Goal: Obtain resource: Obtain resource

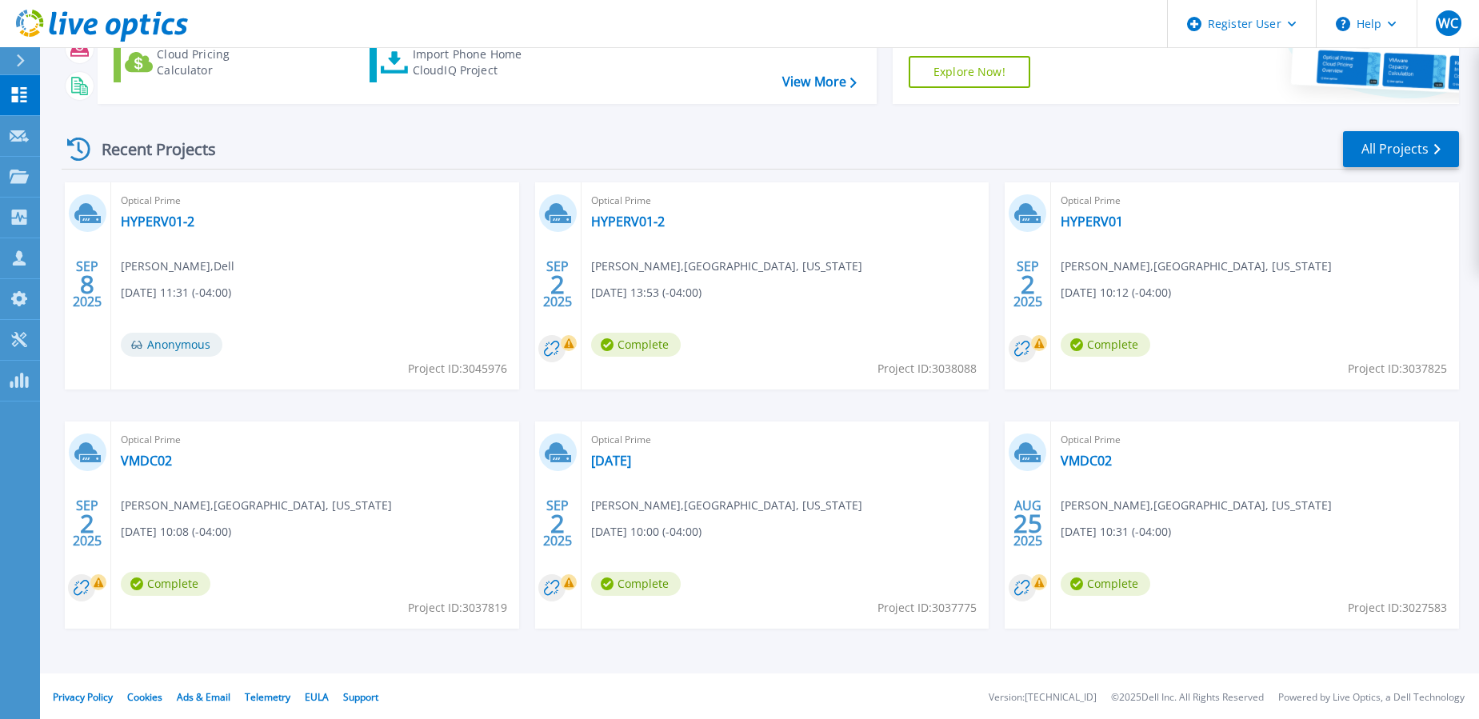
scroll to position [167, 0]
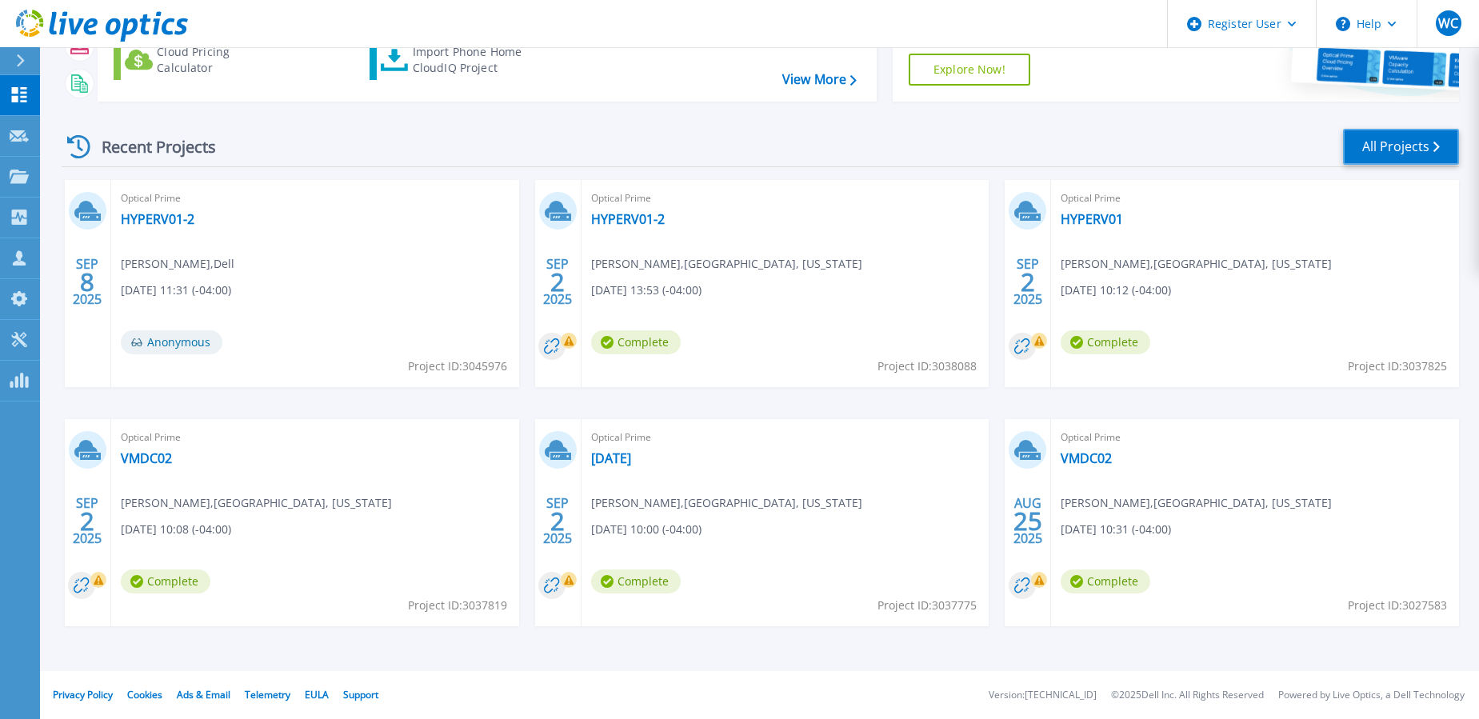
click at [1385, 151] on link "All Projects" at bounding box center [1401, 147] width 116 height 36
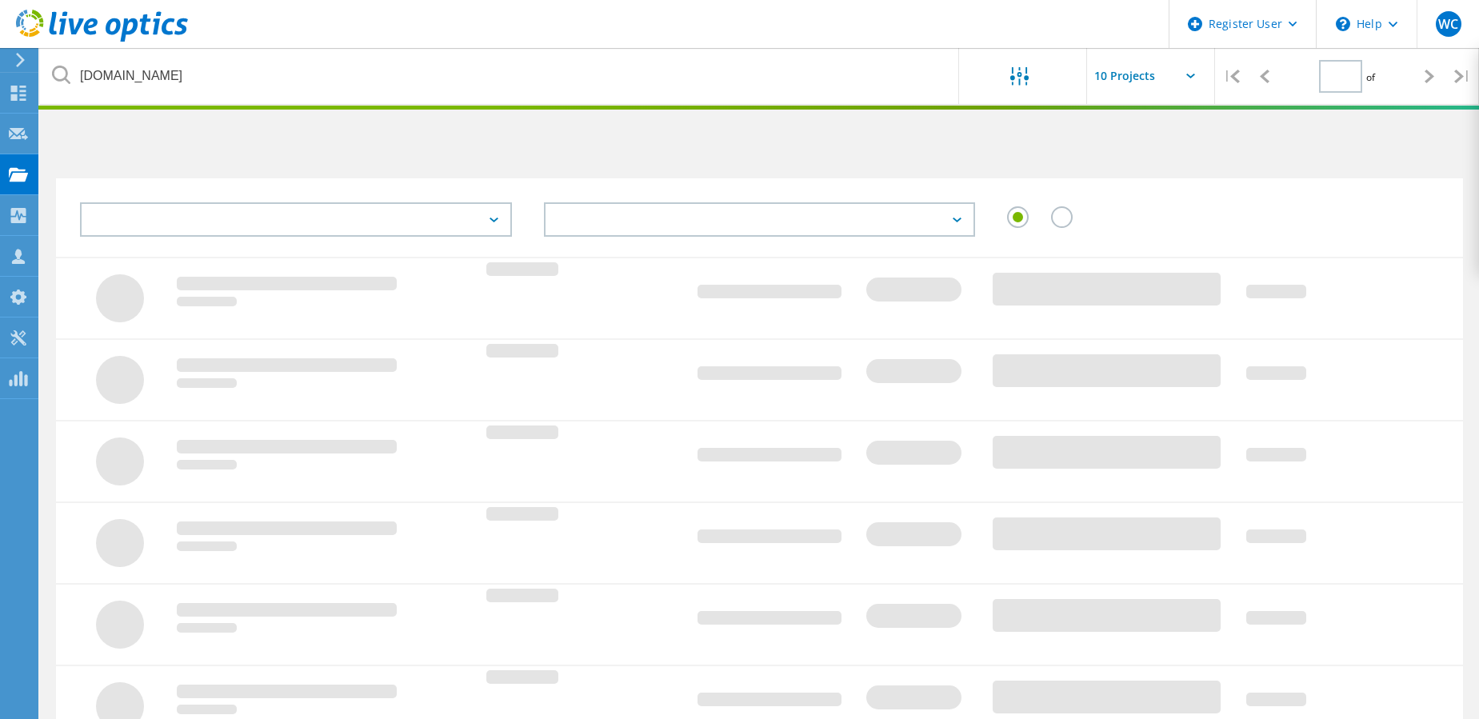
type input "1"
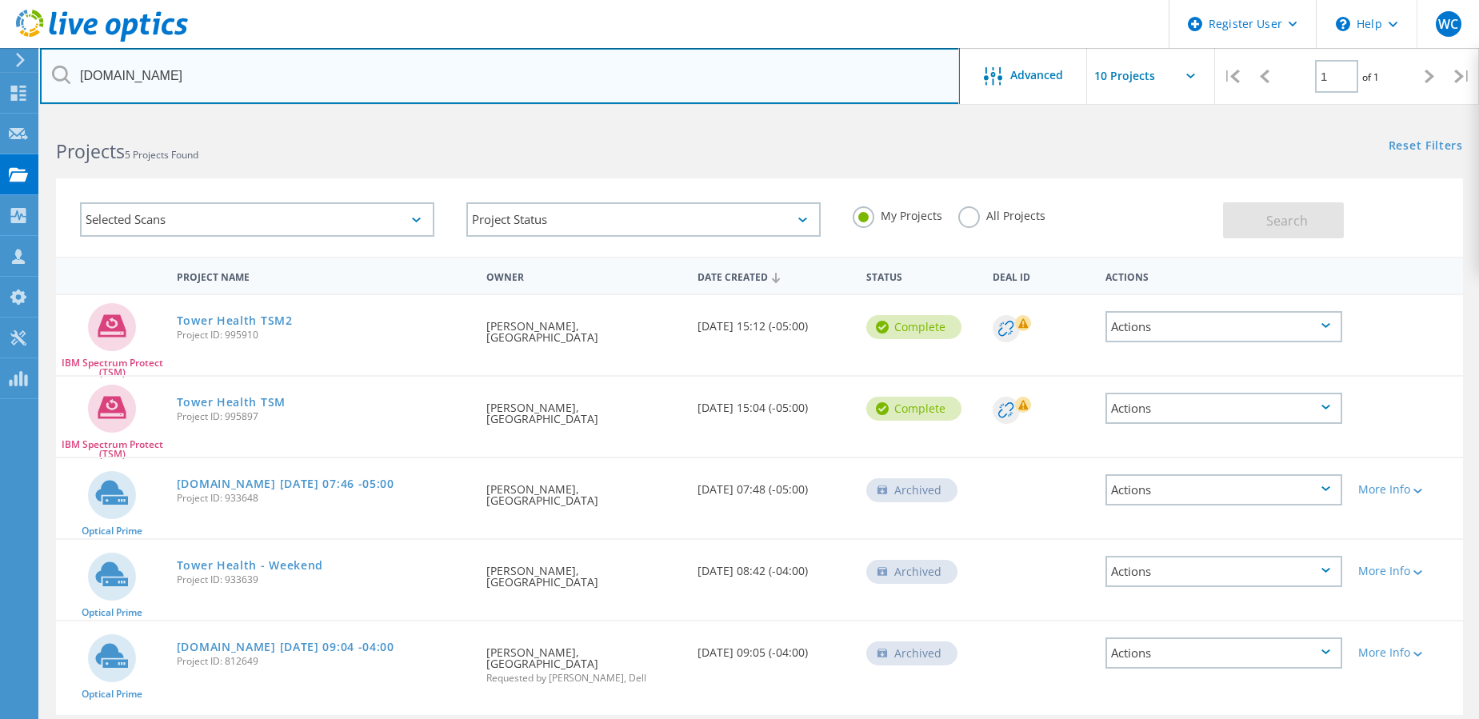
drag, startPoint x: 420, startPoint y: 86, endPoint x: -21, endPoint y: 79, distance: 440.8
click at [0, 79] on html "Register User \n Help Explore Helpful Articles Contact Support WC Dell User [PE…" at bounding box center [739, 389] width 1479 height 779
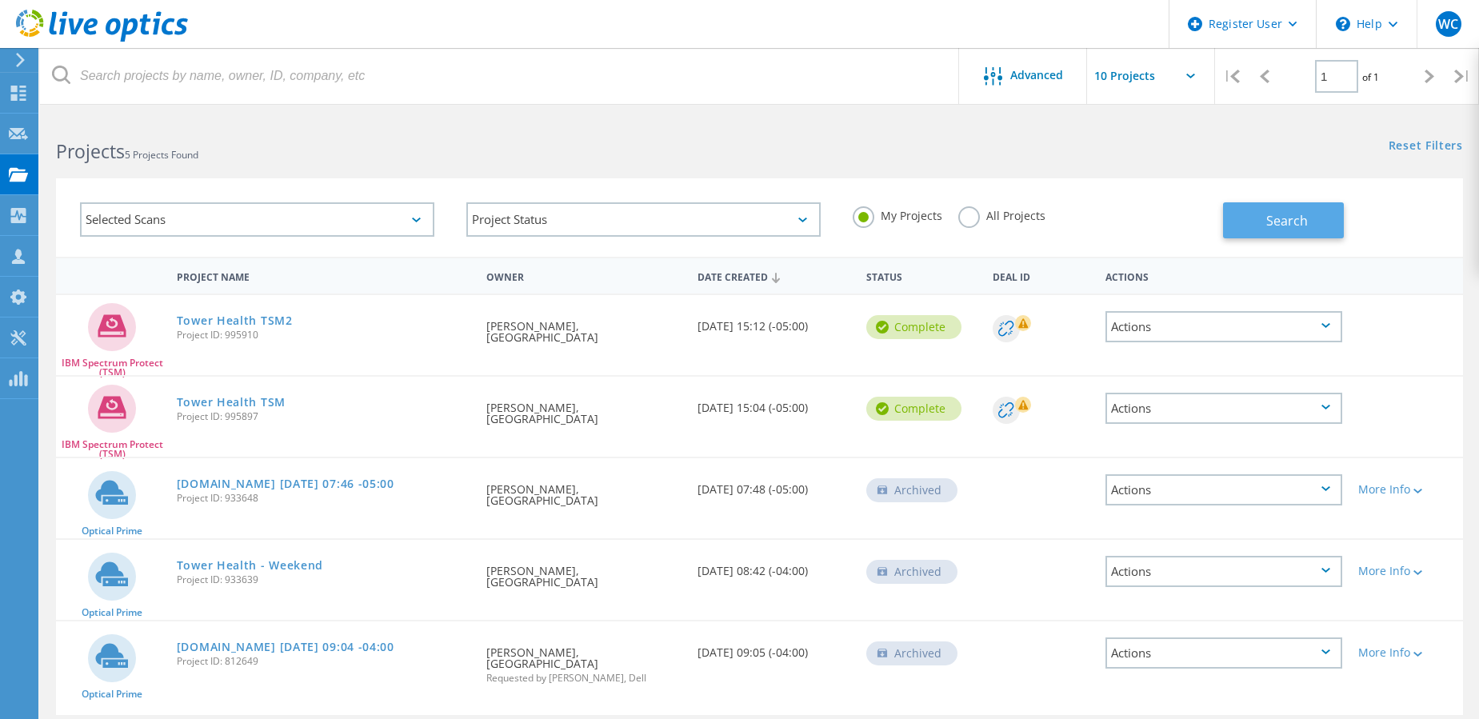
click at [1271, 230] on button "Search" at bounding box center [1283, 220] width 121 height 36
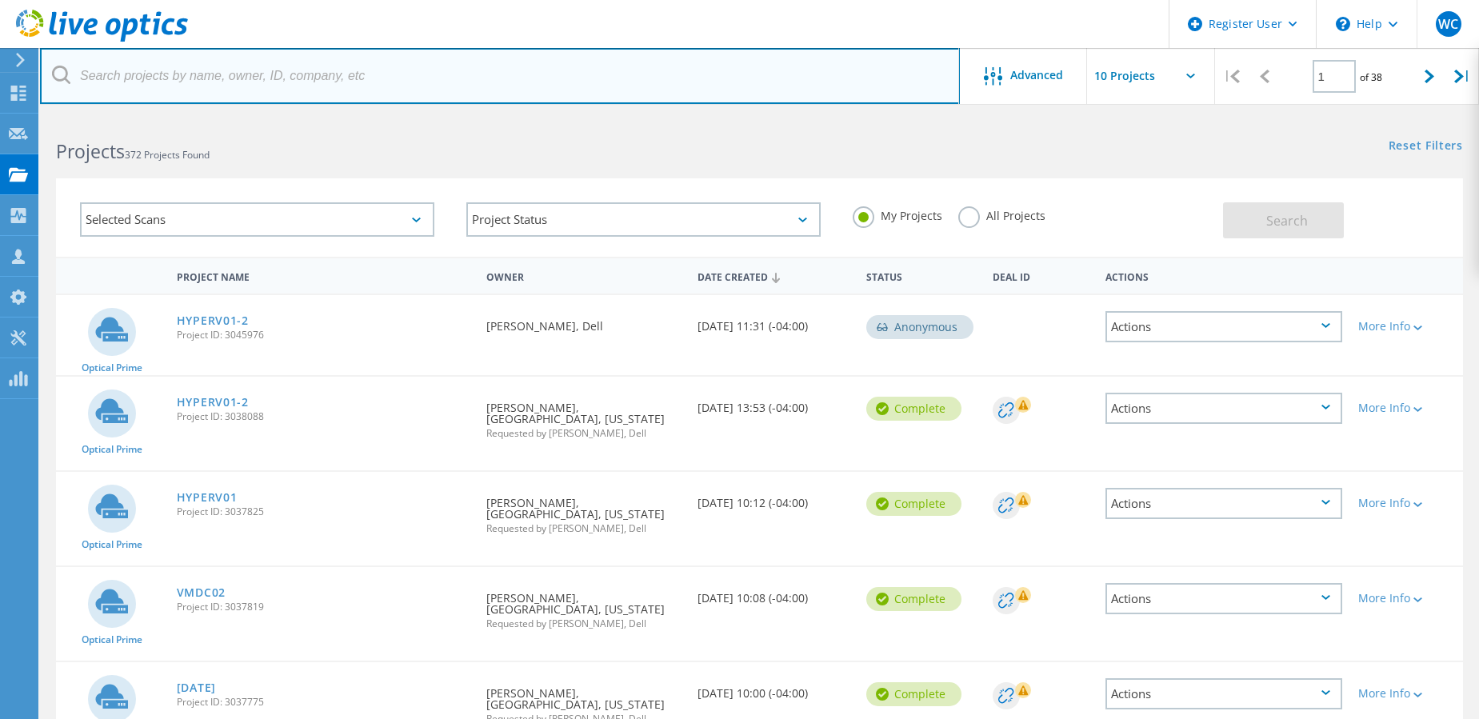
click at [208, 79] on input "text" at bounding box center [500, 76] width 920 height 56
type input "konde"
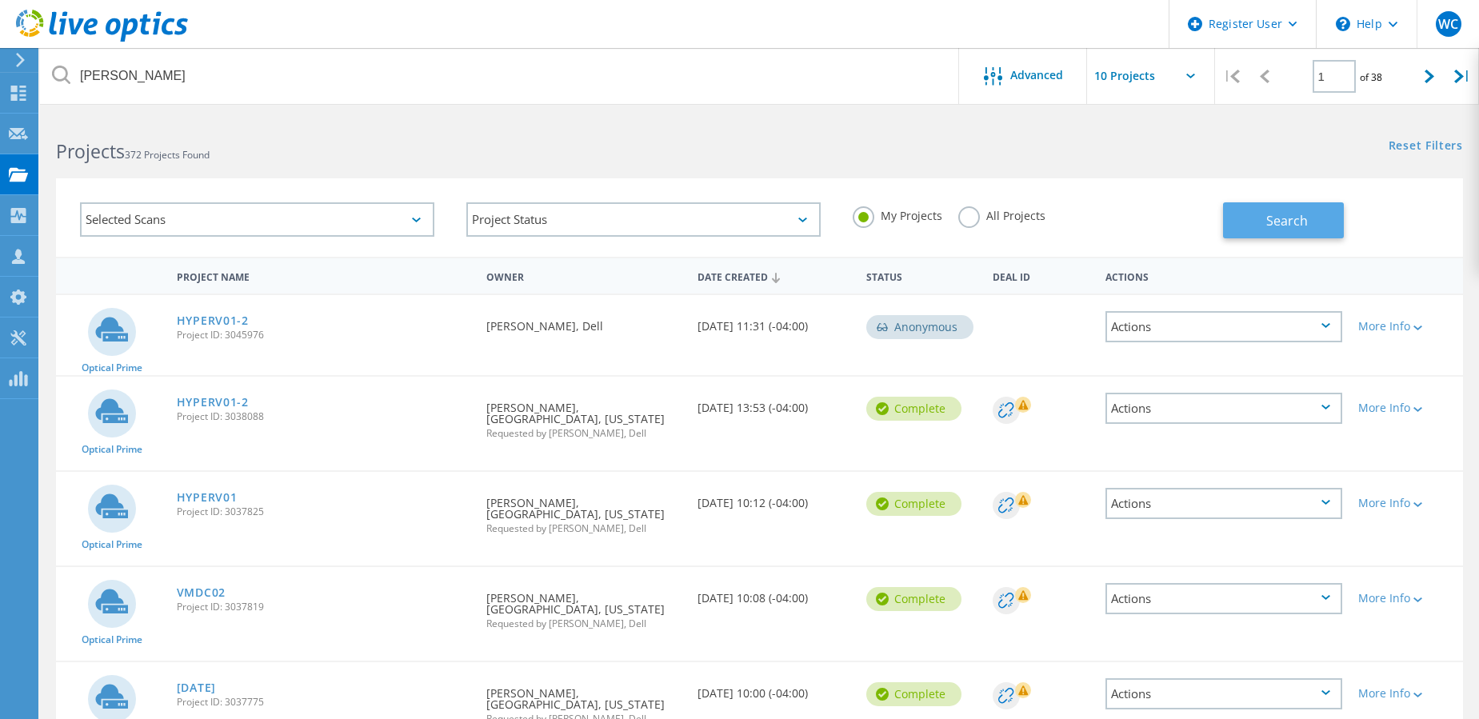
click at [1281, 209] on button "Search" at bounding box center [1283, 220] width 121 height 36
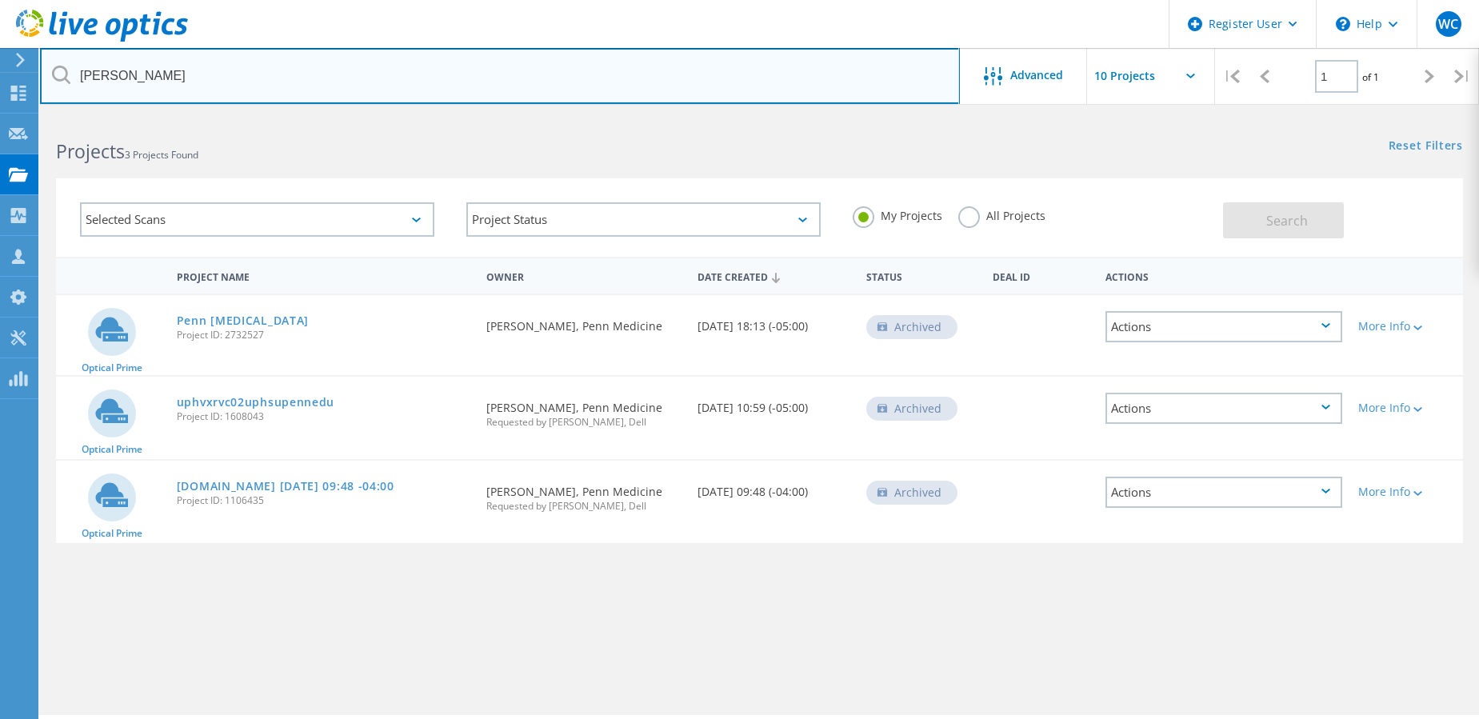
drag, startPoint x: 132, startPoint y: 74, endPoint x: 69, endPoint y: 74, distance: 63.2
click at [69, 74] on div "konde" at bounding box center [499, 76] width 919 height 56
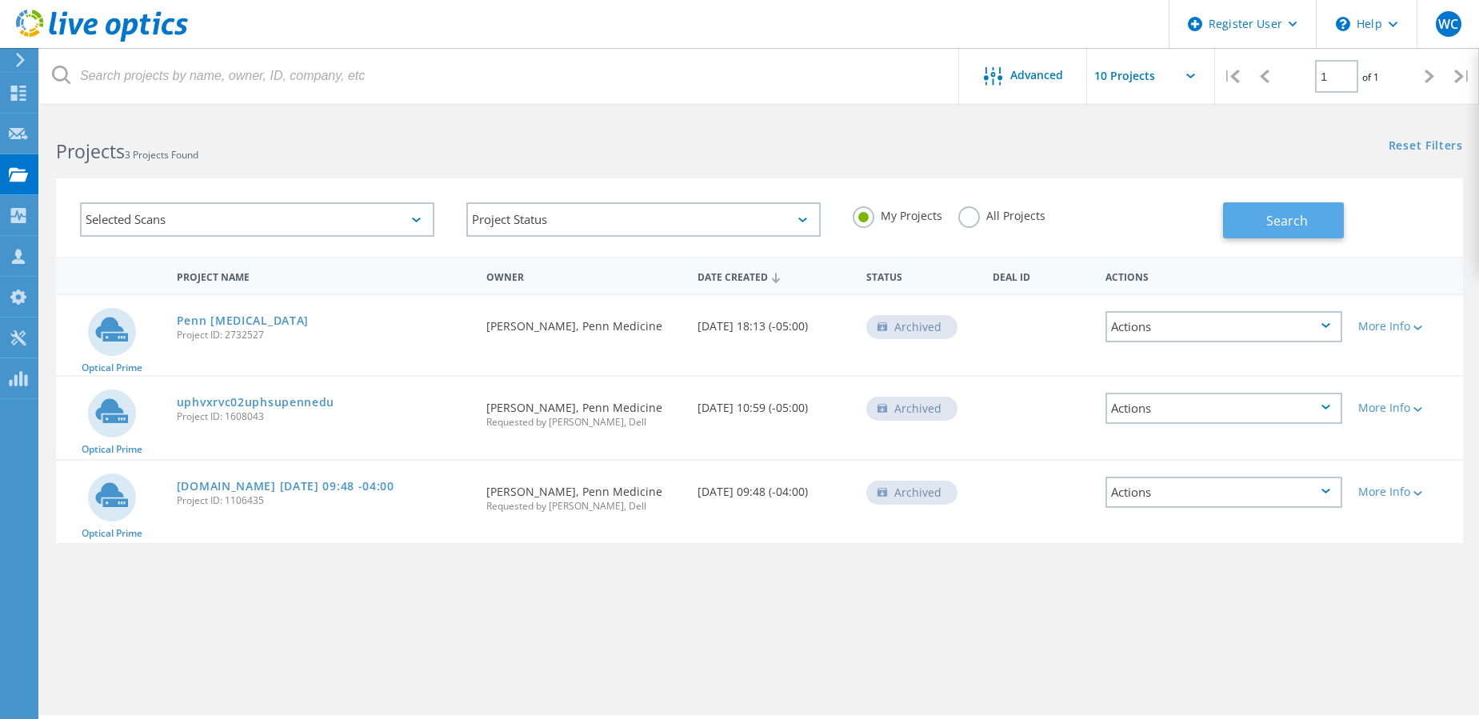
click at [1295, 222] on span "Search" at bounding box center [1287, 221] width 42 height 18
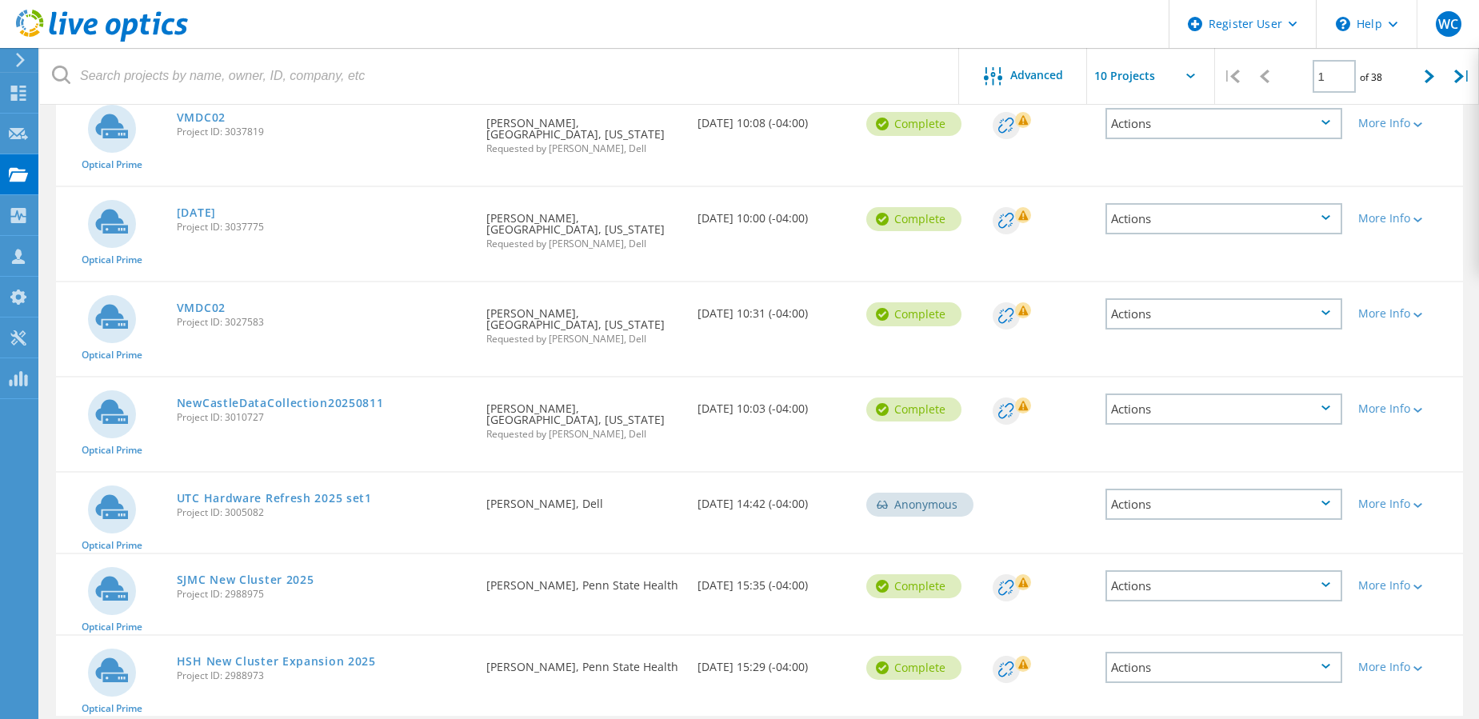
scroll to position [480, 0]
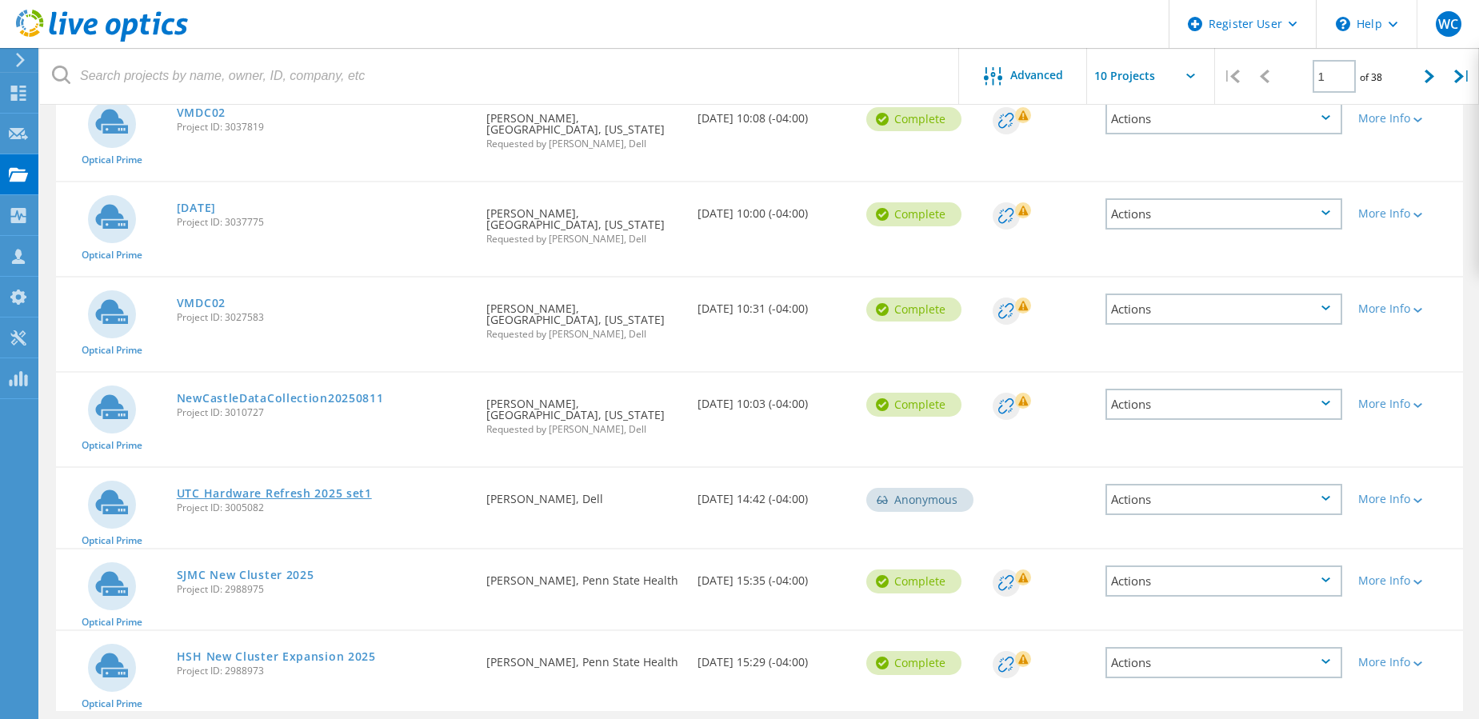
click at [288, 488] on link "UTC Hardware Refresh 2025 set1" at bounding box center [274, 493] width 195 height 11
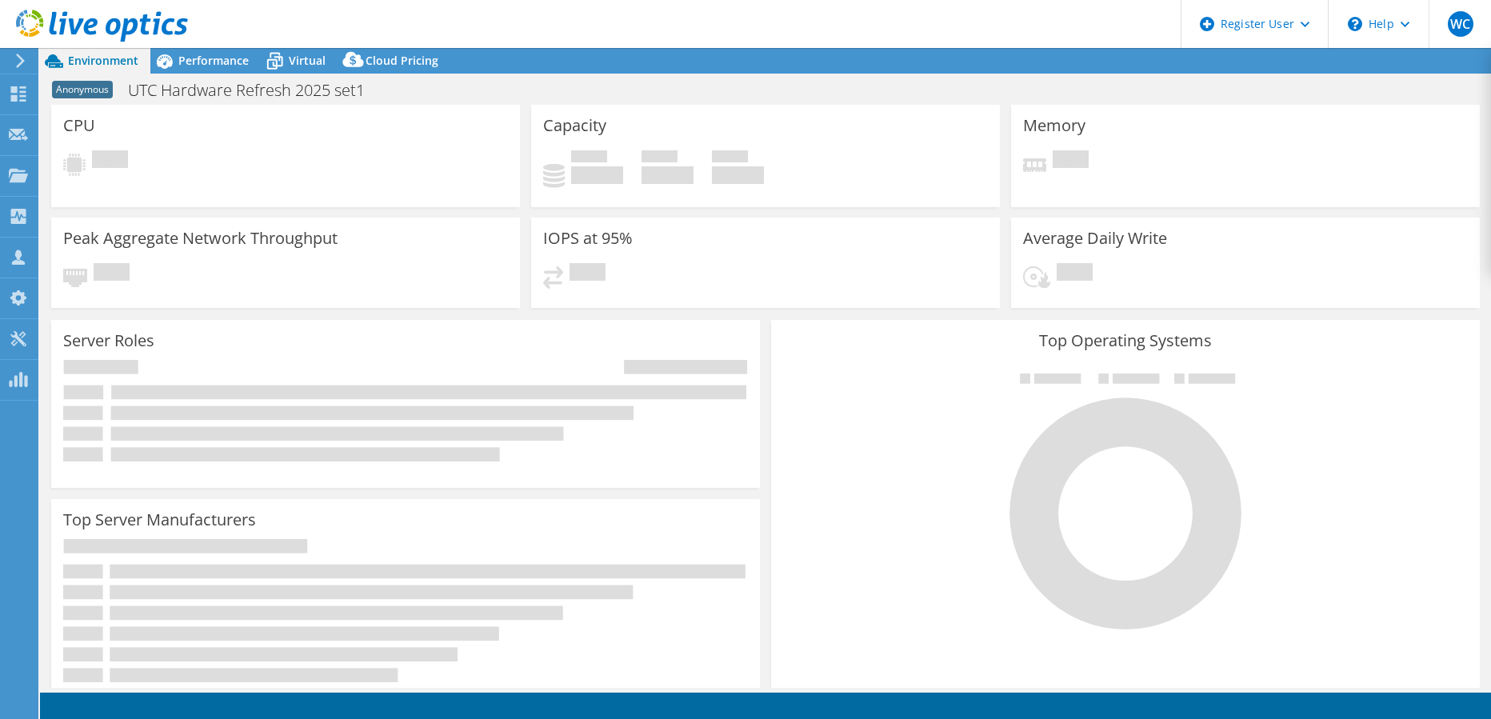
select select "USD"
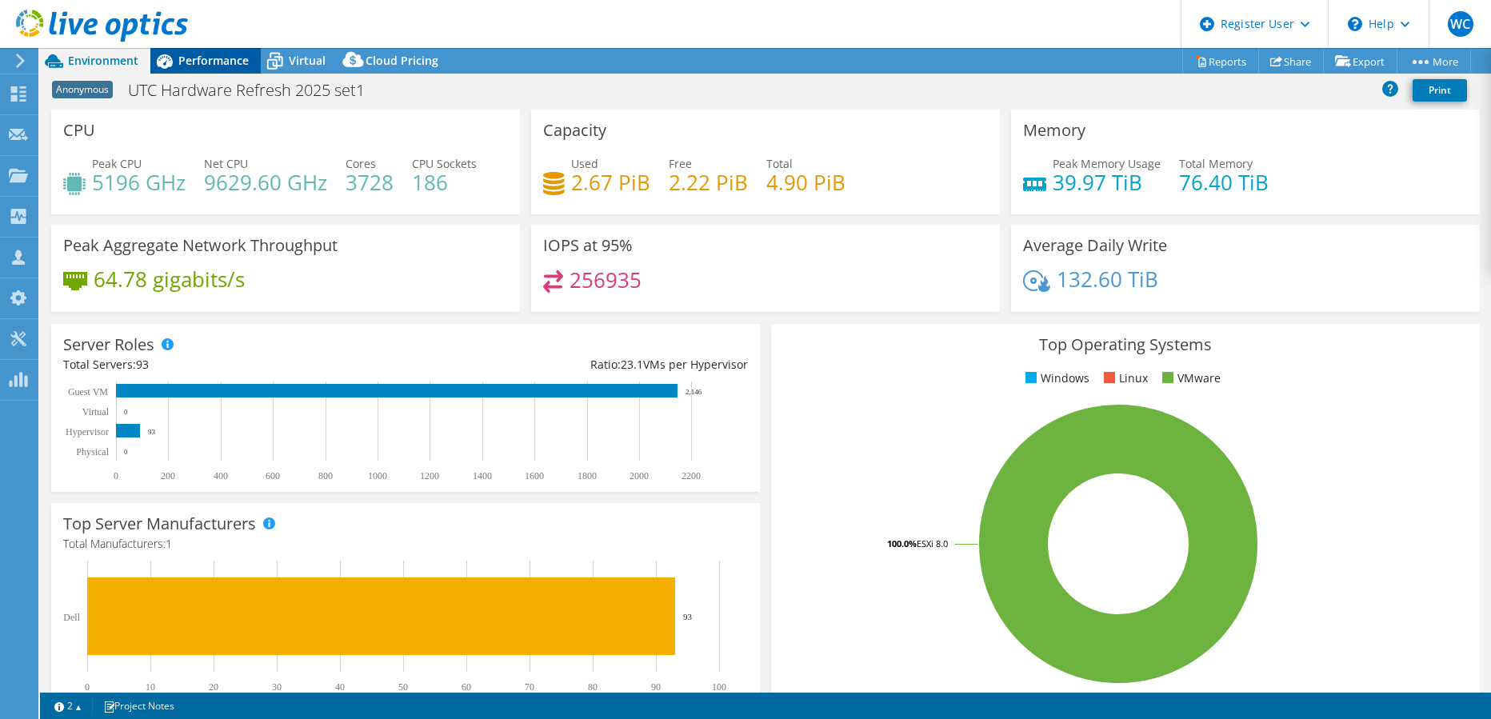
click at [210, 60] on span "Performance" at bounding box center [213, 60] width 70 height 15
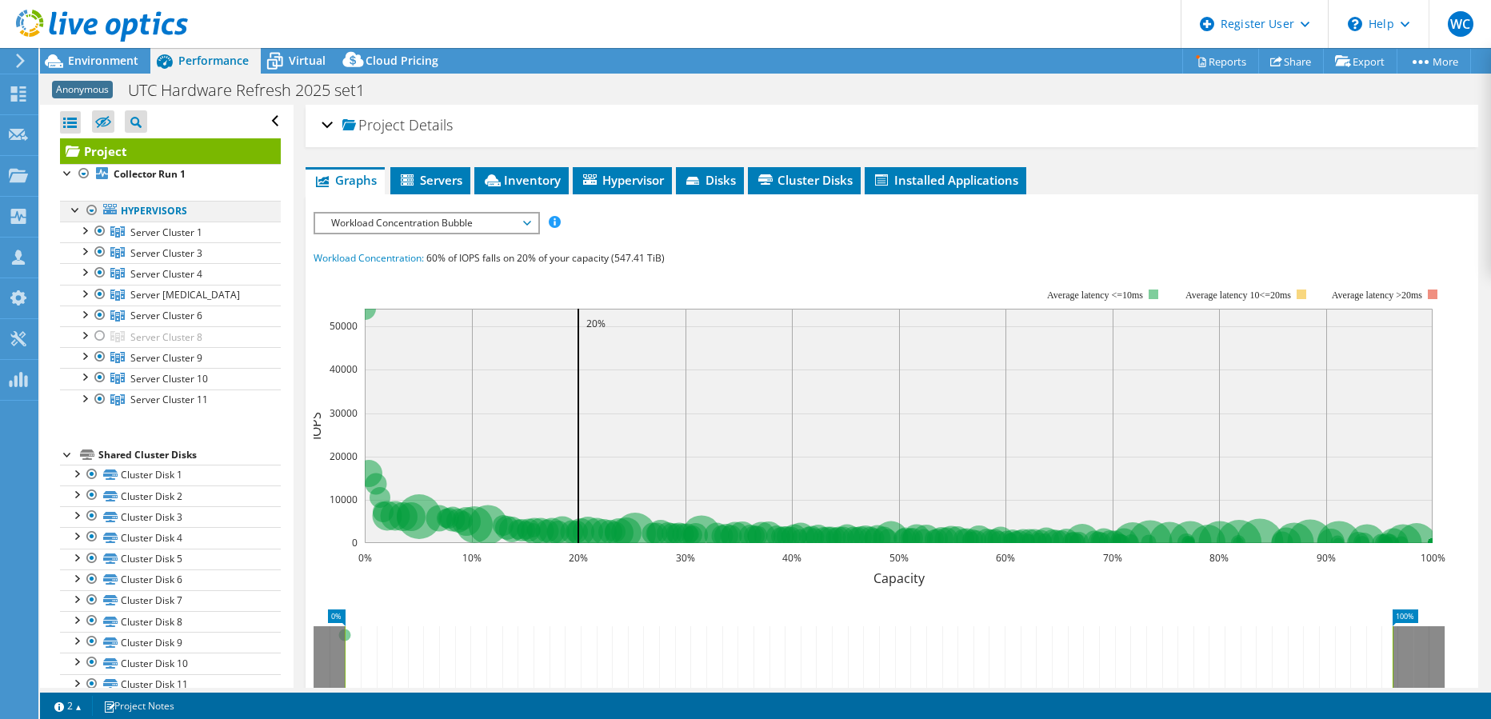
click at [73, 208] on div at bounding box center [76, 209] width 16 height 16
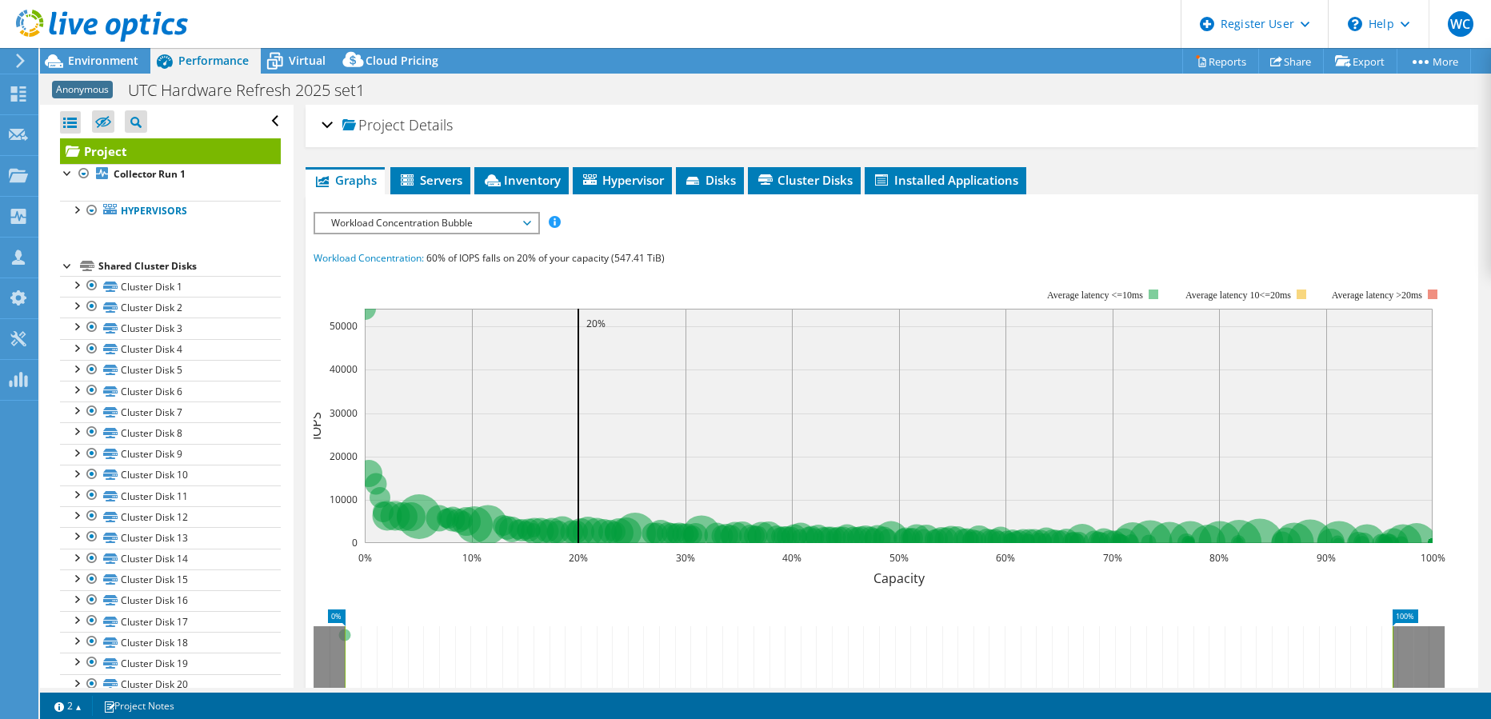
click at [66, 262] on div at bounding box center [68, 265] width 16 height 16
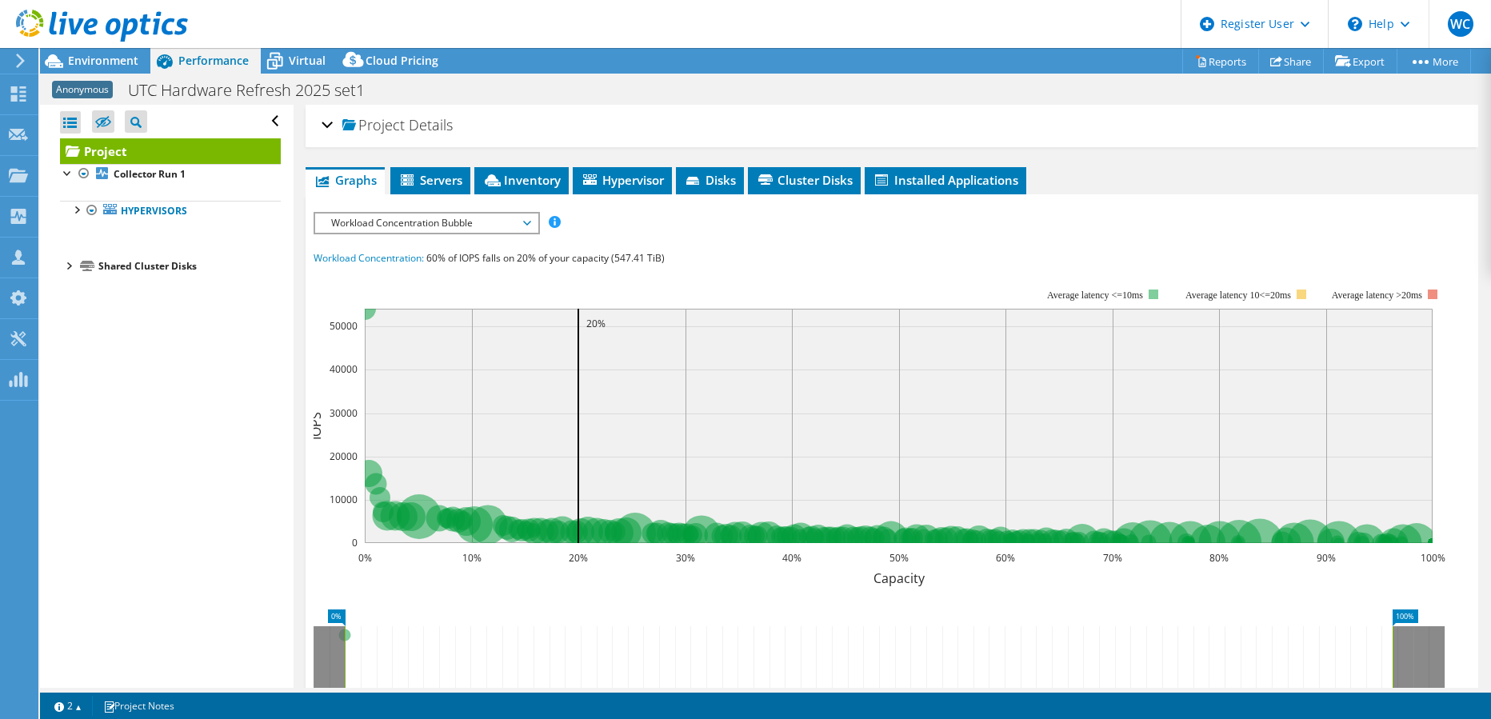
click at [66, 262] on div at bounding box center [68, 265] width 16 height 16
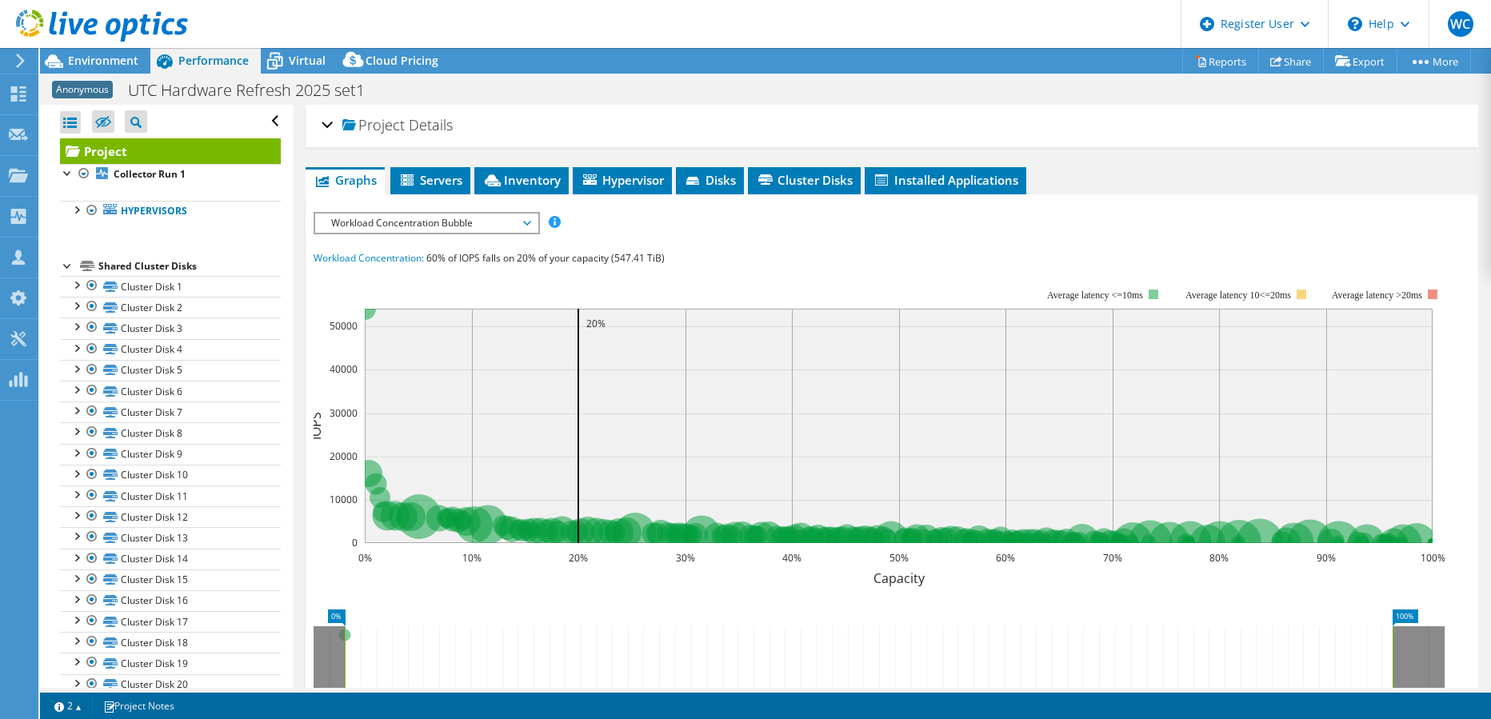
click at [19, 63] on icon at bounding box center [20, 61] width 12 height 14
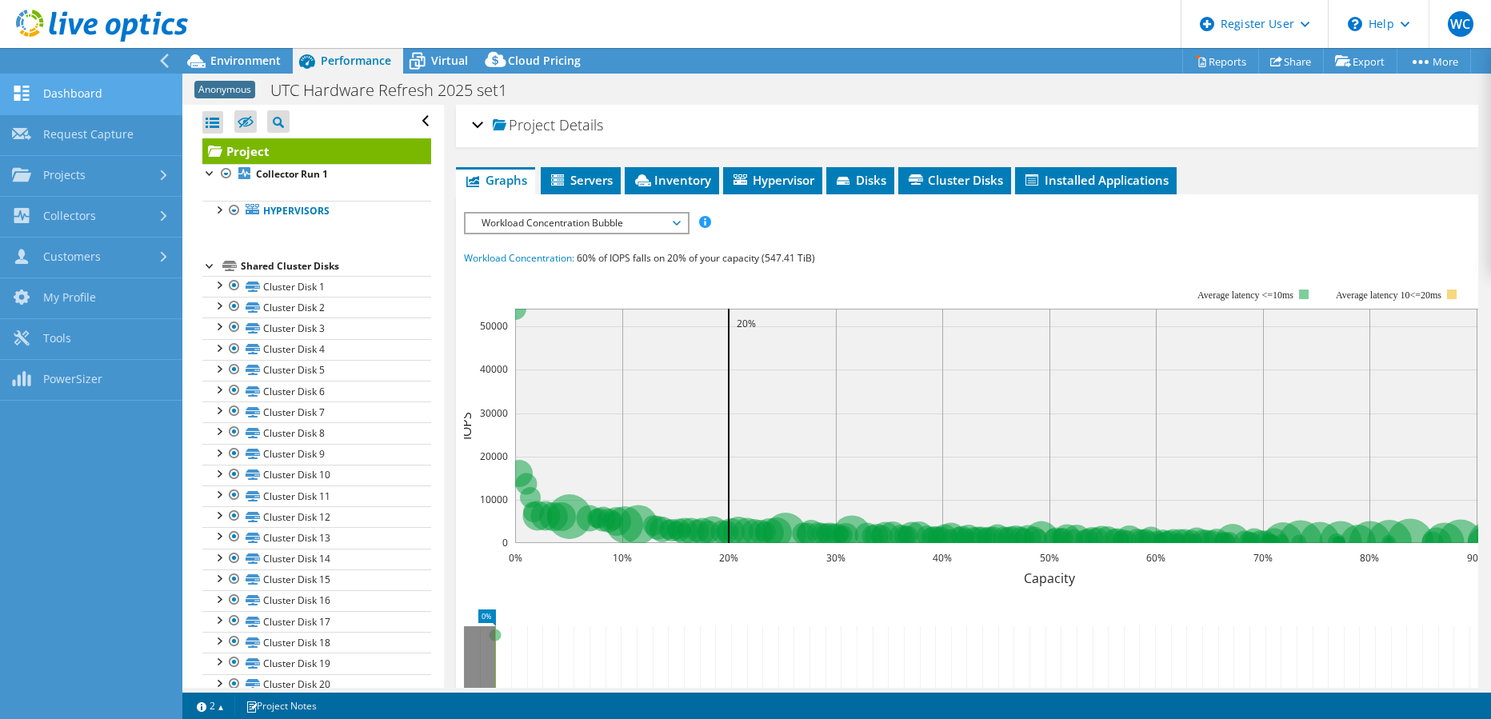
click at [59, 90] on link "Dashboard" at bounding box center [91, 94] width 182 height 41
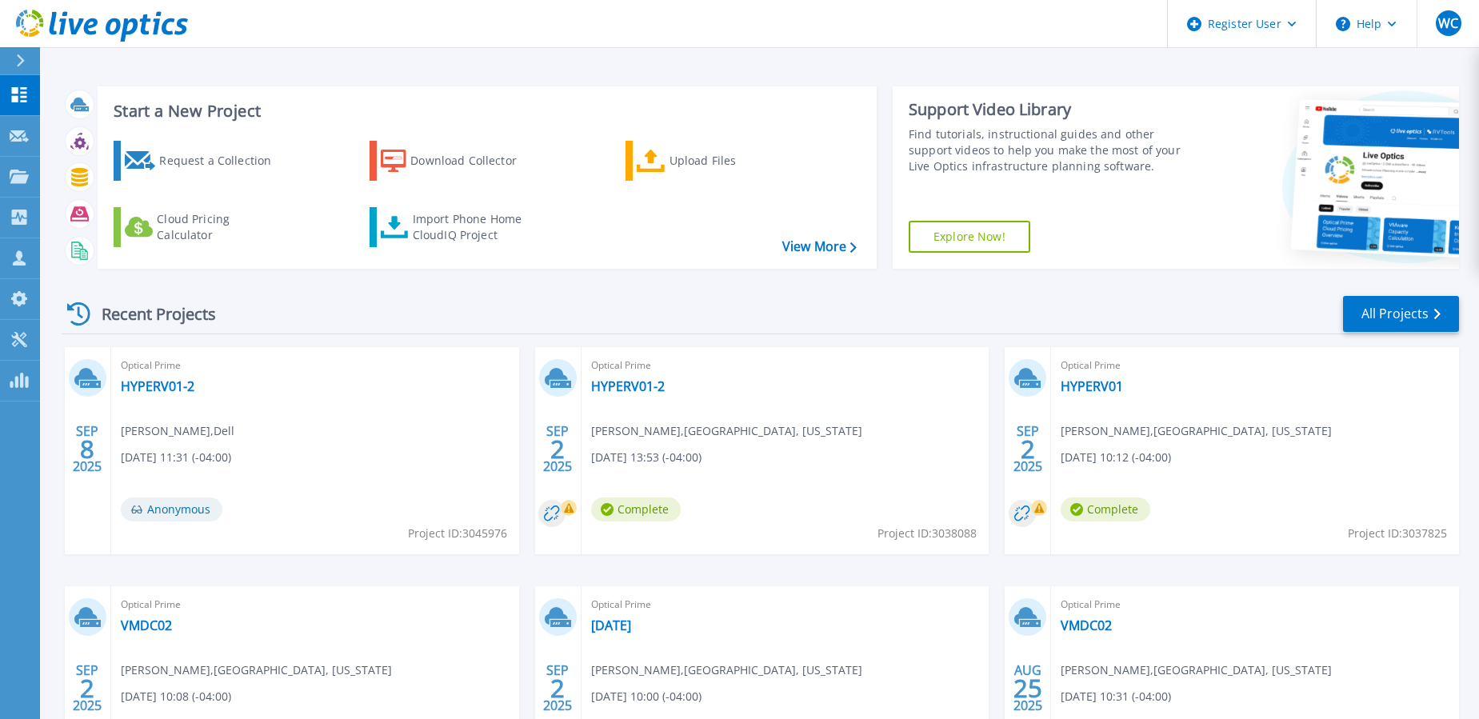
click at [26, 64] on div at bounding box center [27, 60] width 26 height 27
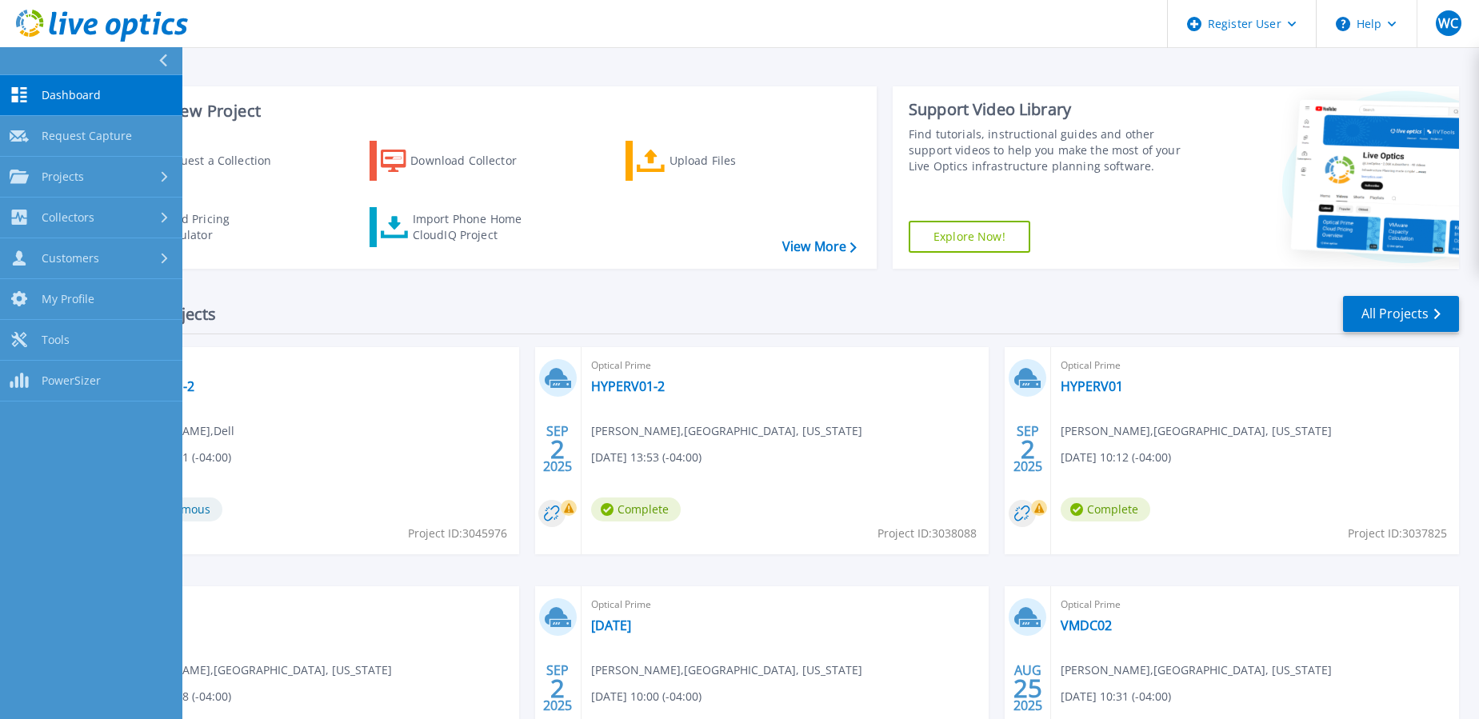
click at [60, 86] on link "Dashboard Dashboard" at bounding box center [91, 95] width 182 height 41
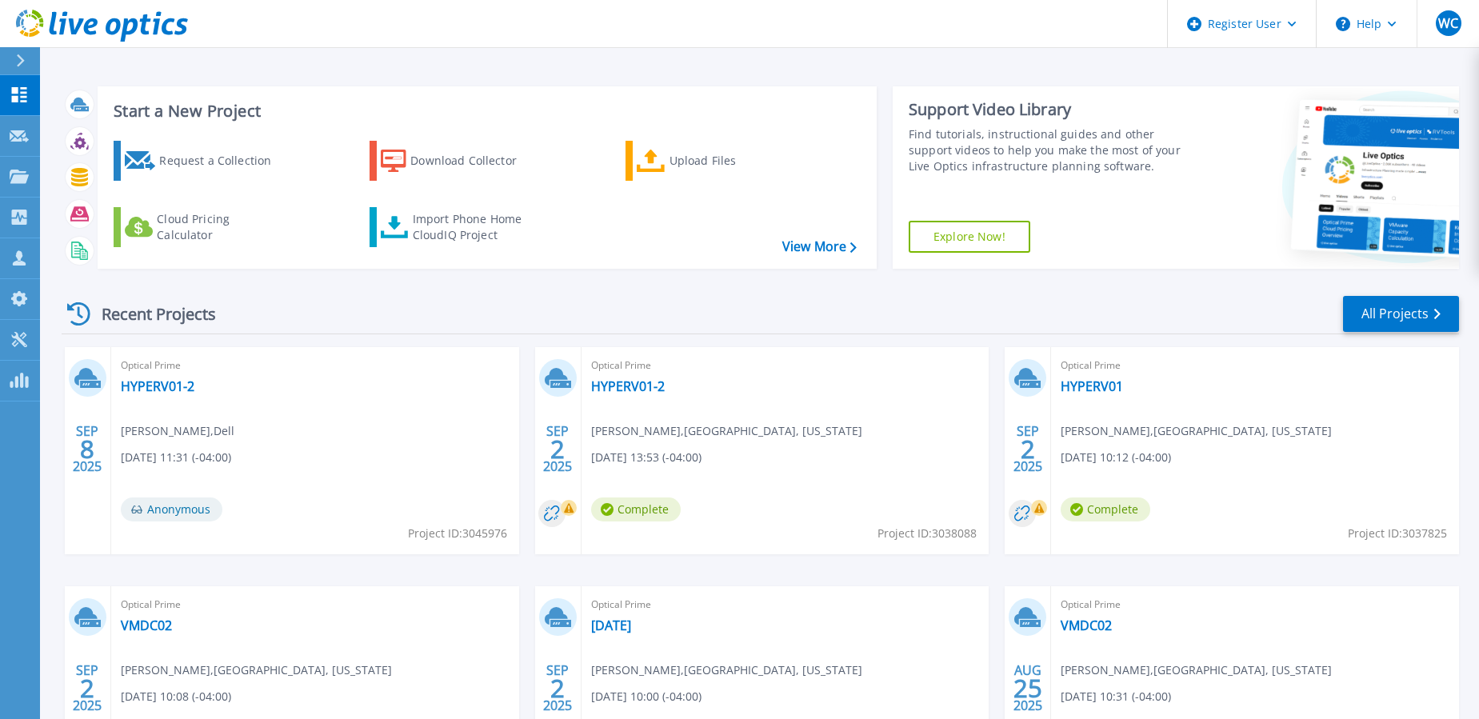
click at [24, 53] on div at bounding box center [27, 60] width 26 height 27
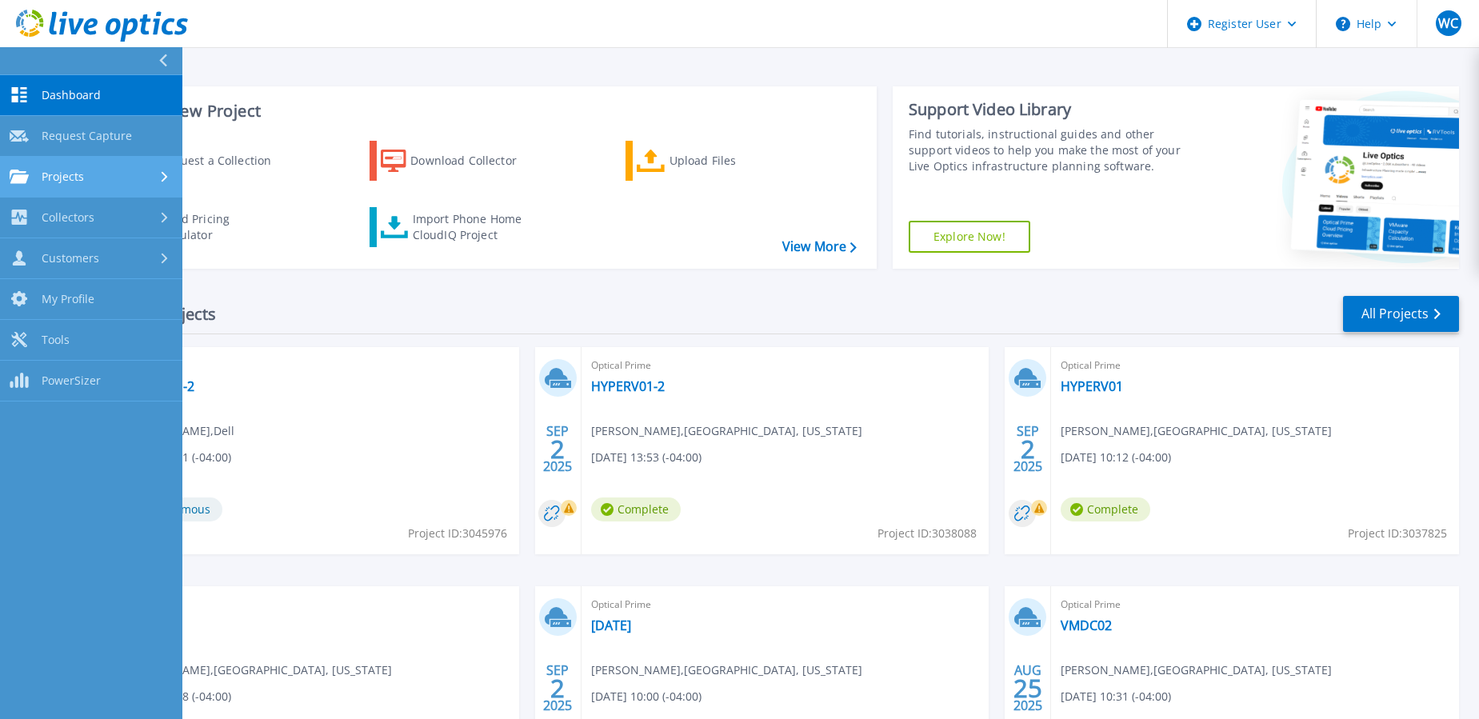
click at [50, 166] on link "Projects Projects" at bounding box center [91, 177] width 182 height 41
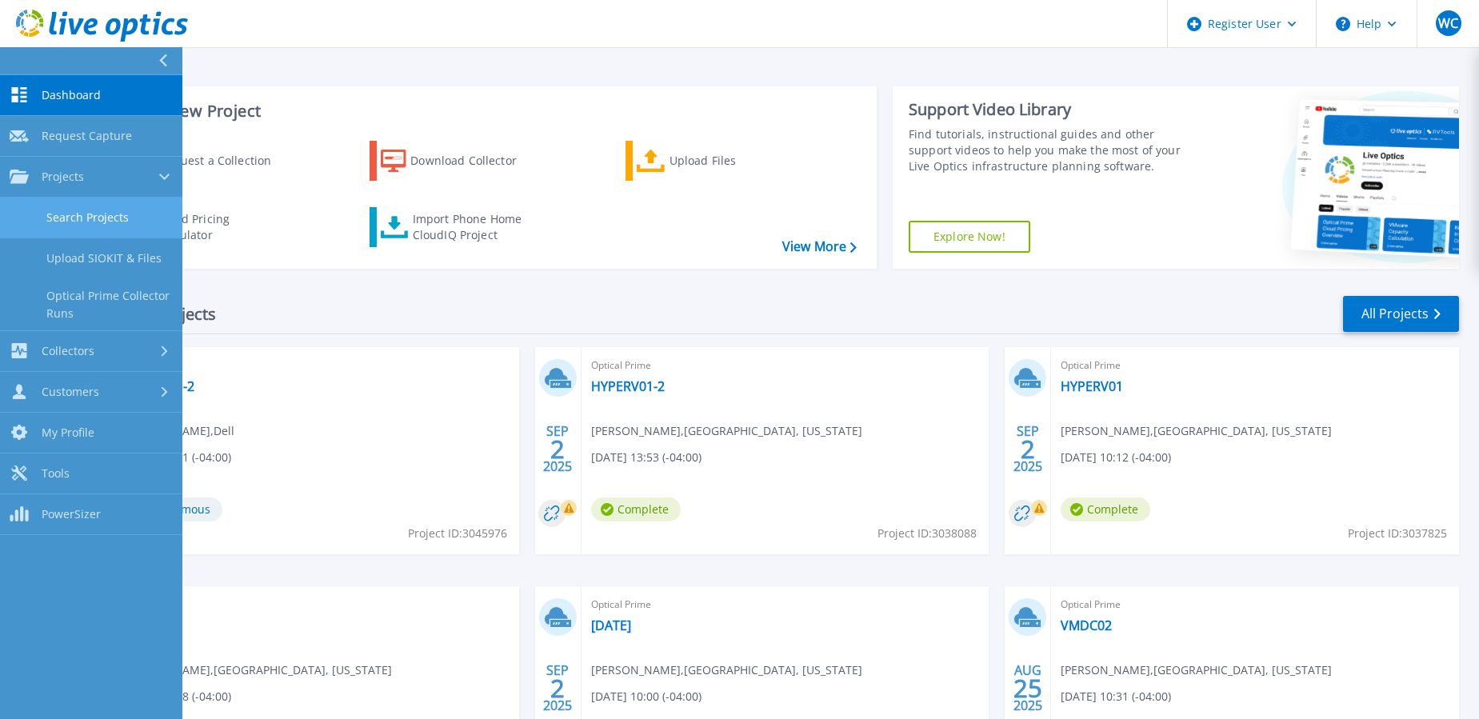
click at [83, 212] on link "Search Projects" at bounding box center [91, 218] width 182 height 41
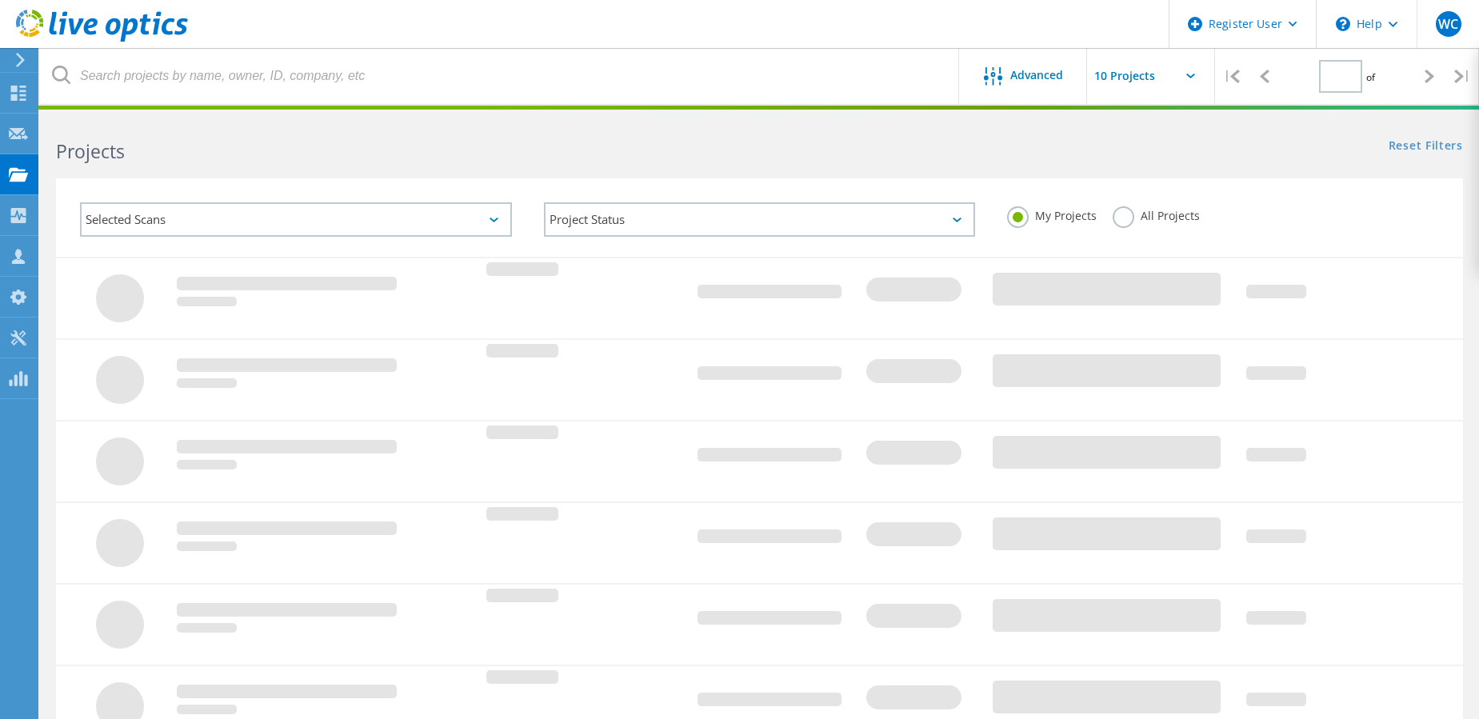
type input "1"
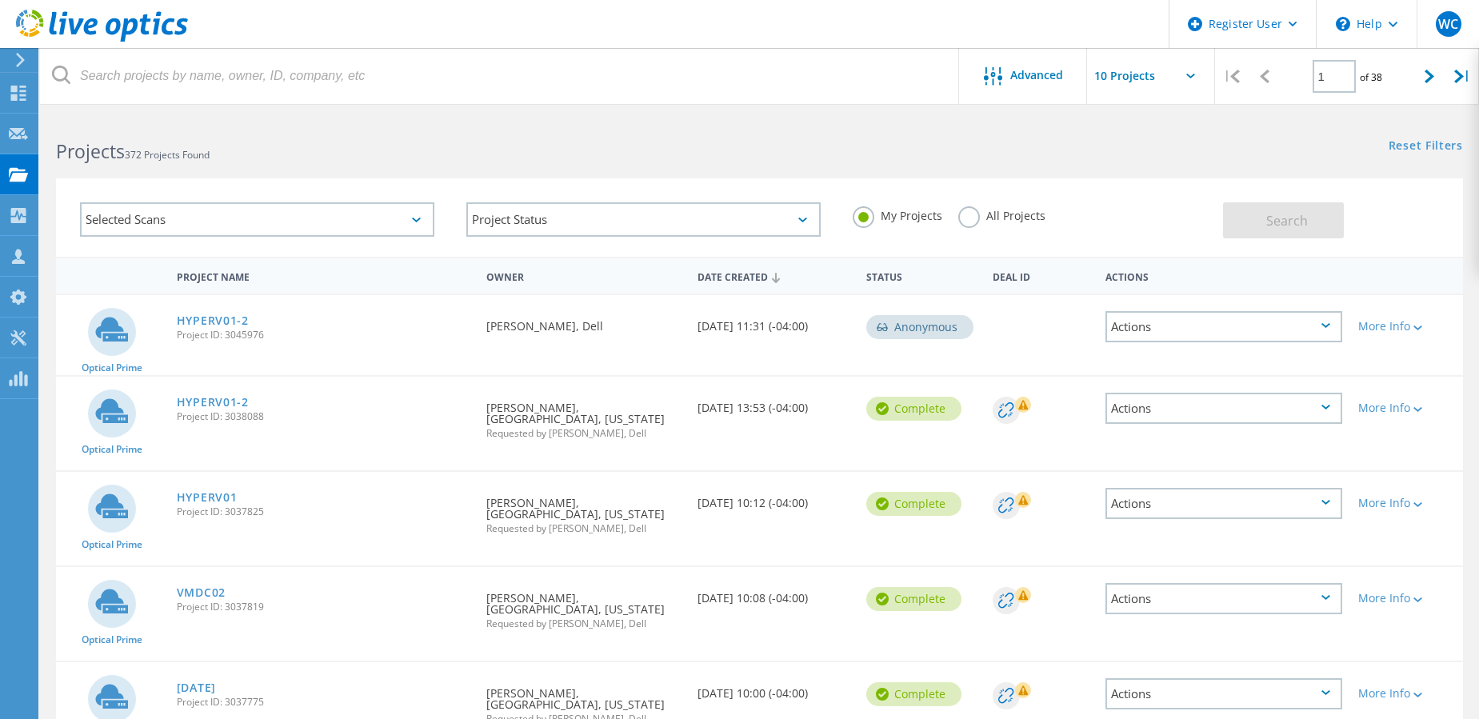
click at [960, 214] on label "All Projects" at bounding box center [1001, 213] width 87 height 15
click at [0, 0] on input "All Projects" at bounding box center [0, 0] width 0 height 0
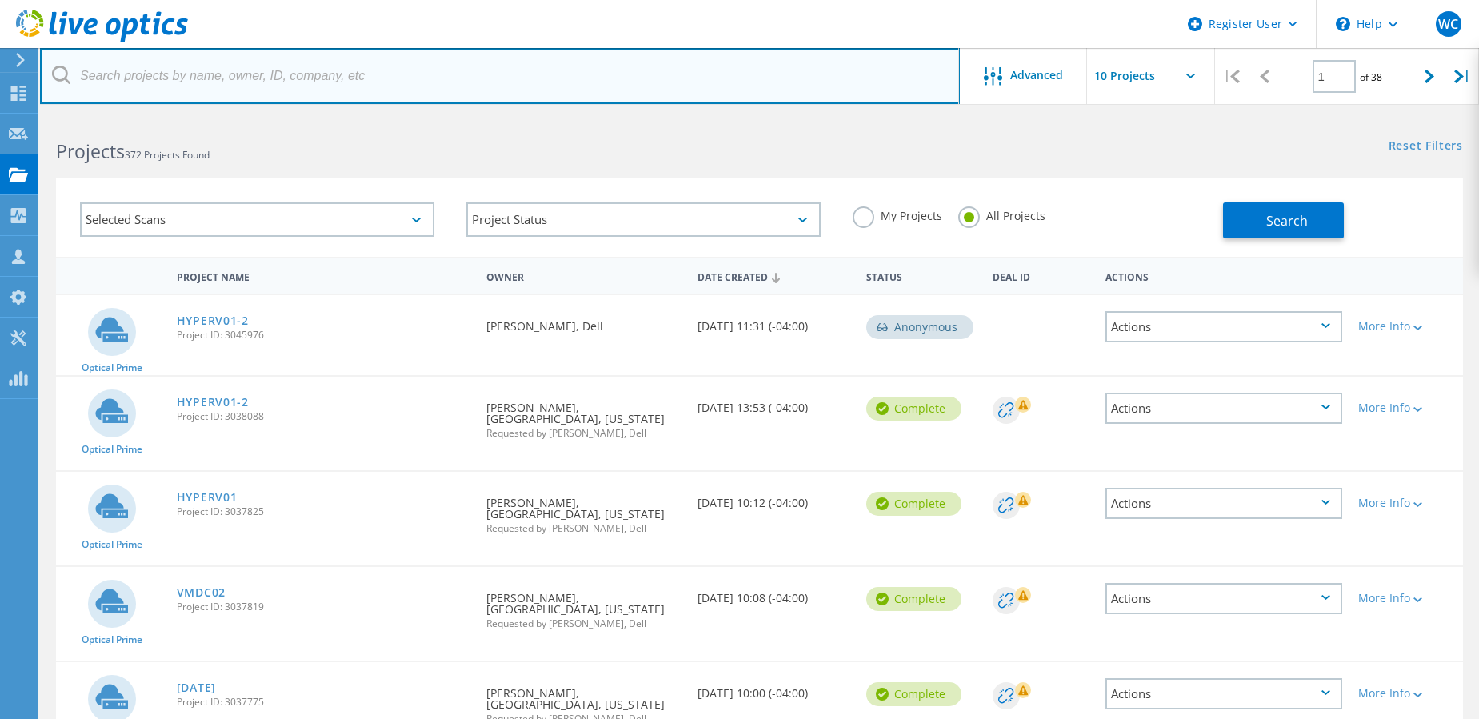
click at [707, 88] on input "text" at bounding box center [500, 76] width 920 height 56
paste input "[DOMAIN_NAME]"
type input "[DOMAIN_NAME]"
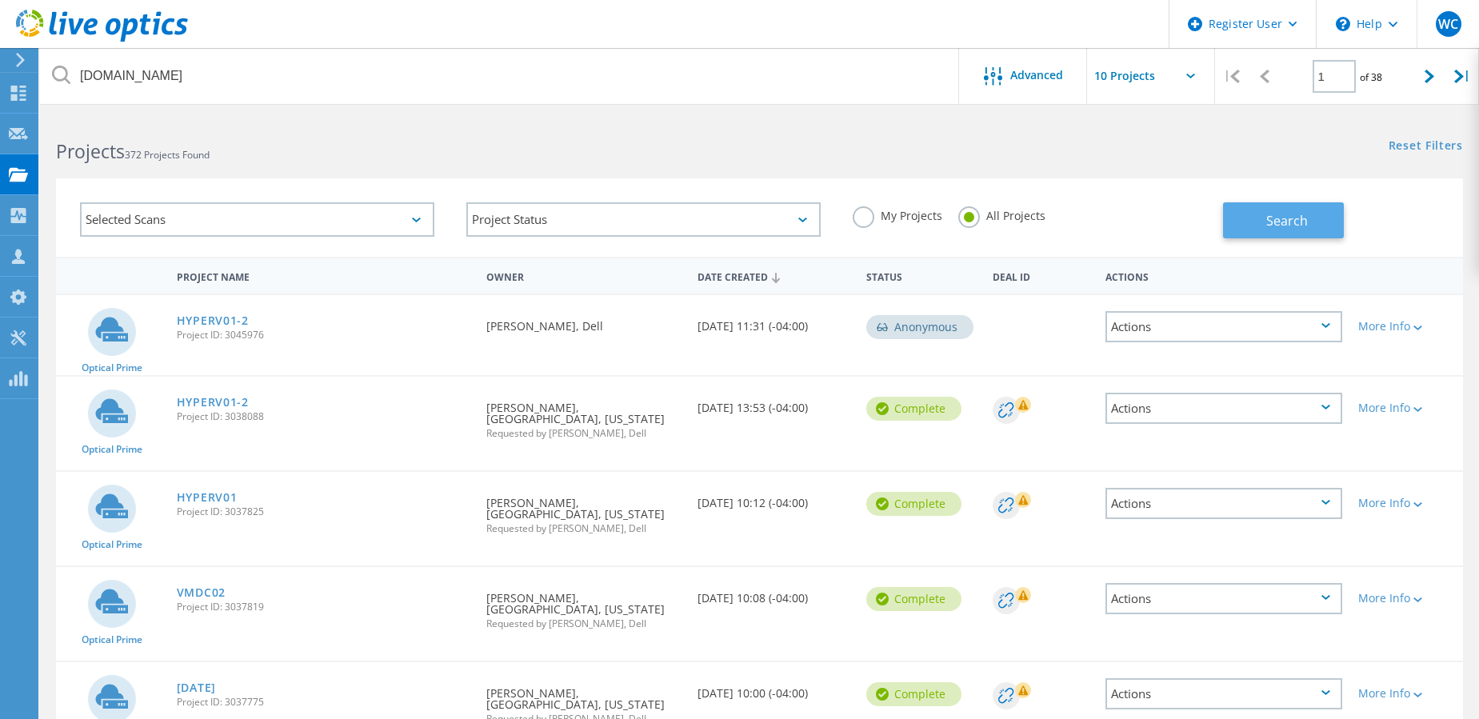
click at [1303, 224] on span "Search" at bounding box center [1287, 221] width 42 height 18
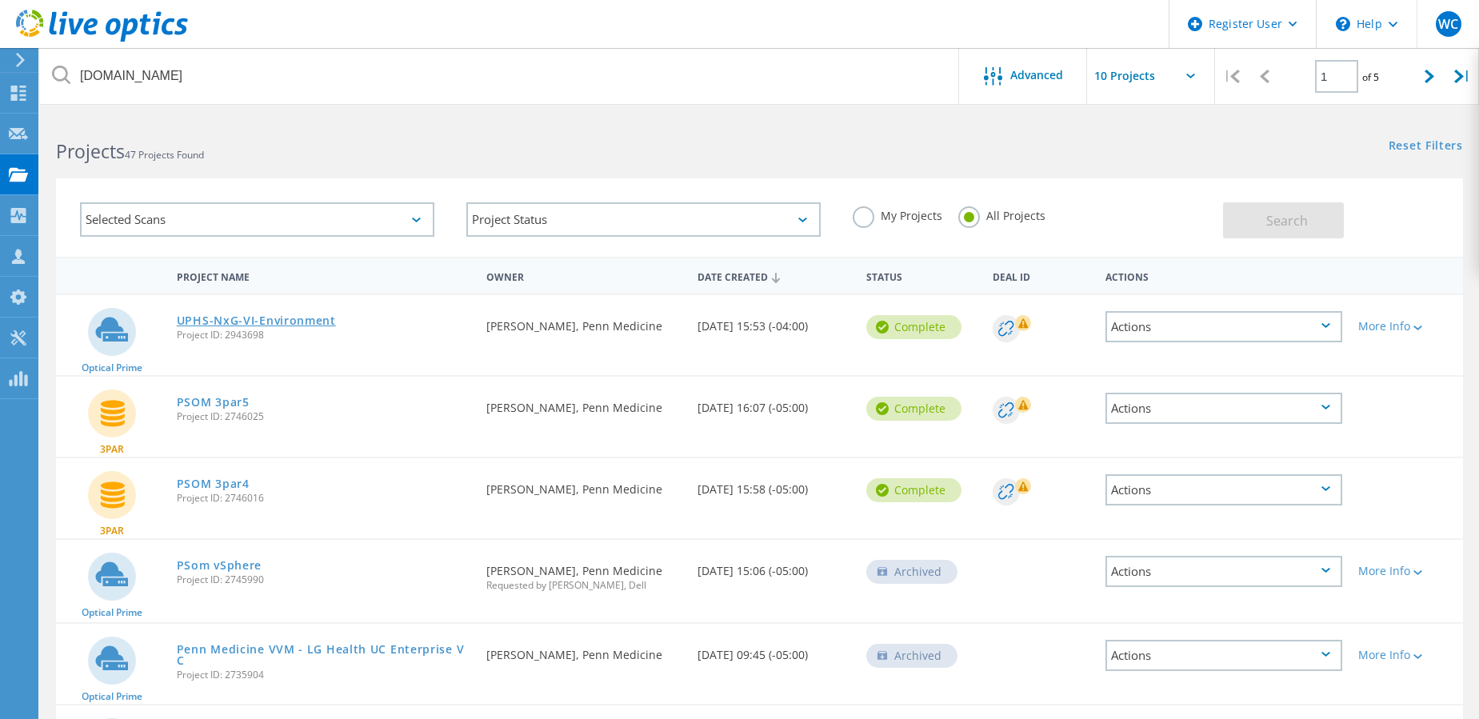
click at [251, 315] on link "UPHS-NxG-VI-Environment" at bounding box center [256, 320] width 159 height 11
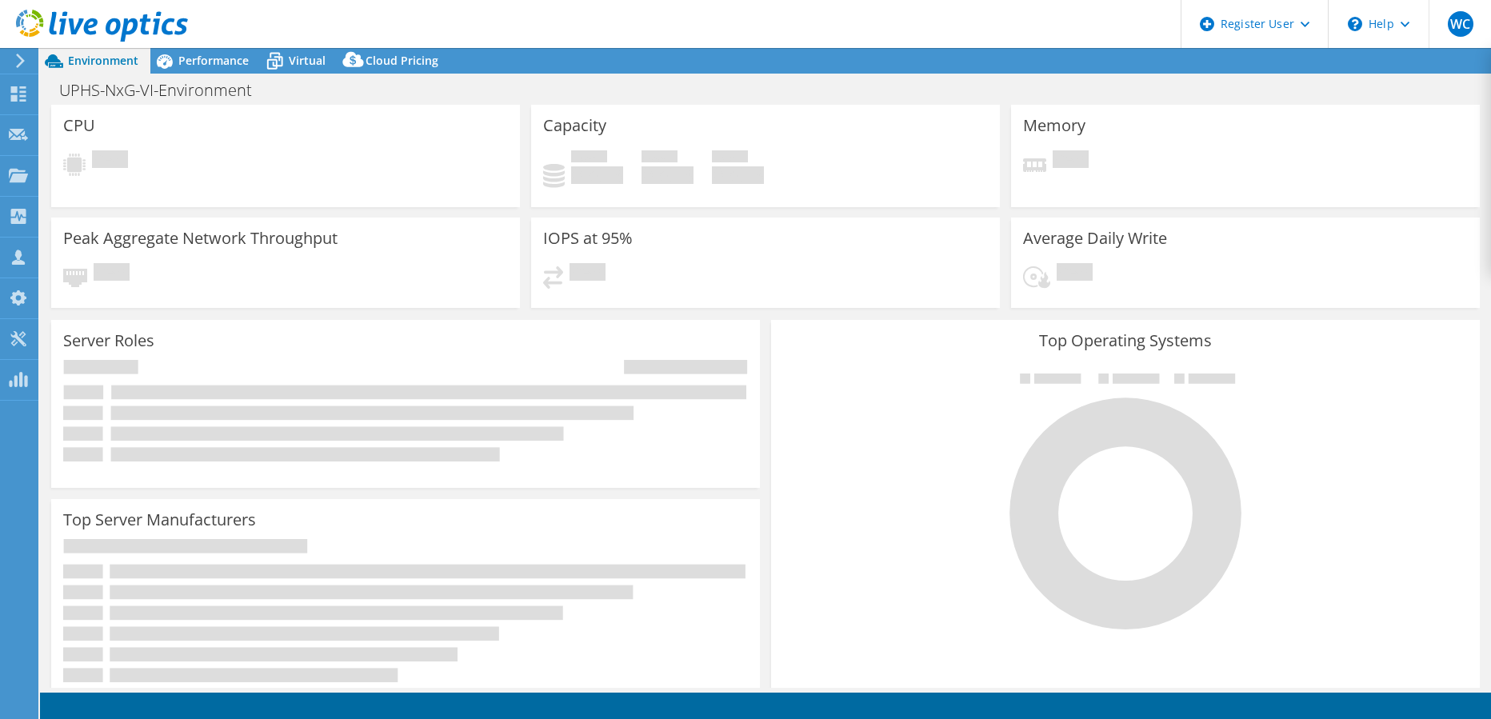
select select "USD"
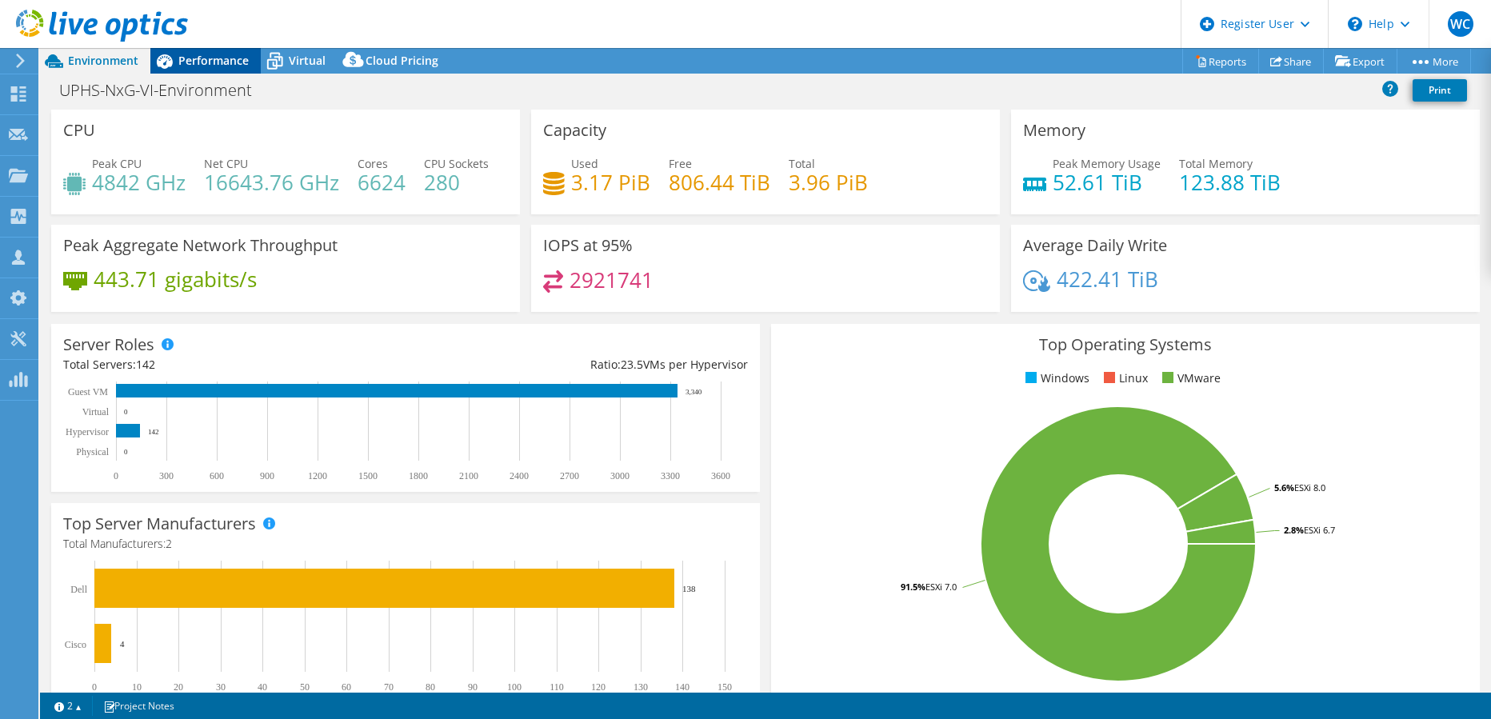
click at [206, 57] on span "Performance" at bounding box center [213, 60] width 70 height 15
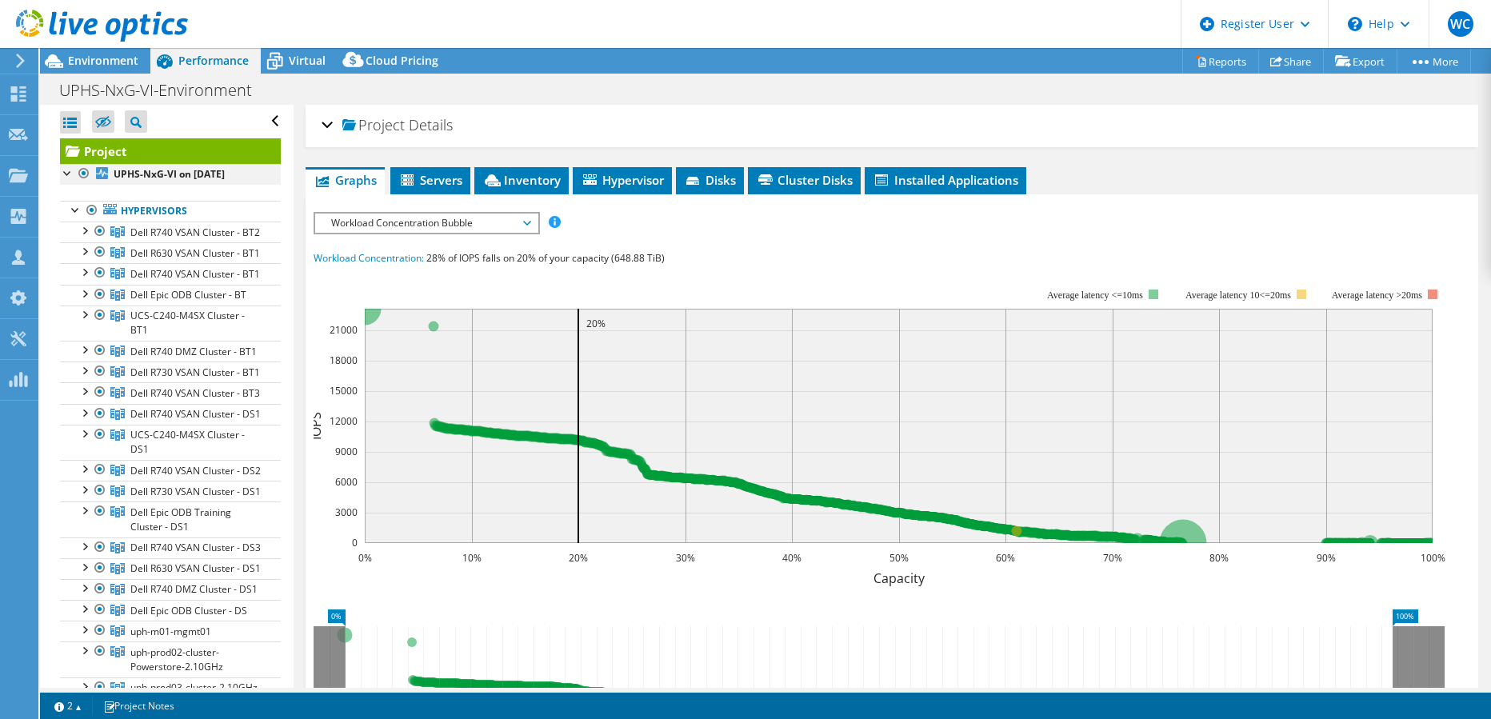
click at [82, 174] on div at bounding box center [84, 173] width 16 height 19
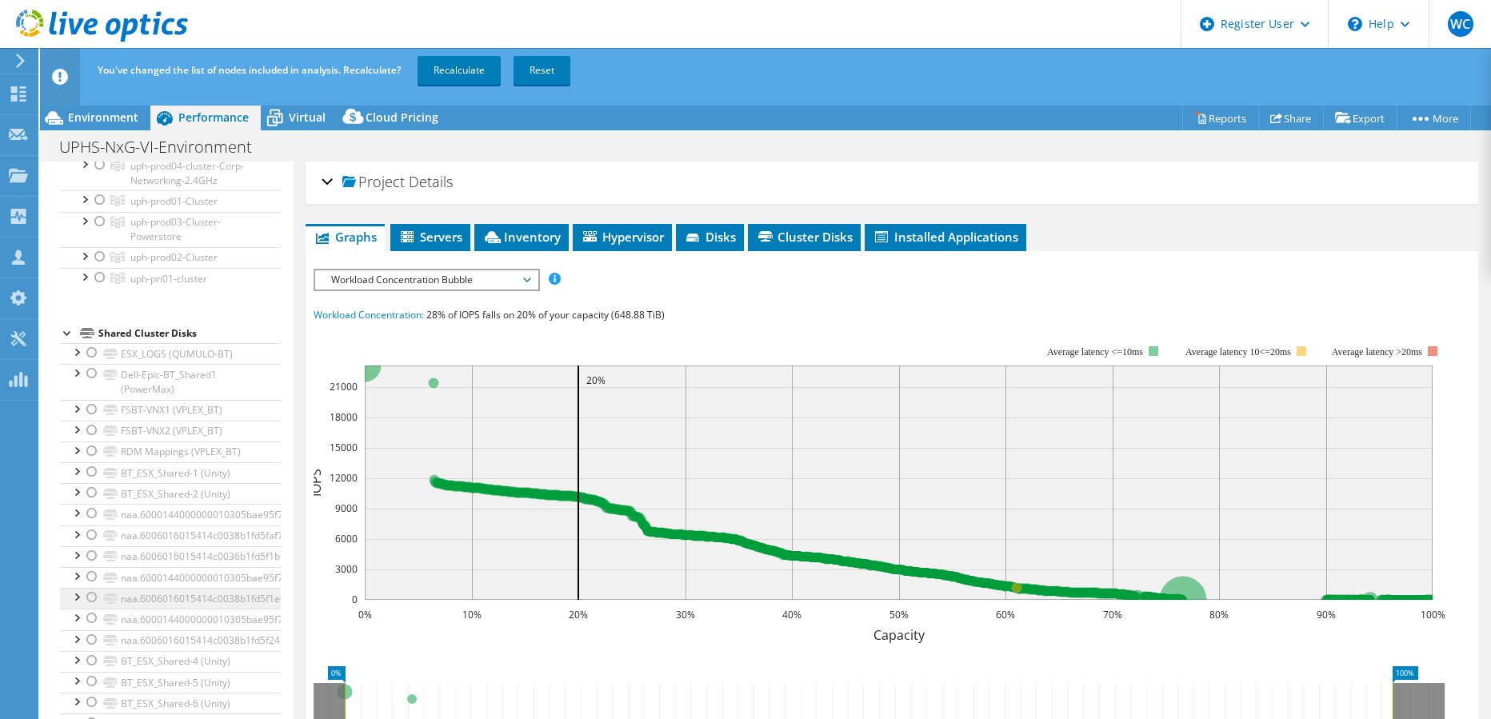
scroll to position [629, 0]
click at [100, 67] on div at bounding box center [100, 57] width 16 height 19
click at [84, 64] on div at bounding box center [84, 56] width 16 height 16
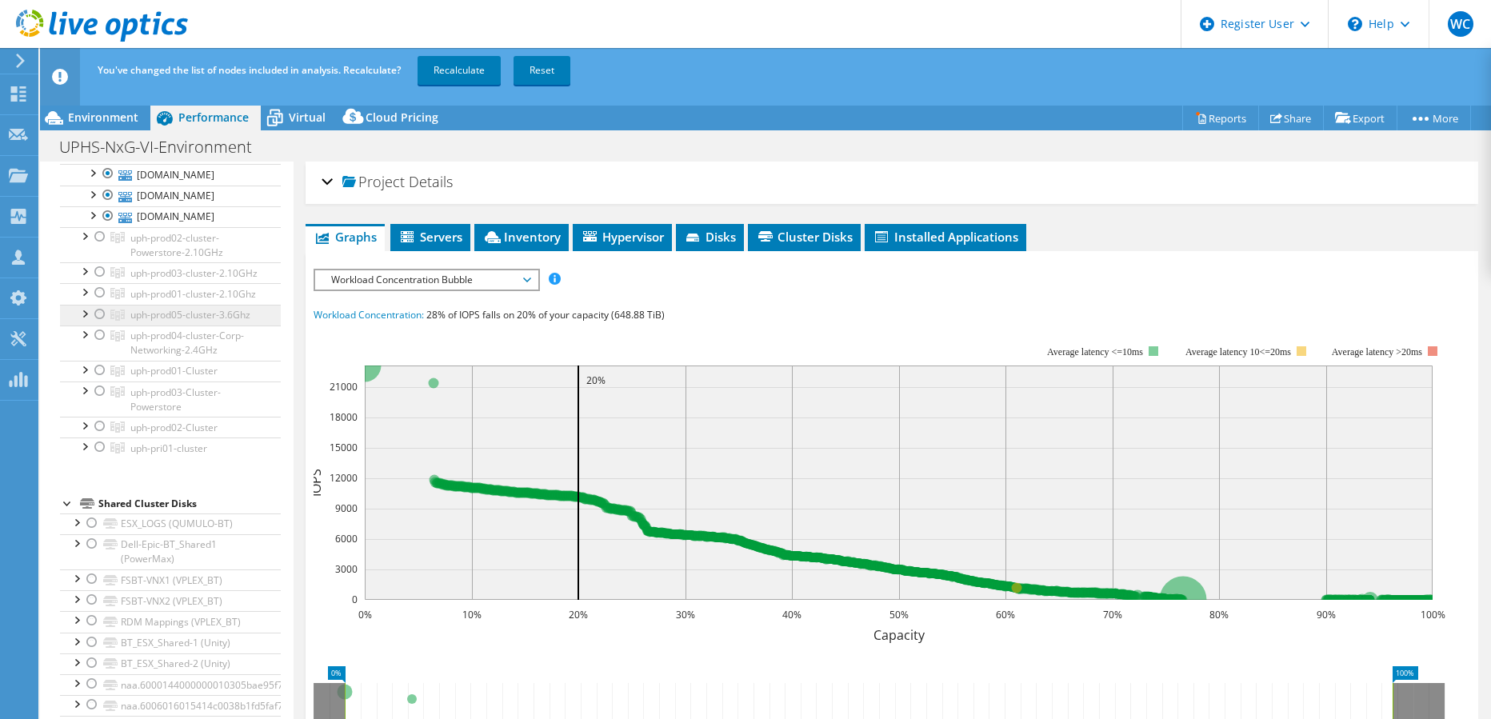
scroll to position [640, 0]
click at [102, 246] on div at bounding box center [100, 235] width 16 height 19
click at [86, 242] on div at bounding box center [84, 234] width 16 height 16
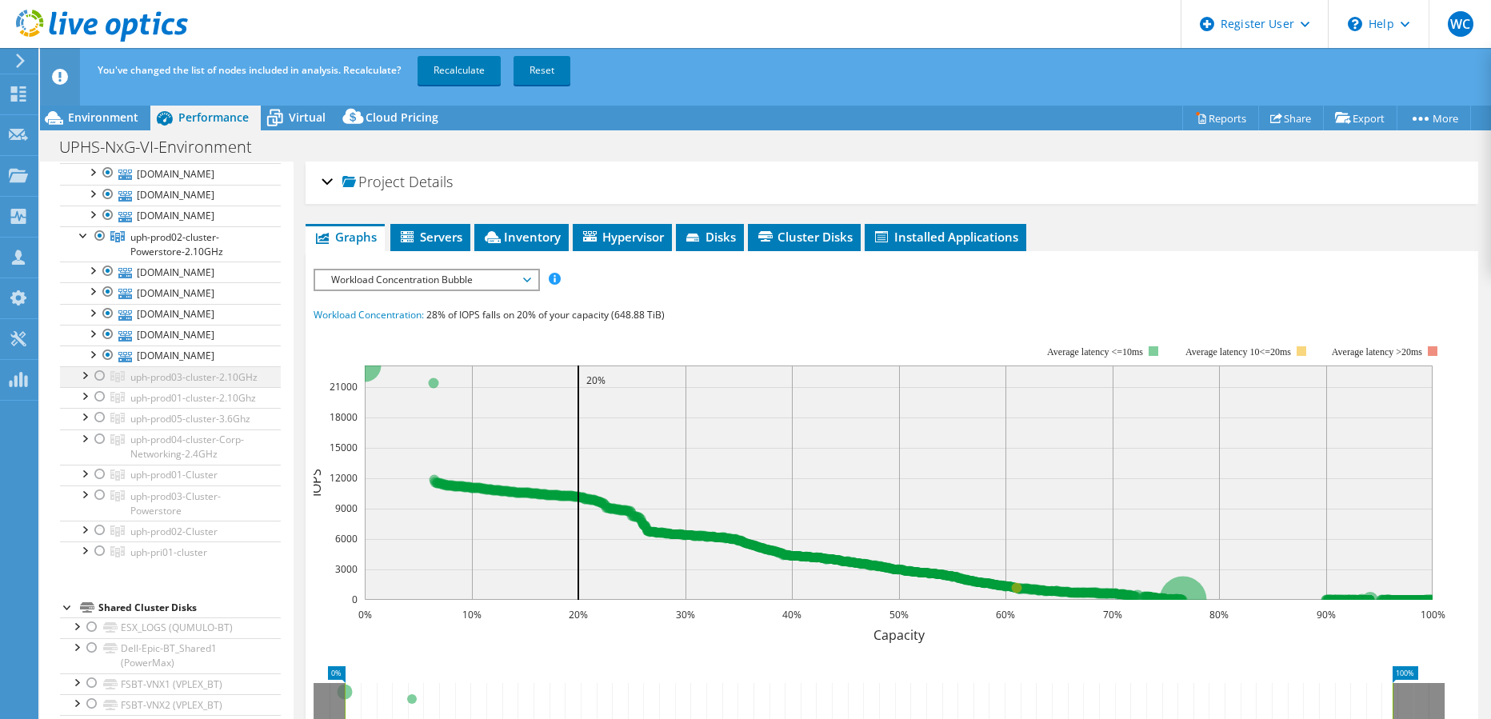
click at [99, 386] on div at bounding box center [100, 375] width 16 height 19
click at [86, 403] on div at bounding box center [84, 395] width 16 height 16
click at [82, 242] on div at bounding box center [84, 234] width 16 height 16
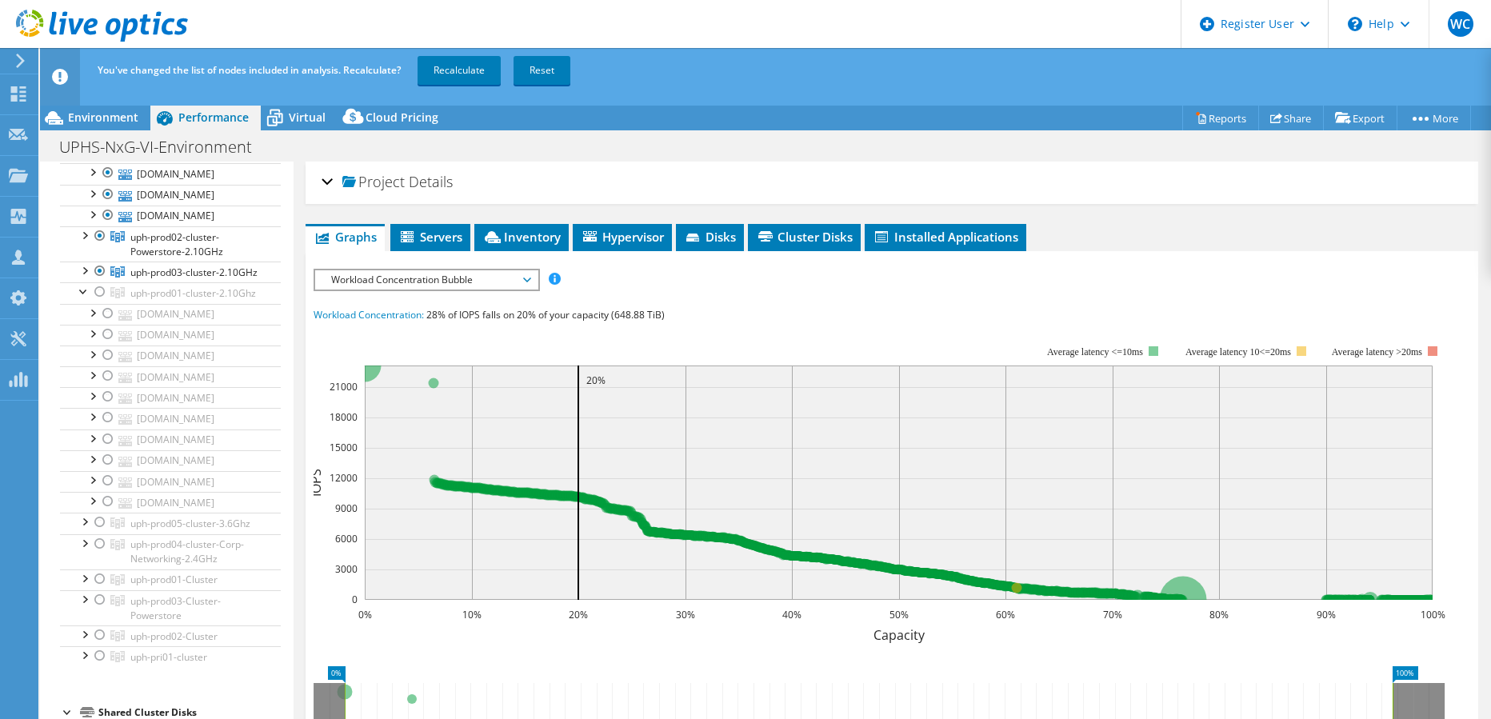
click at [82, 54] on div at bounding box center [84, 46] width 16 height 16
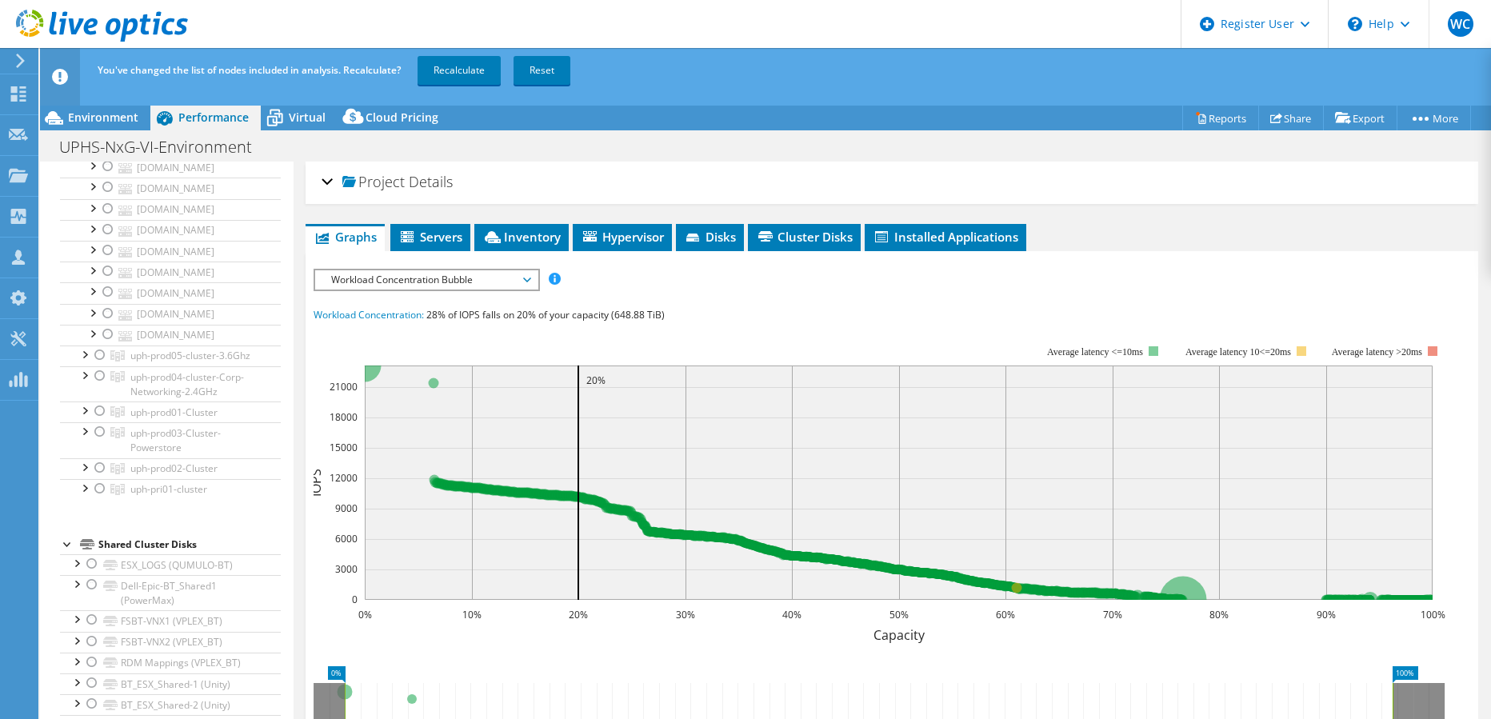
click at [98, 134] on div at bounding box center [100, 124] width 16 height 19
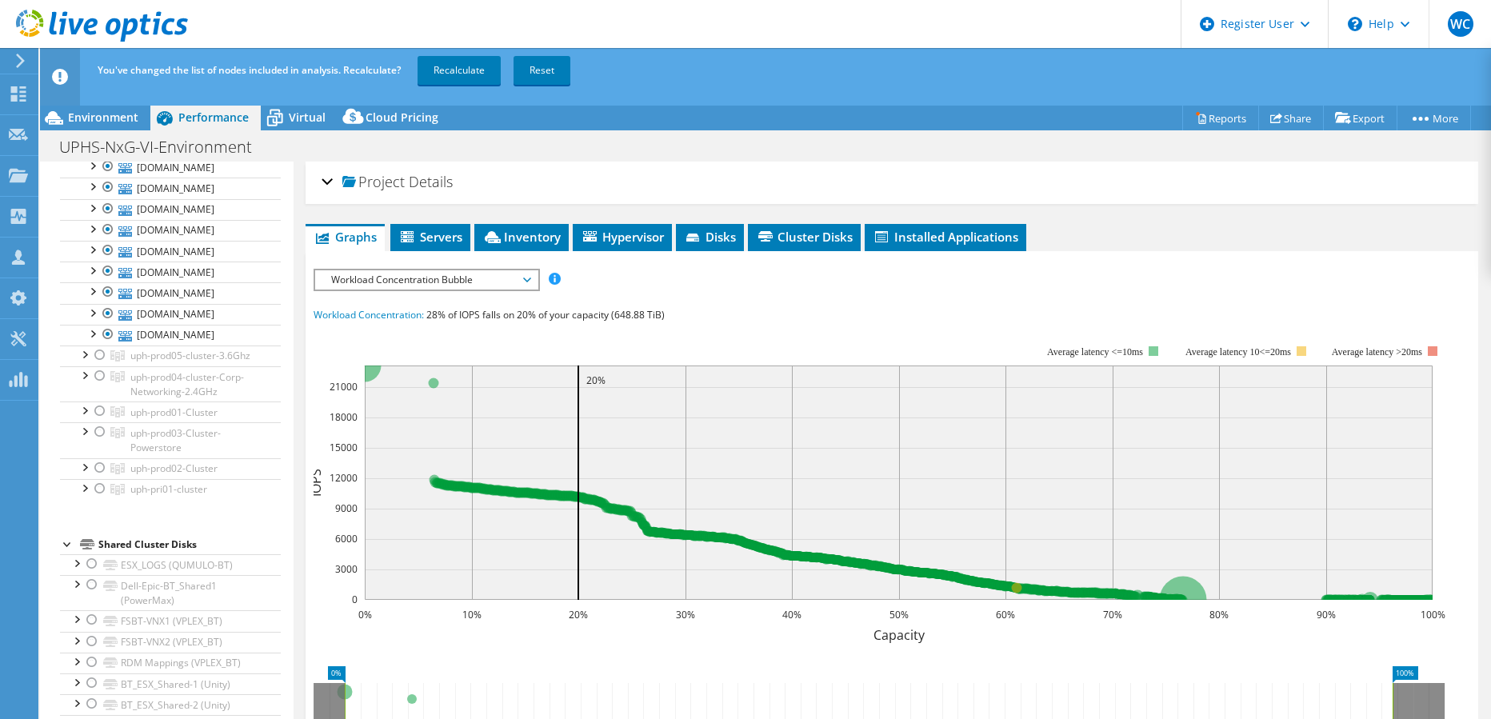
click at [84, 131] on div at bounding box center [84, 123] width 16 height 16
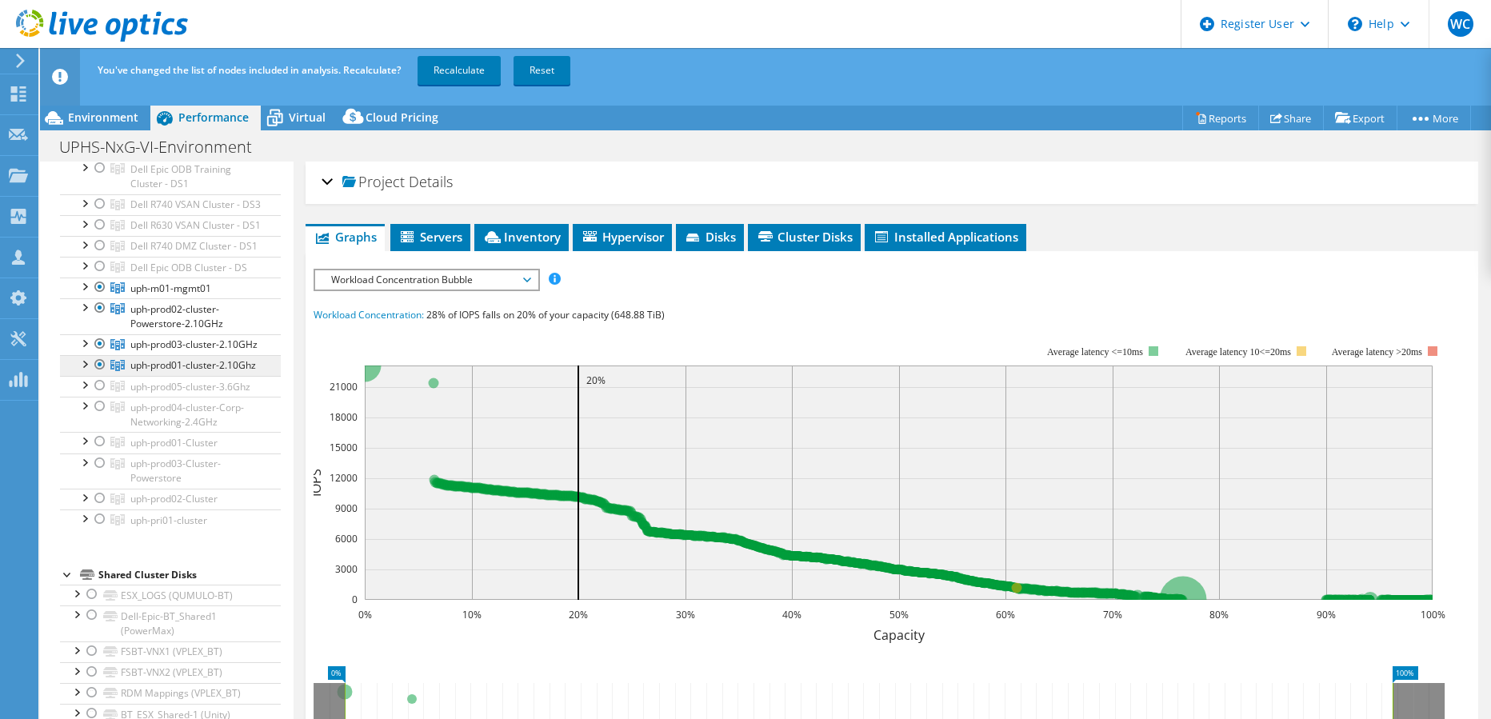
scroll to position [480, 0]
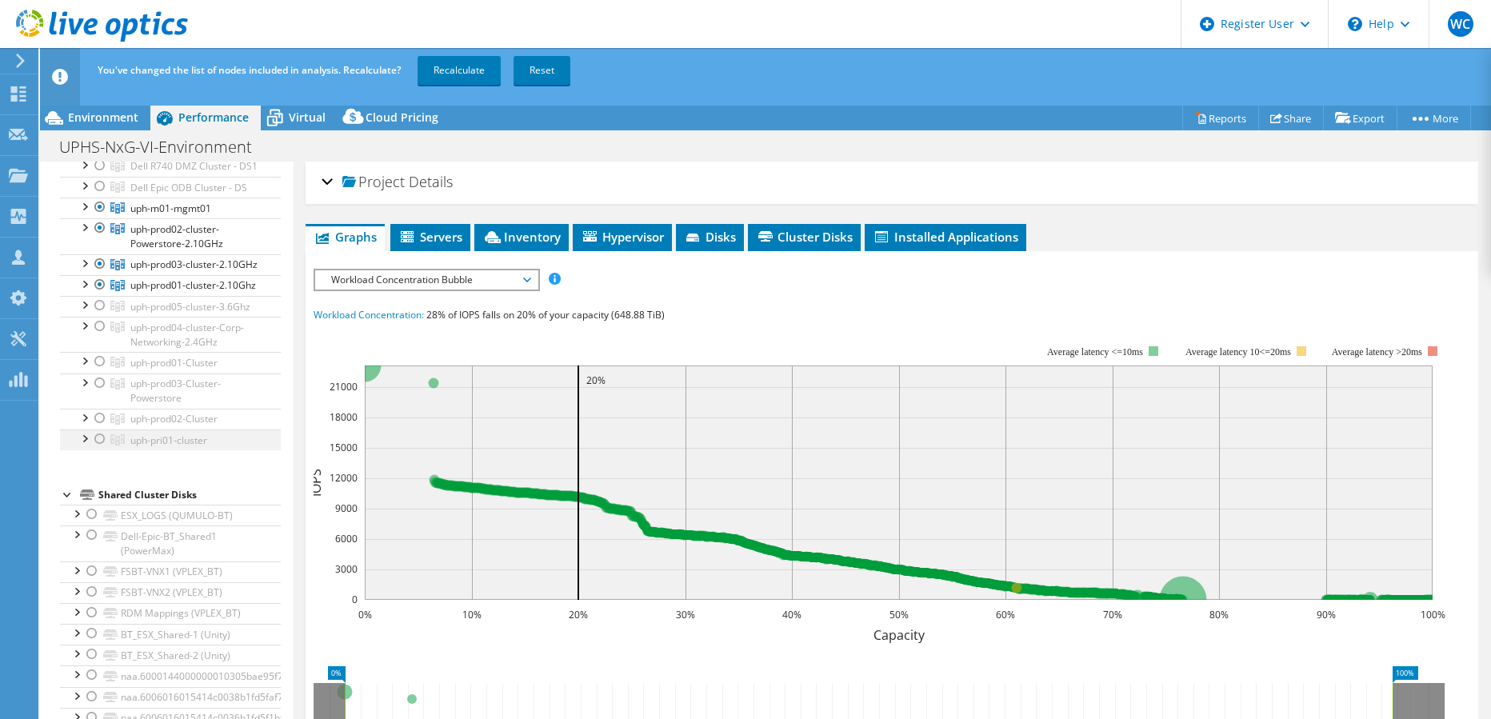
click at [100, 449] on div at bounding box center [100, 439] width 16 height 19
click at [102, 371] on div at bounding box center [100, 361] width 16 height 19
click at [102, 428] on div at bounding box center [100, 418] width 16 height 19
click at [102, 393] on div at bounding box center [100, 383] width 16 height 19
click at [98, 315] on div at bounding box center [100, 305] width 16 height 19
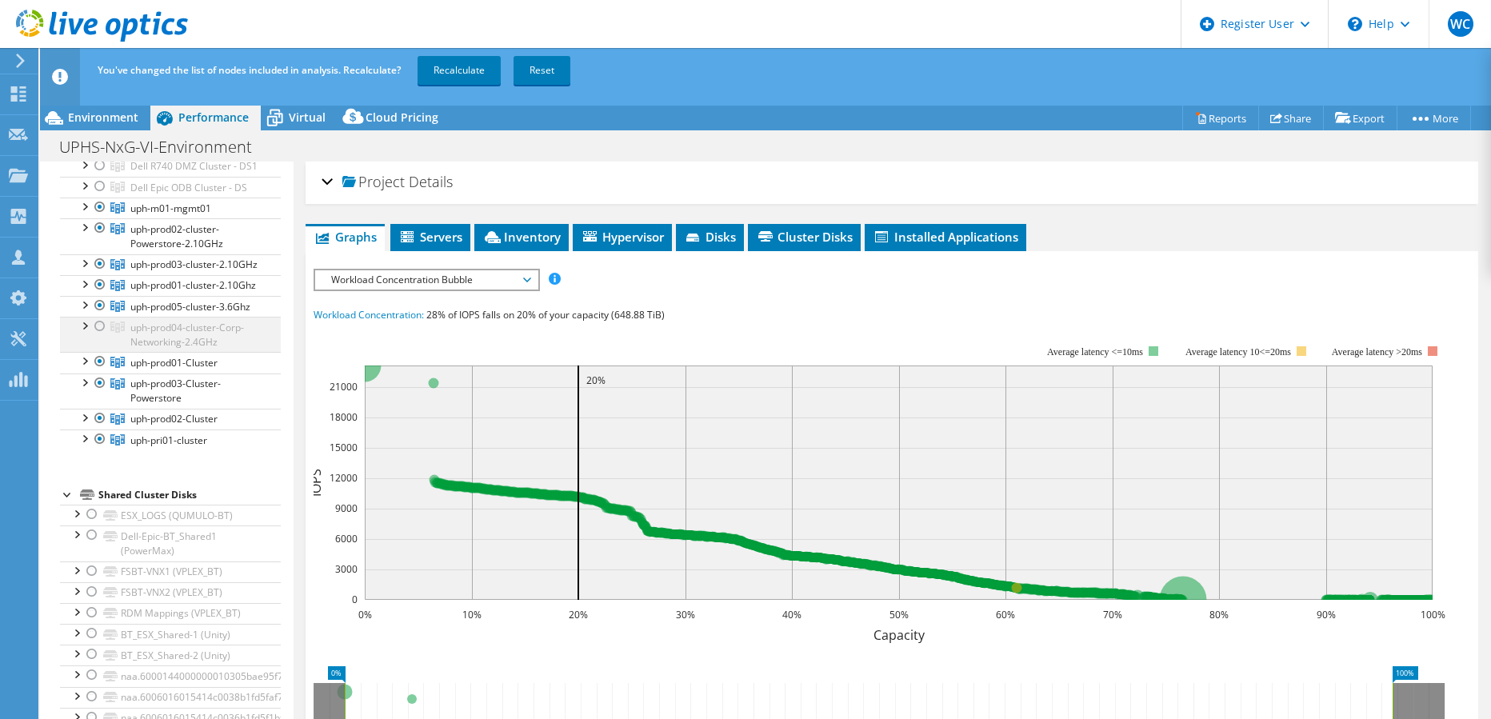
click at [99, 336] on div at bounding box center [100, 326] width 16 height 19
click at [470, 68] on link "Recalculate" at bounding box center [459, 70] width 83 height 29
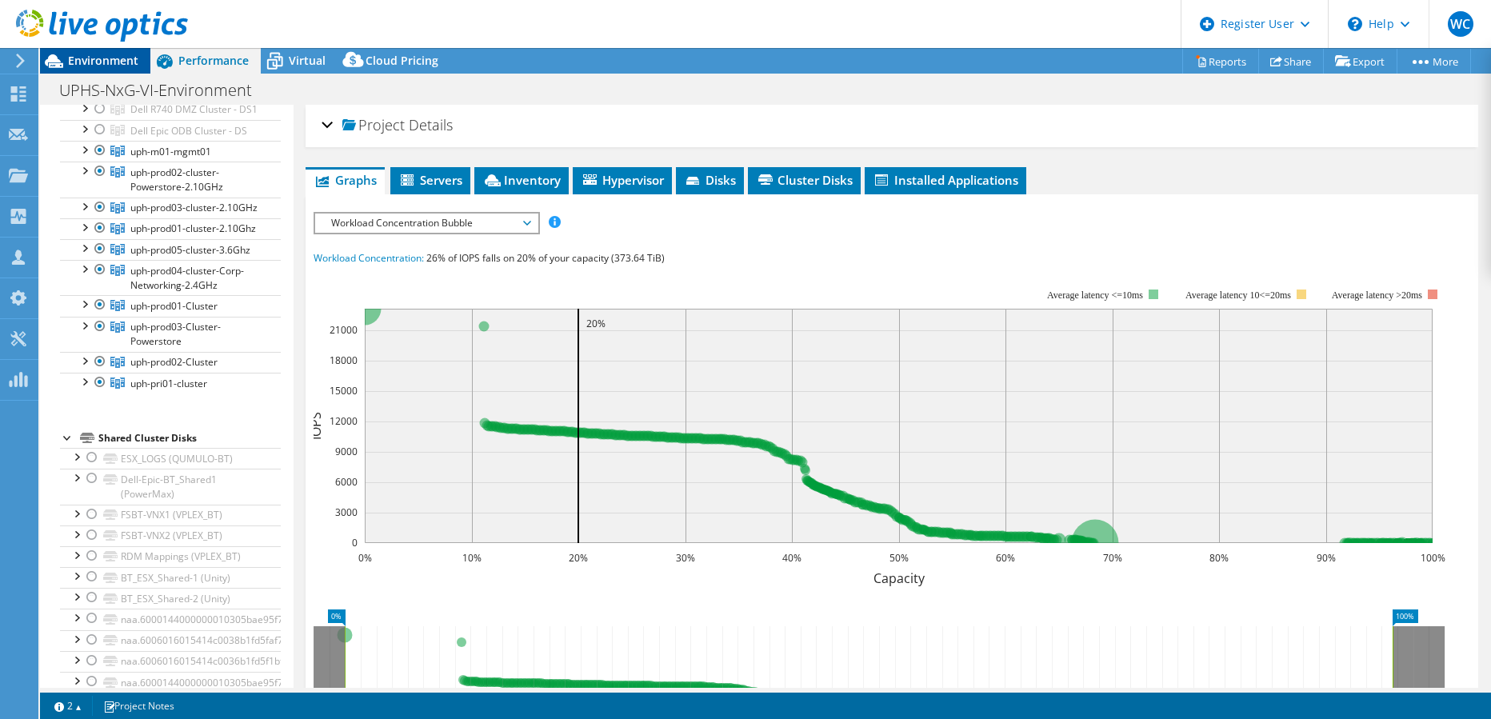
click at [115, 55] on span "Environment" at bounding box center [103, 60] width 70 height 15
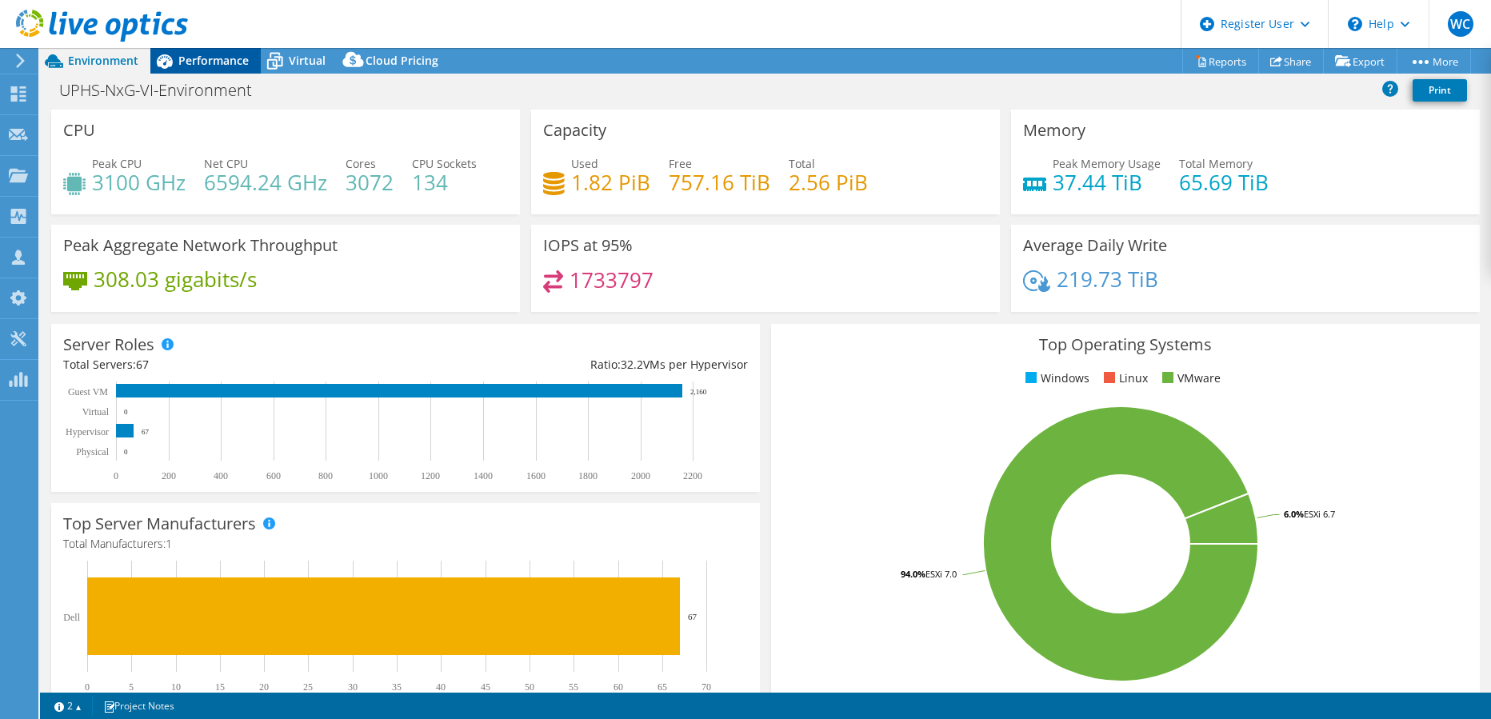
click at [206, 55] on span "Performance" at bounding box center [213, 60] width 70 height 15
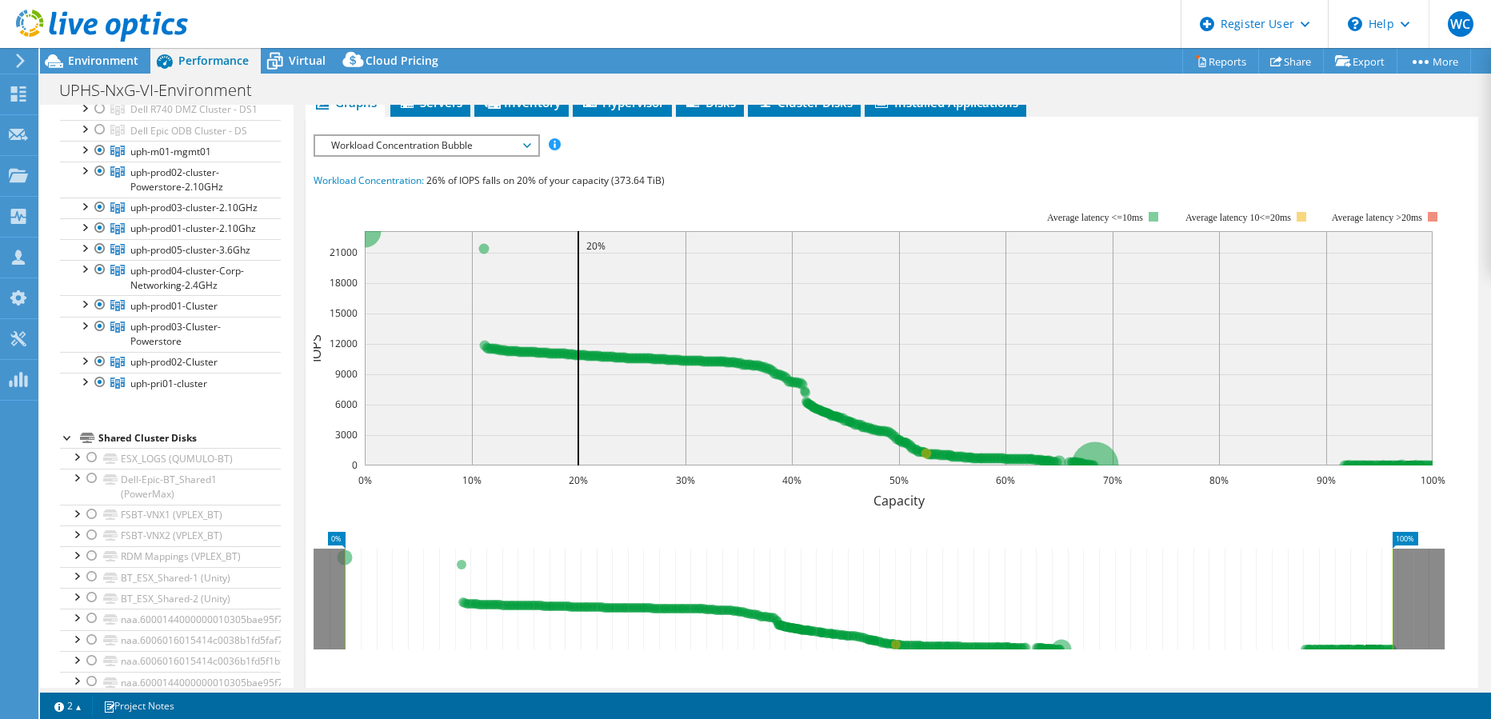
scroll to position [0, 0]
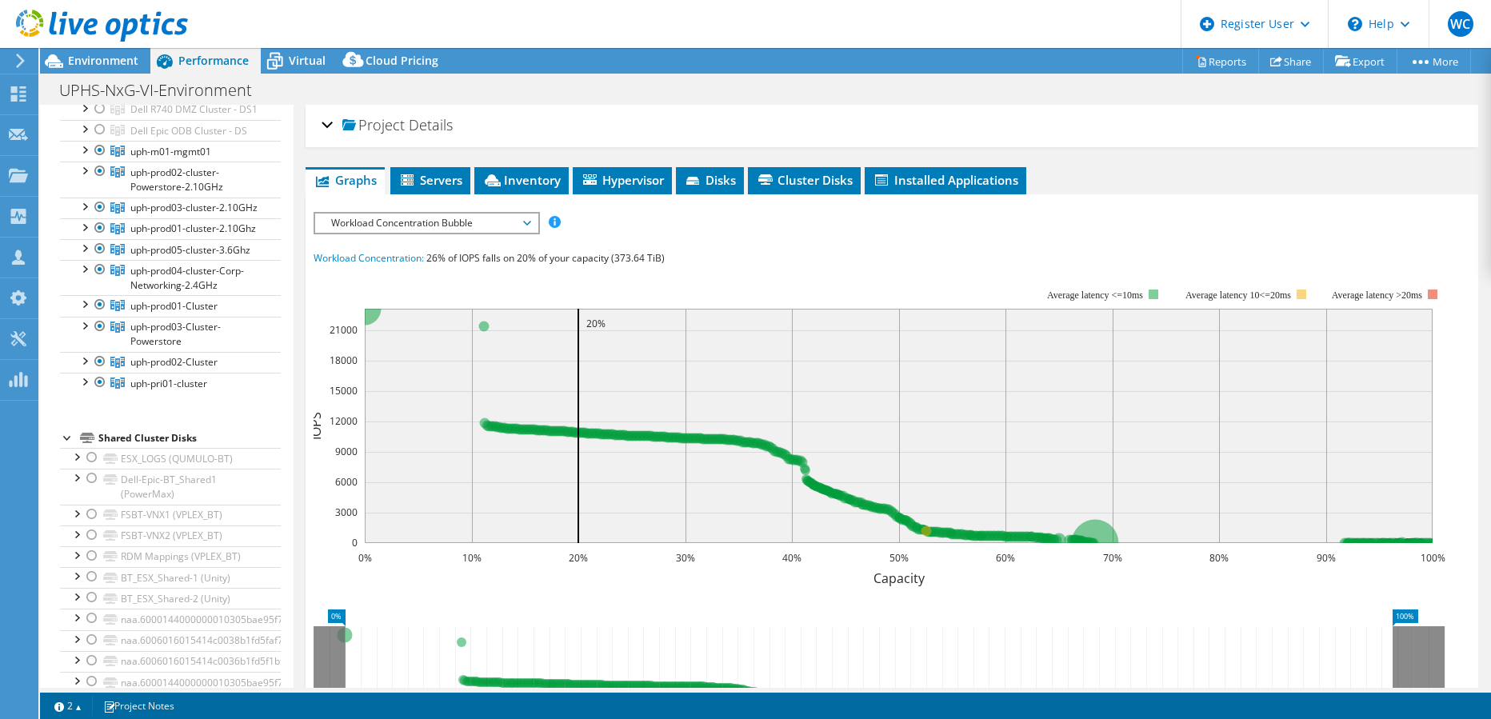
click at [481, 228] on span "Workload Concentration Bubble" at bounding box center [426, 223] width 206 height 19
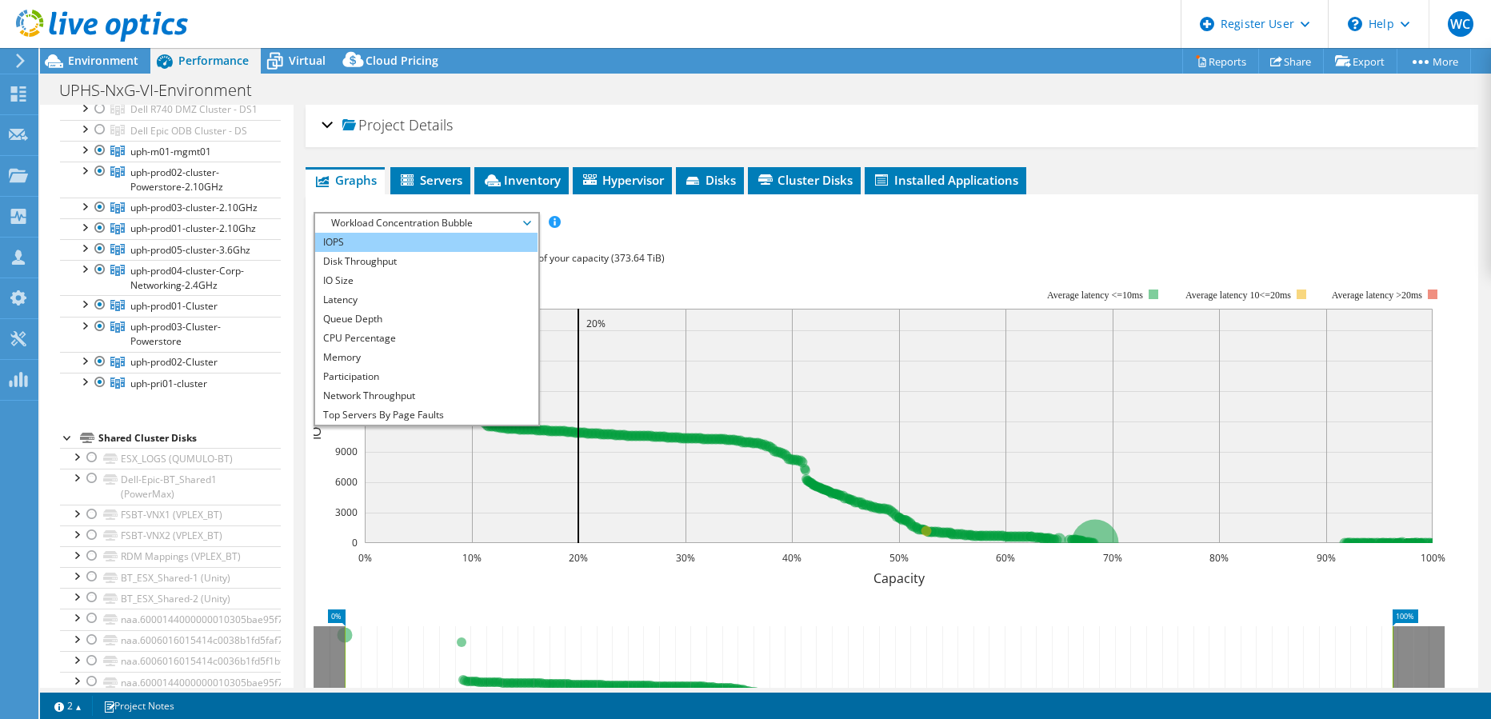
click at [470, 246] on li "IOPS" at bounding box center [426, 242] width 222 height 19
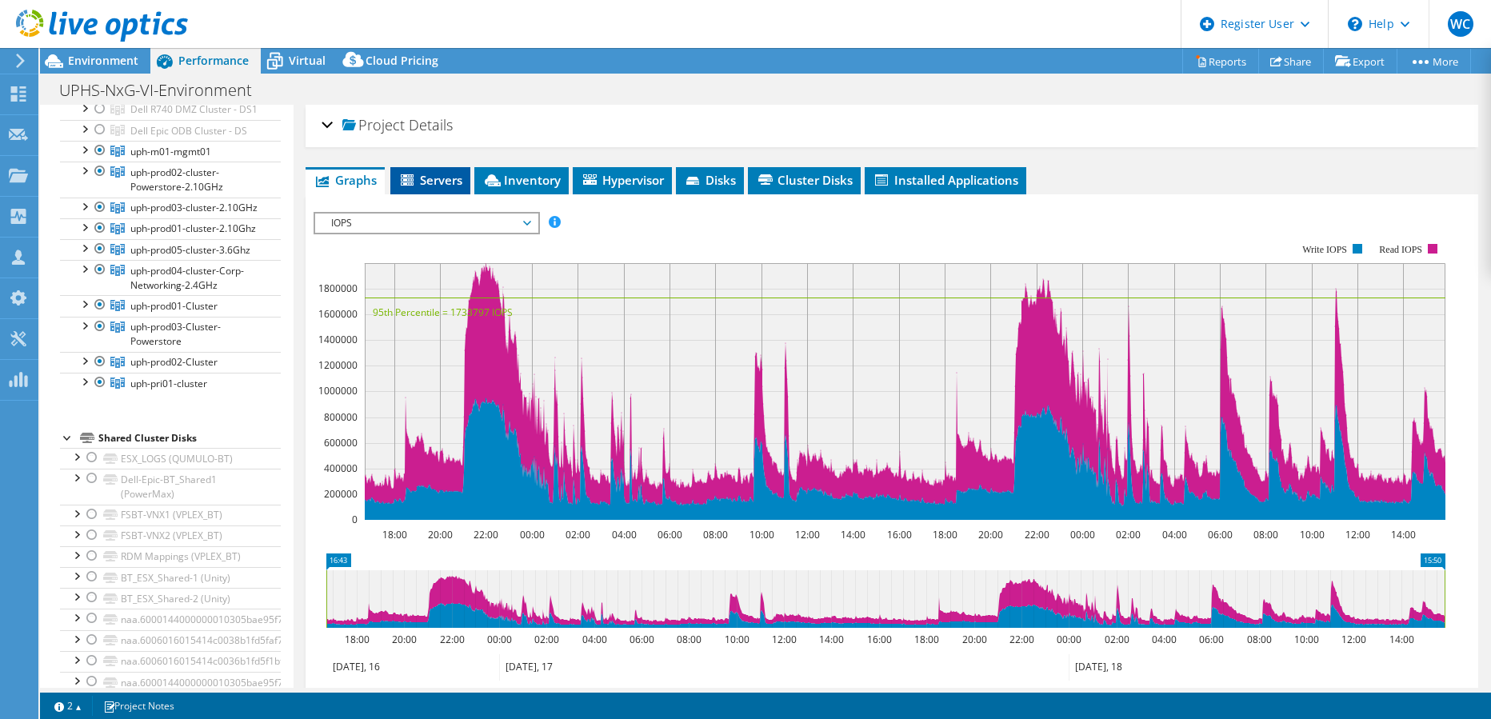
click at [441, 174] on span "Servers" at bounding box center [430, 180] width 64 height 16
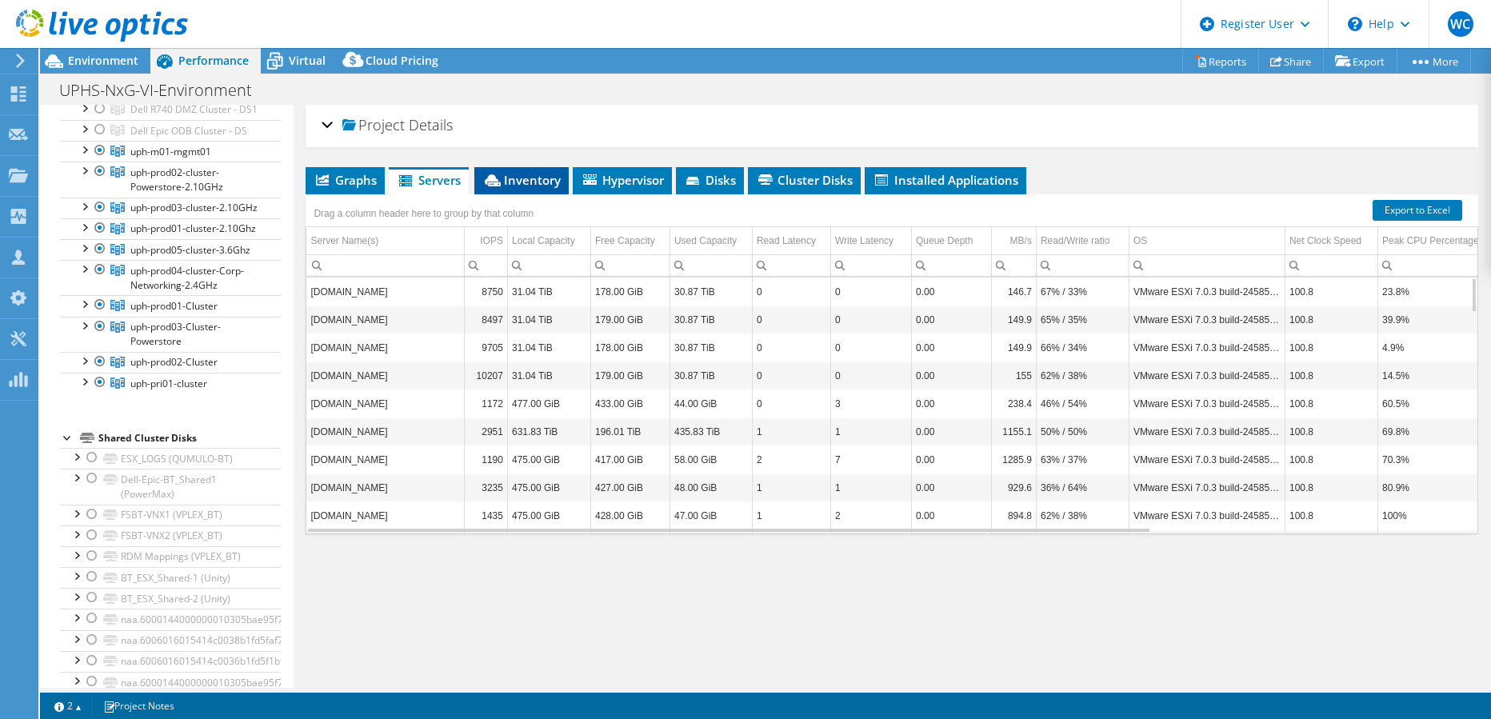
click at [526, 177] on span "Inventory" at bounding box center [521, 180] width 78 height 16
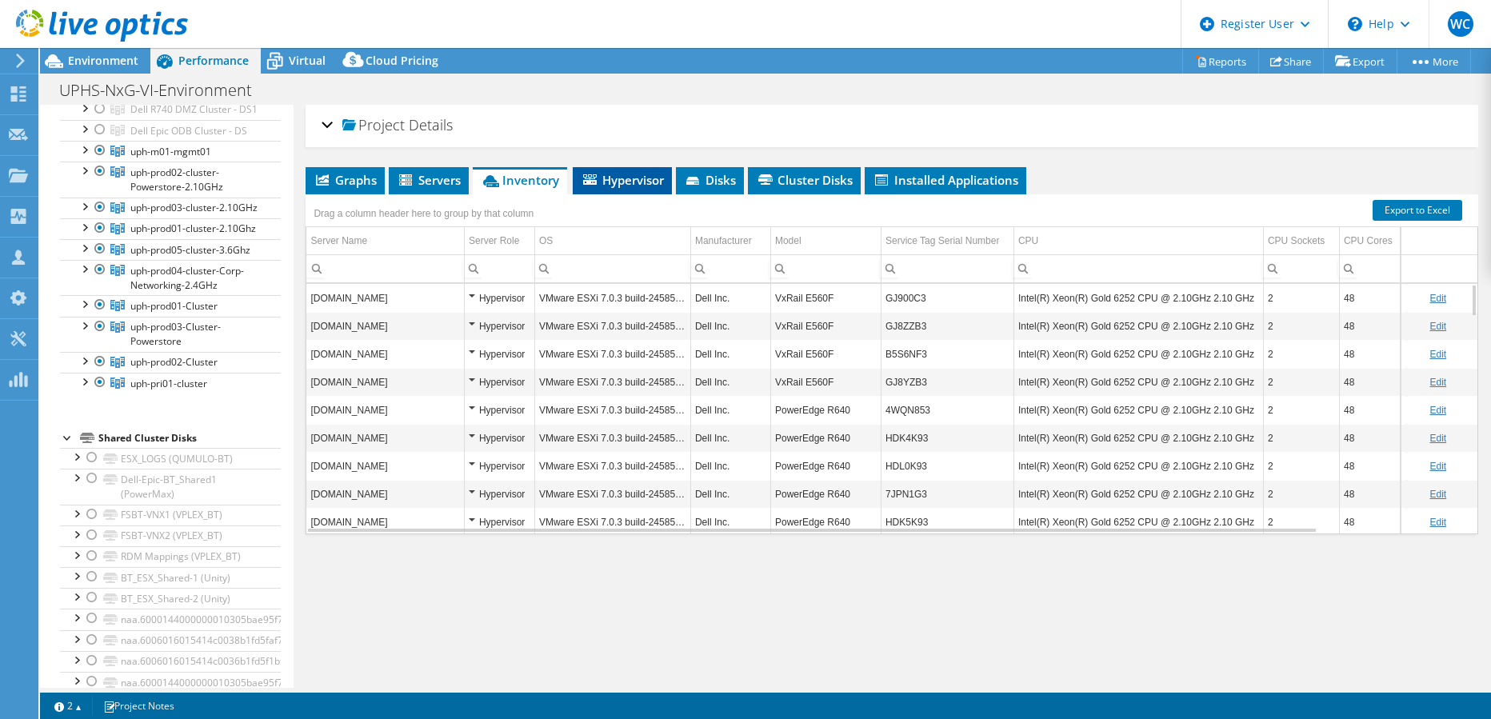
click at [628, 177] on span "Hypervisor" at bounding box center [622, 180] width 83 height 16
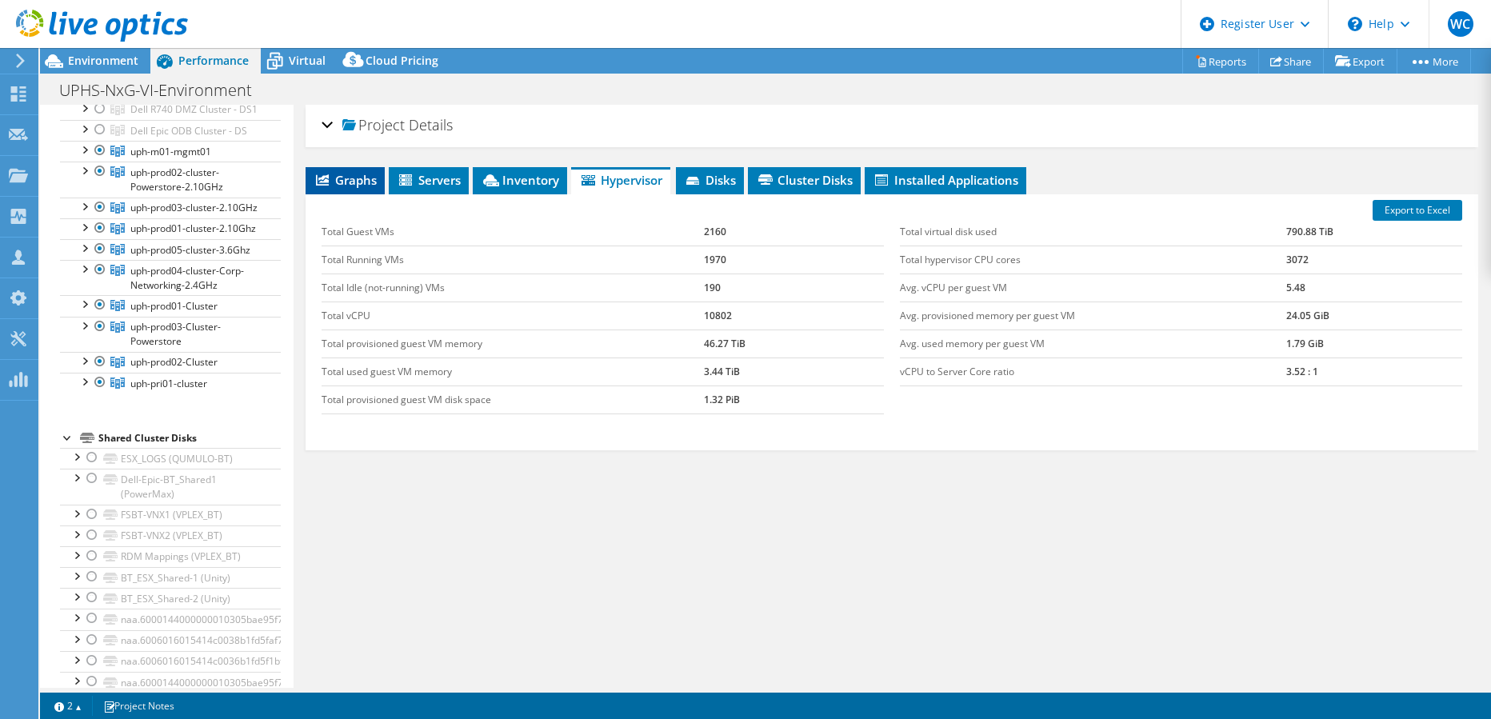
click at [366, 177] on span "Graphs" at bounding box center [345, 180] width 63 height 16
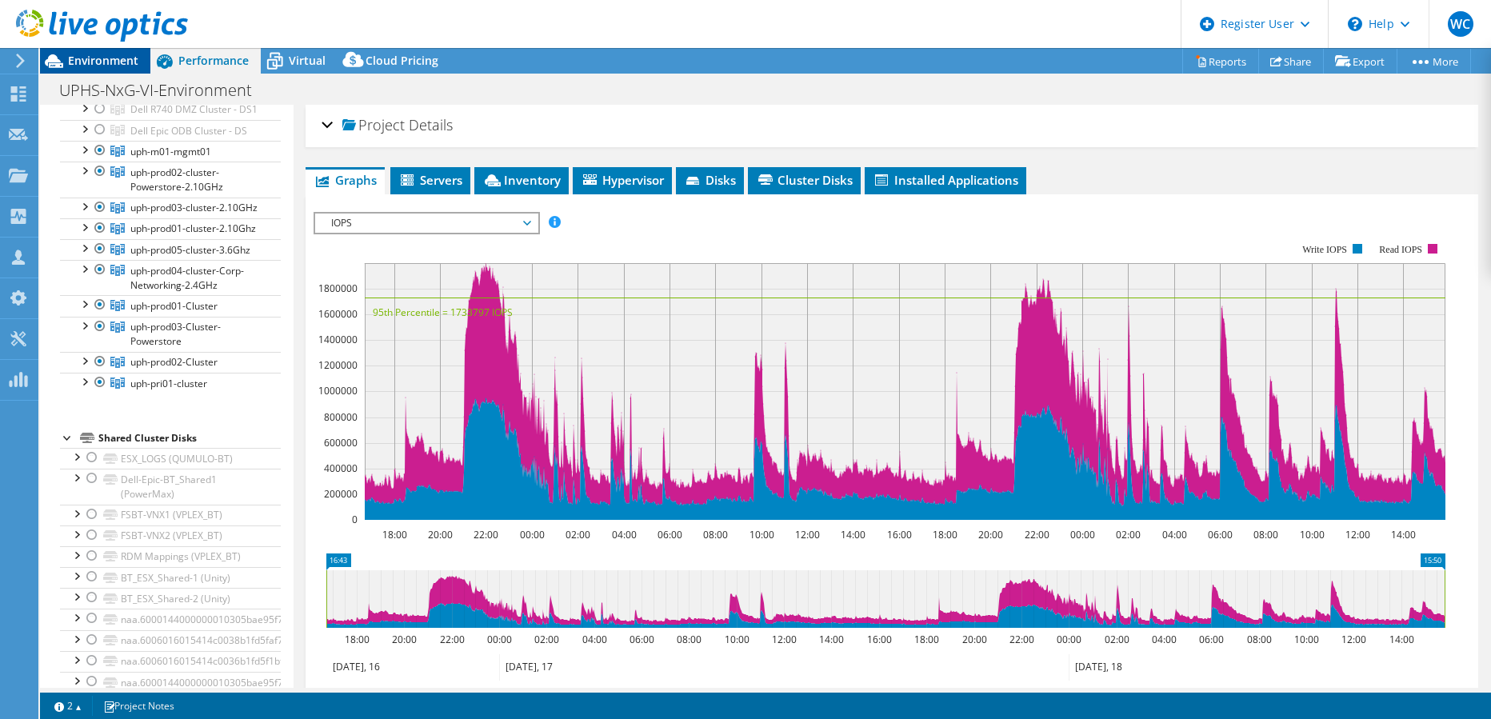
click at [110, 65] on span "Environment" at bounding box center [103, 60] width 70 height 15
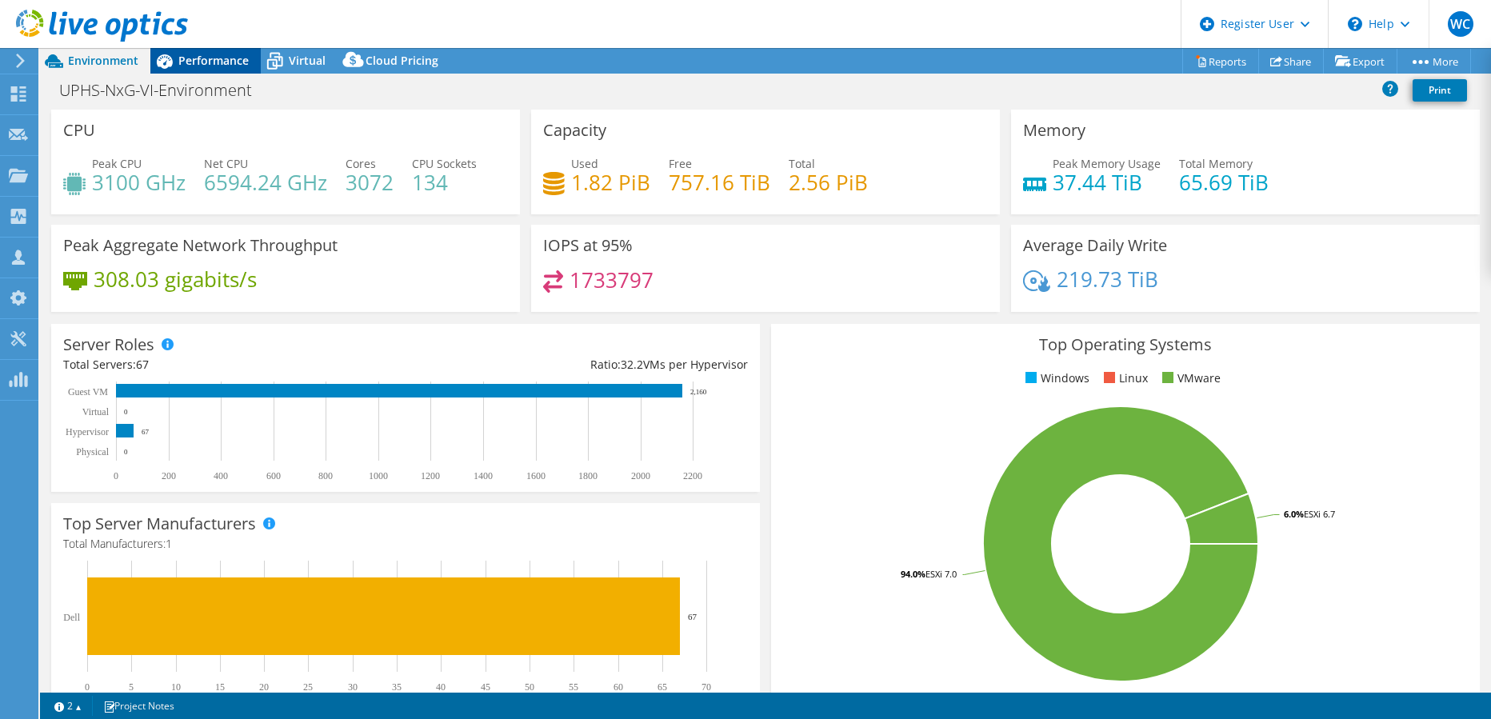
click at [210, 54] on span "Performance" at bounding box center [213, 60] width 70 height 15
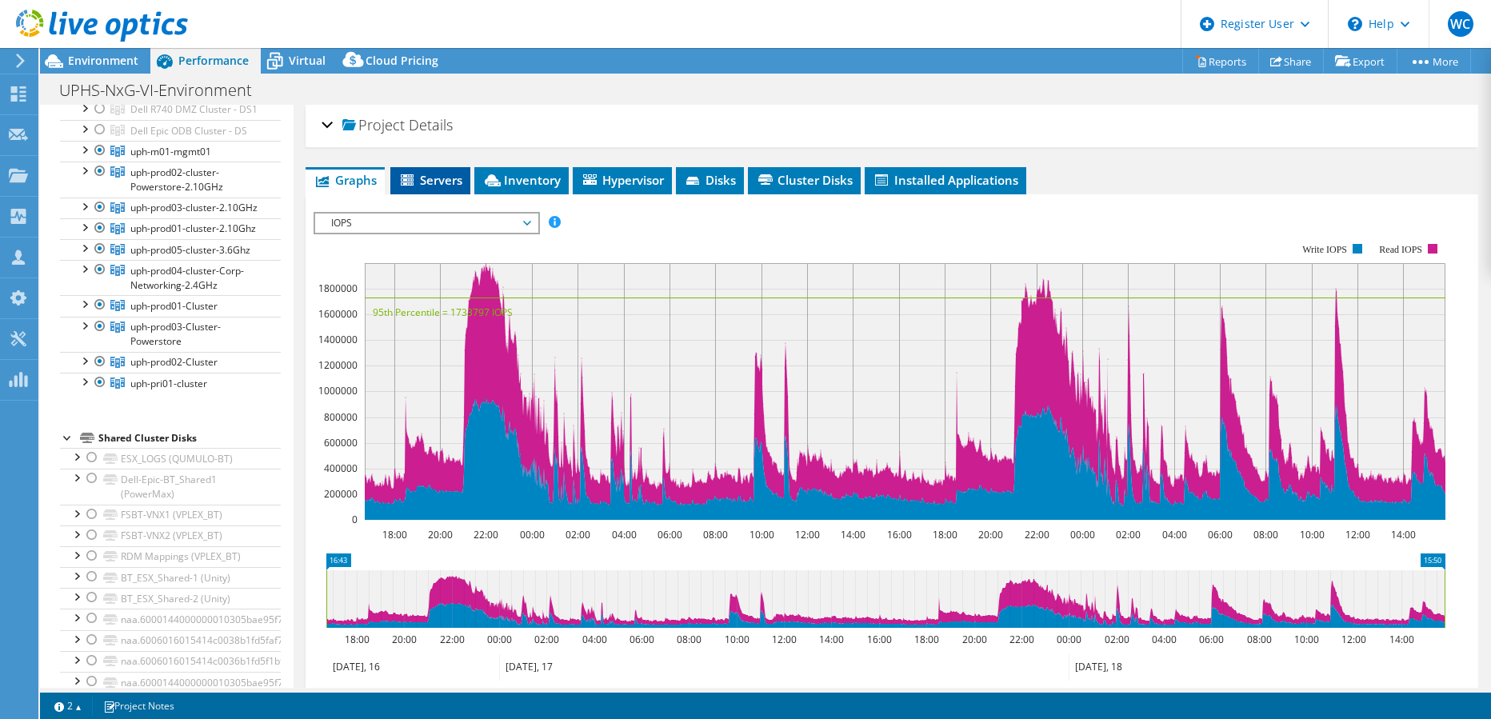
click at [450, 178] on span "Servers" at bounding box center [430, 180] width 64 height 16
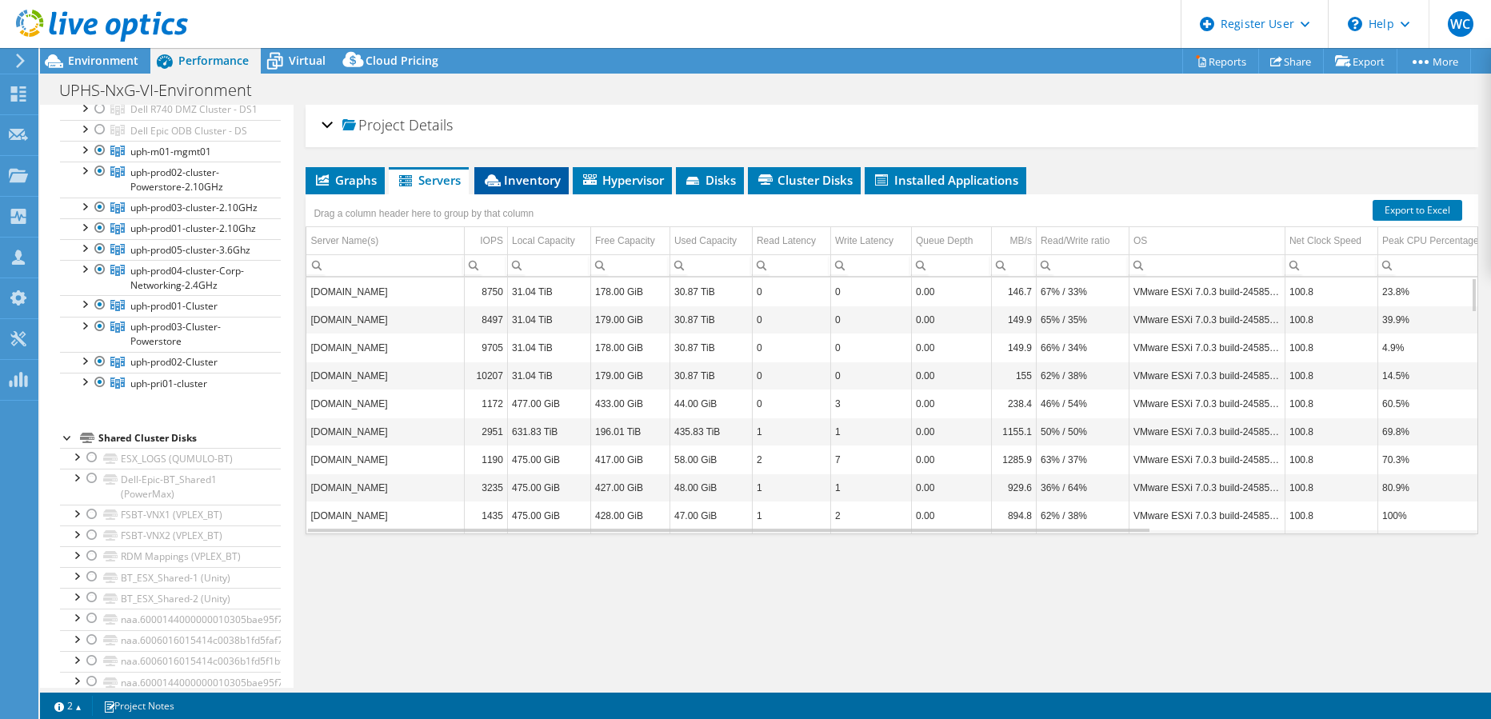
click at [523, 173] on span "Inventory" at bounding box center [521, 180] width 78 height 16
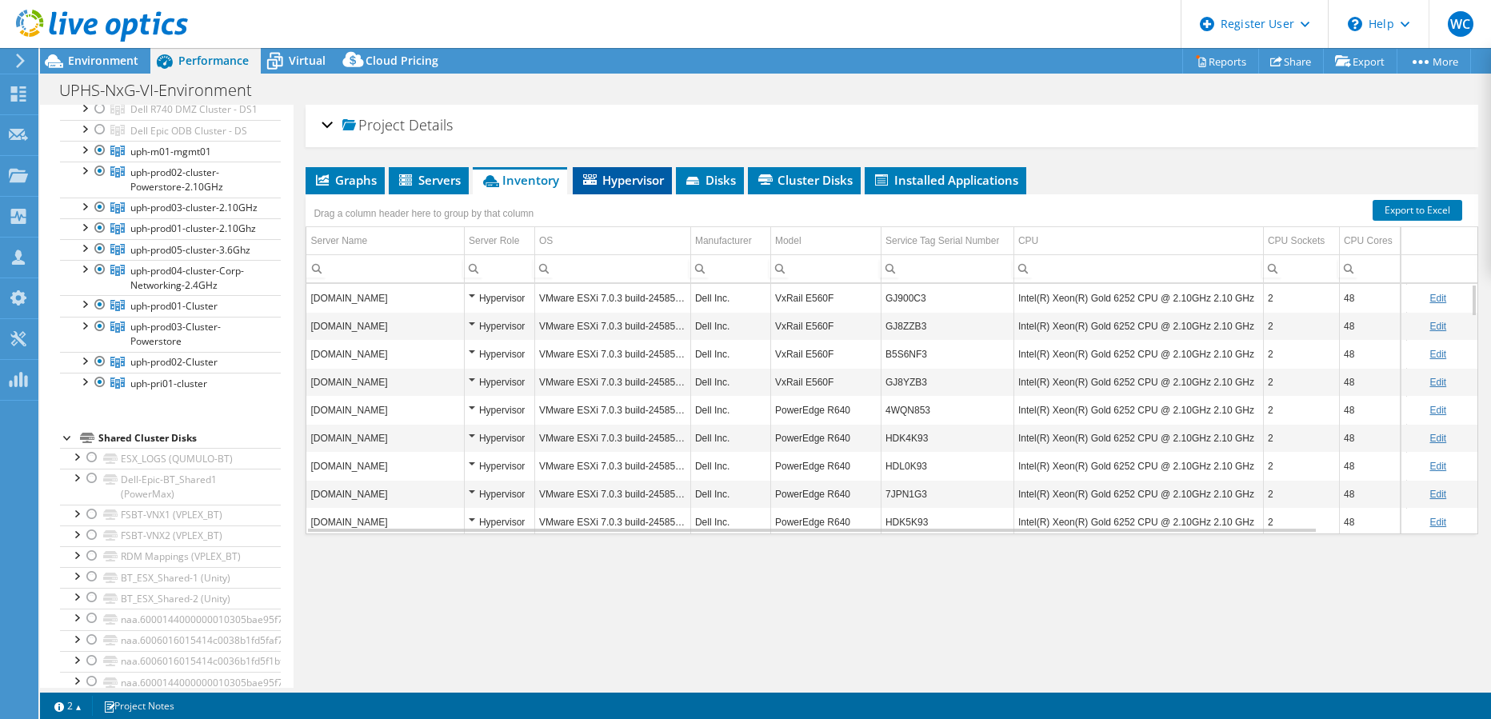
click at [605, 175] on span "Hypervisor" at bounding box center [622, 180] width 83 height 16
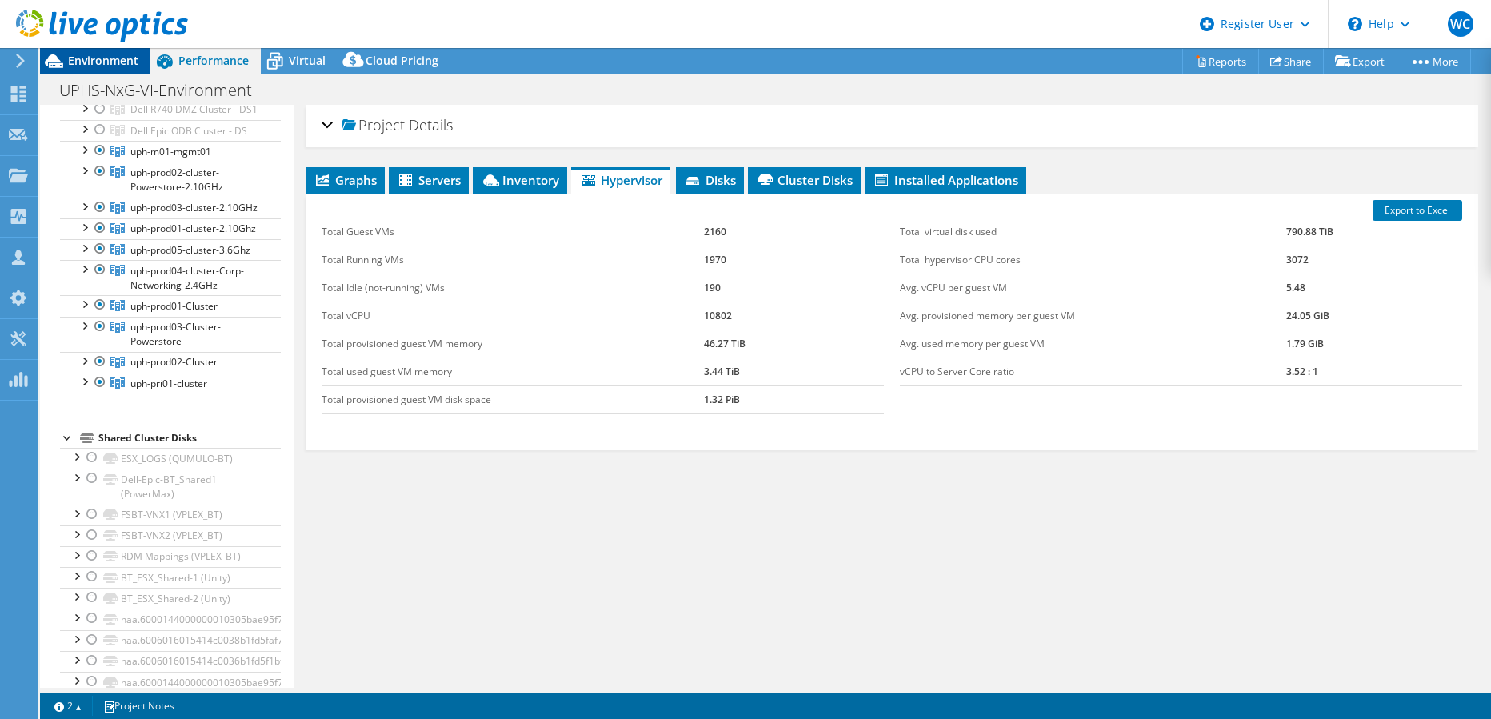
click at [102, 62] on span "Environment" at bounding box center [103, 60] width 70 height 15
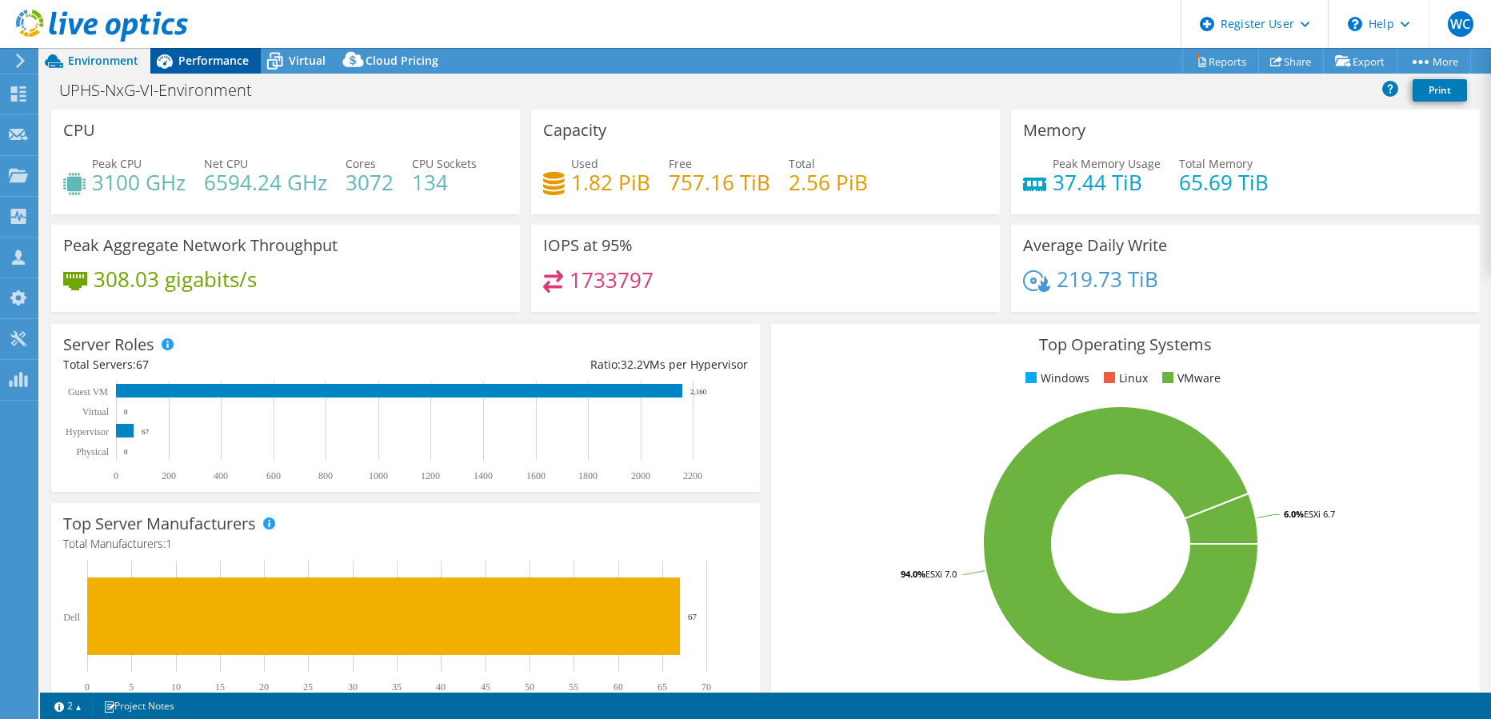
click at [200, 62] on span "Performance" at bounding box center [213, 60] width 70 height 15
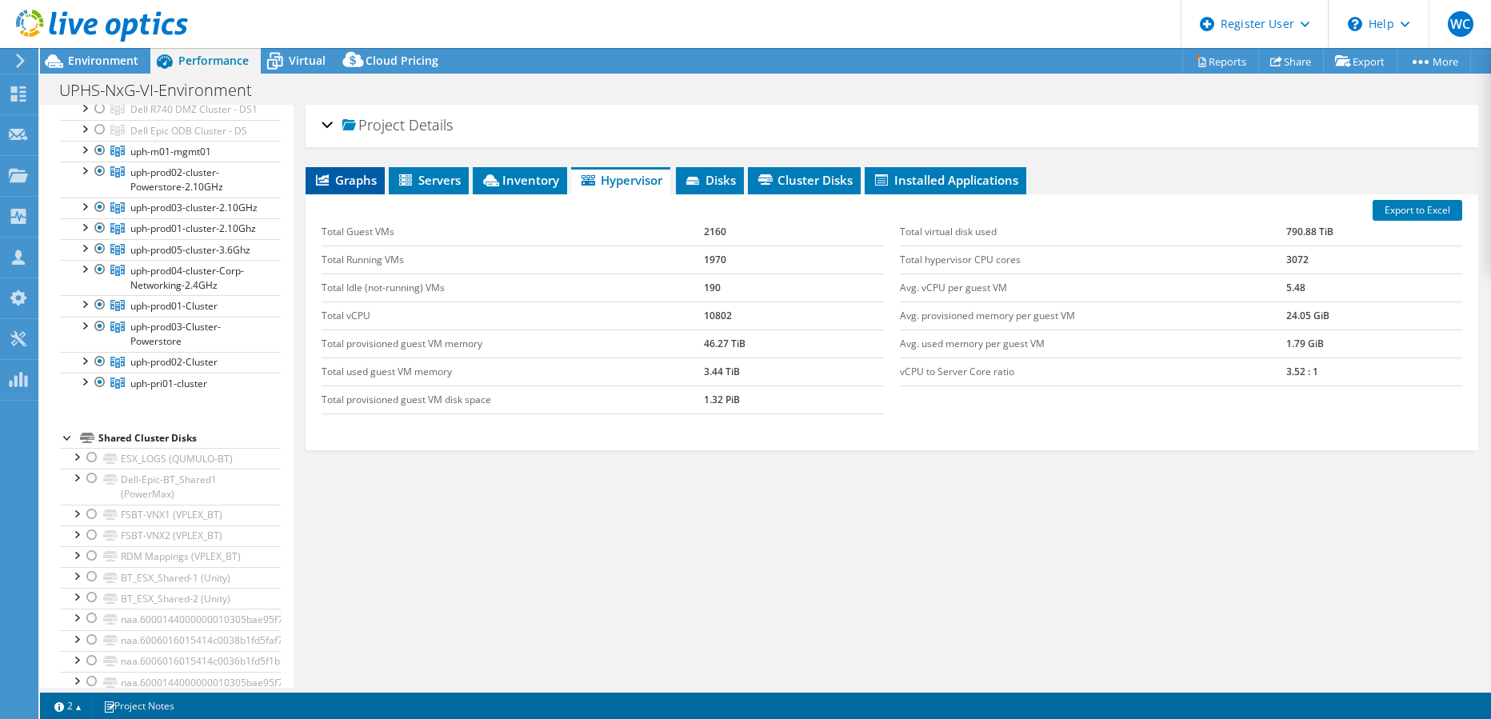
click at [378, 181] on li "Graphs" at bounding box center [345, 180] width 79 height 27
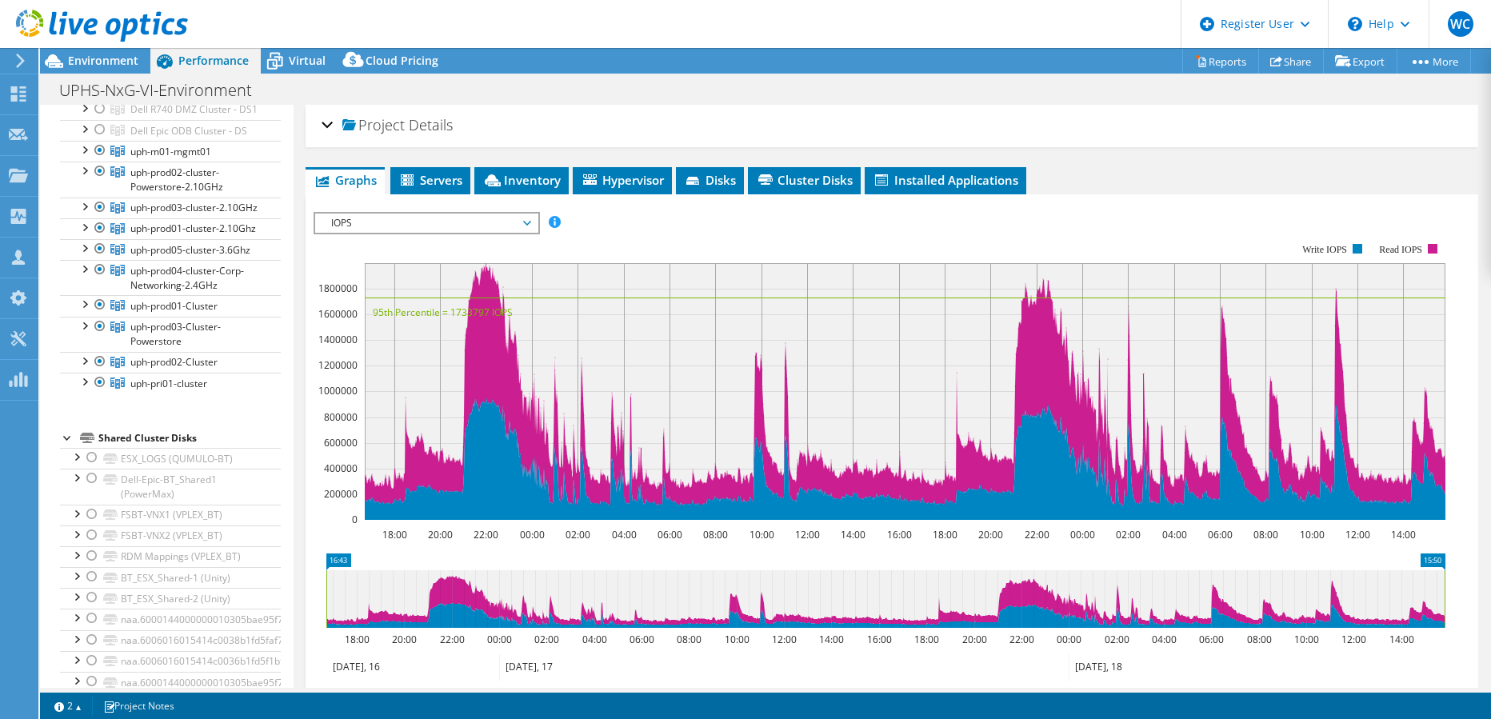
click at [336, 128] on h2 "Project Details" at bounding box center [387, 125] width 131 height 32
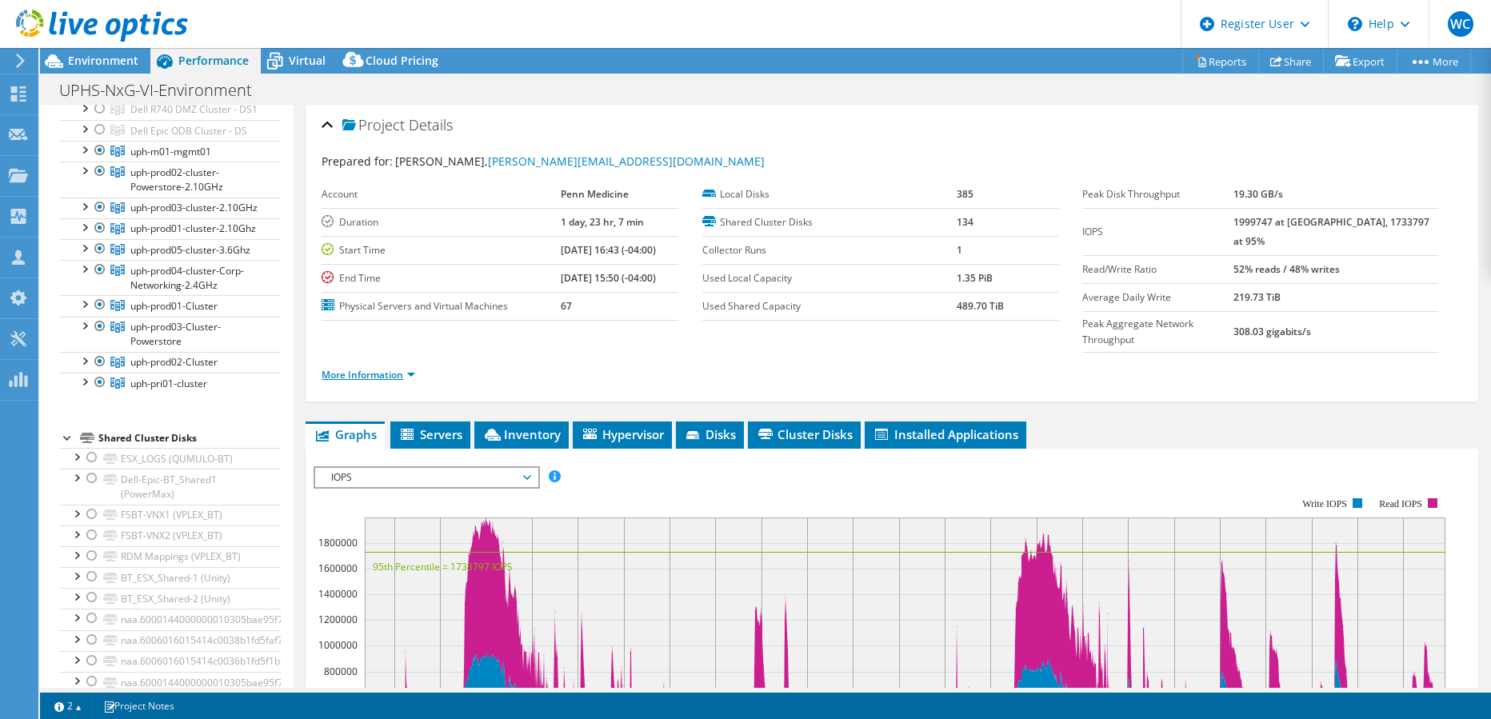
click at [368, 368] on link "More Information" at bounding box center [369, 375] width 94 height 14
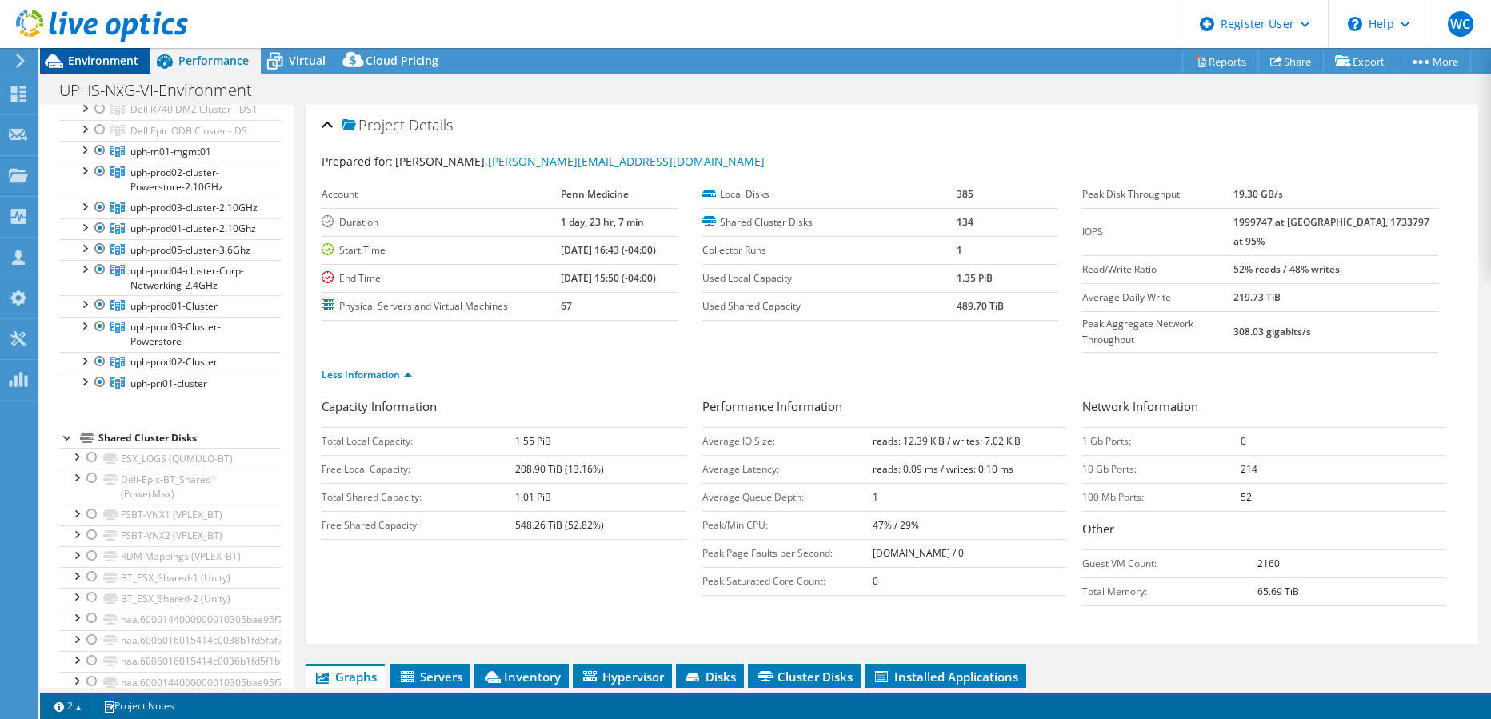
click at [90, 62] on span "Environment" at bounding box center [103, 60] width 70 height 15
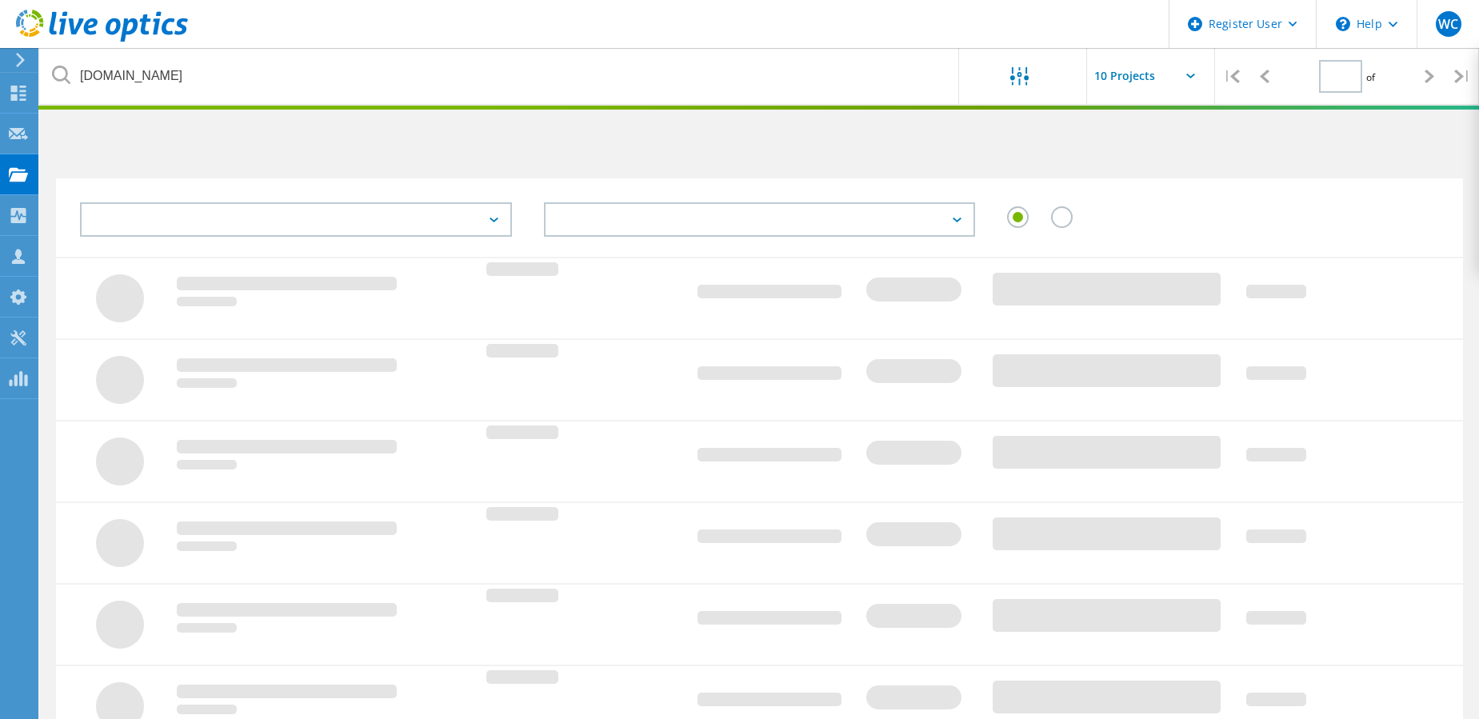
type input "1"
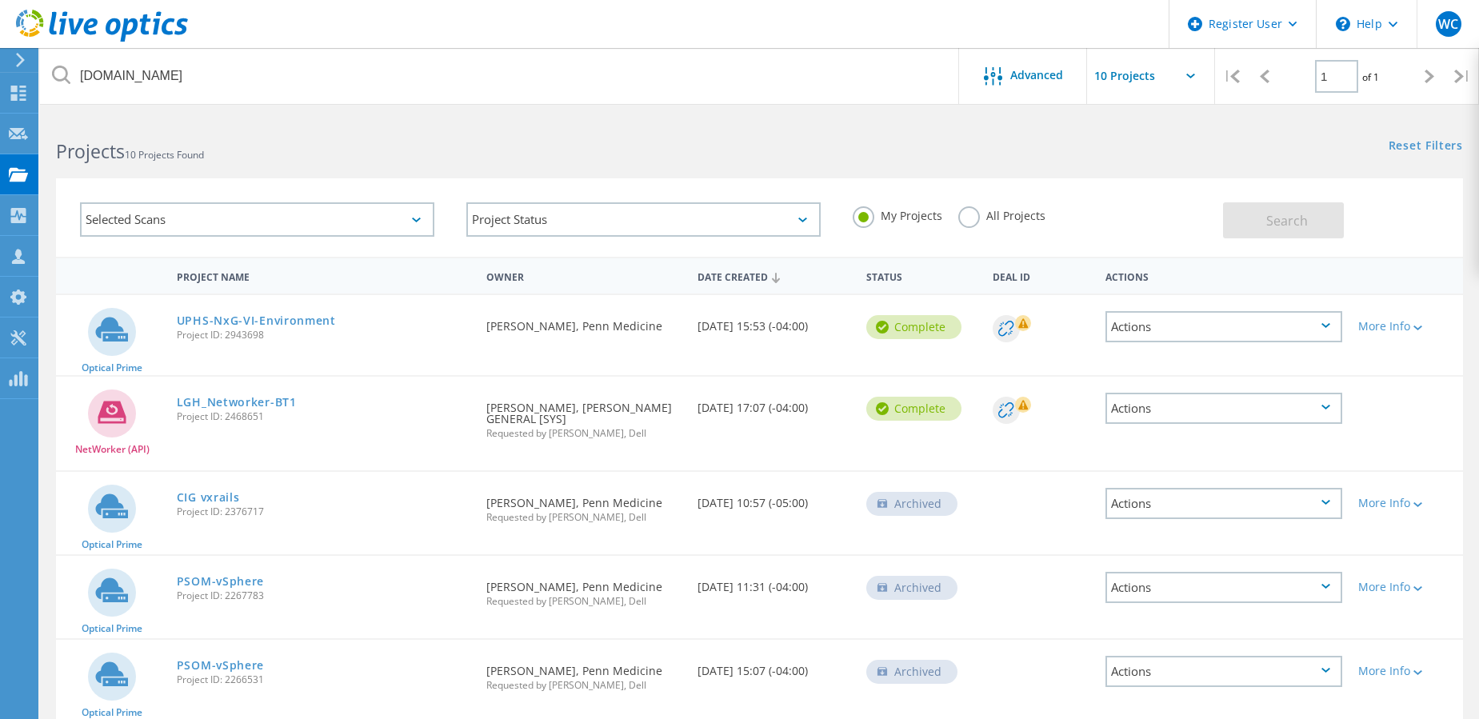
drag, startPoint x: 295, startPoint y: 335, endPoint x: 227, endPoint y: 334, distance: 68.0
click at [227, 334] on span "Project ID: 2943698" at bounding box center [324, 335] width 294 height 10
copy span "2943698"
click at [236, 322] on link "UPHS-NxG-VI-Environment" at bounding box center [256, 320] width 159 height 11
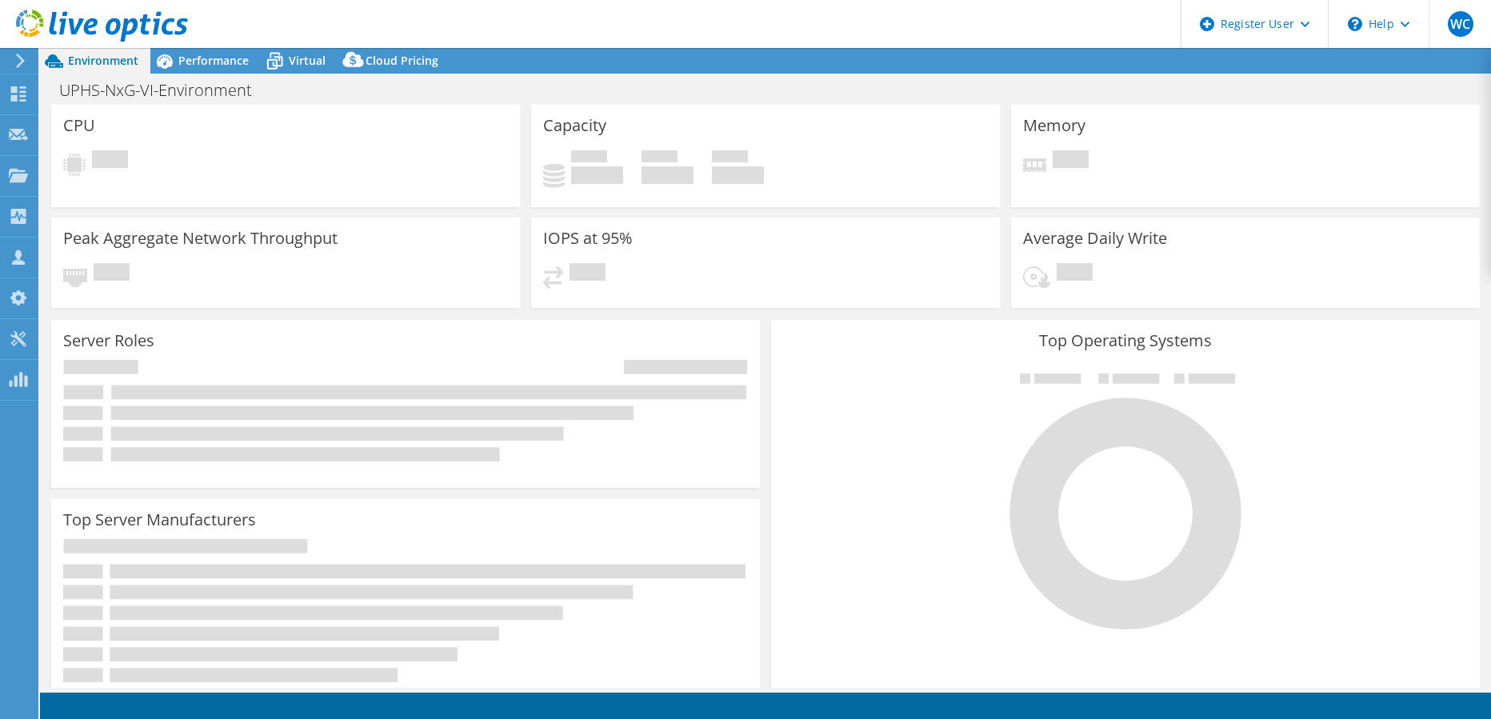
select select "USD"
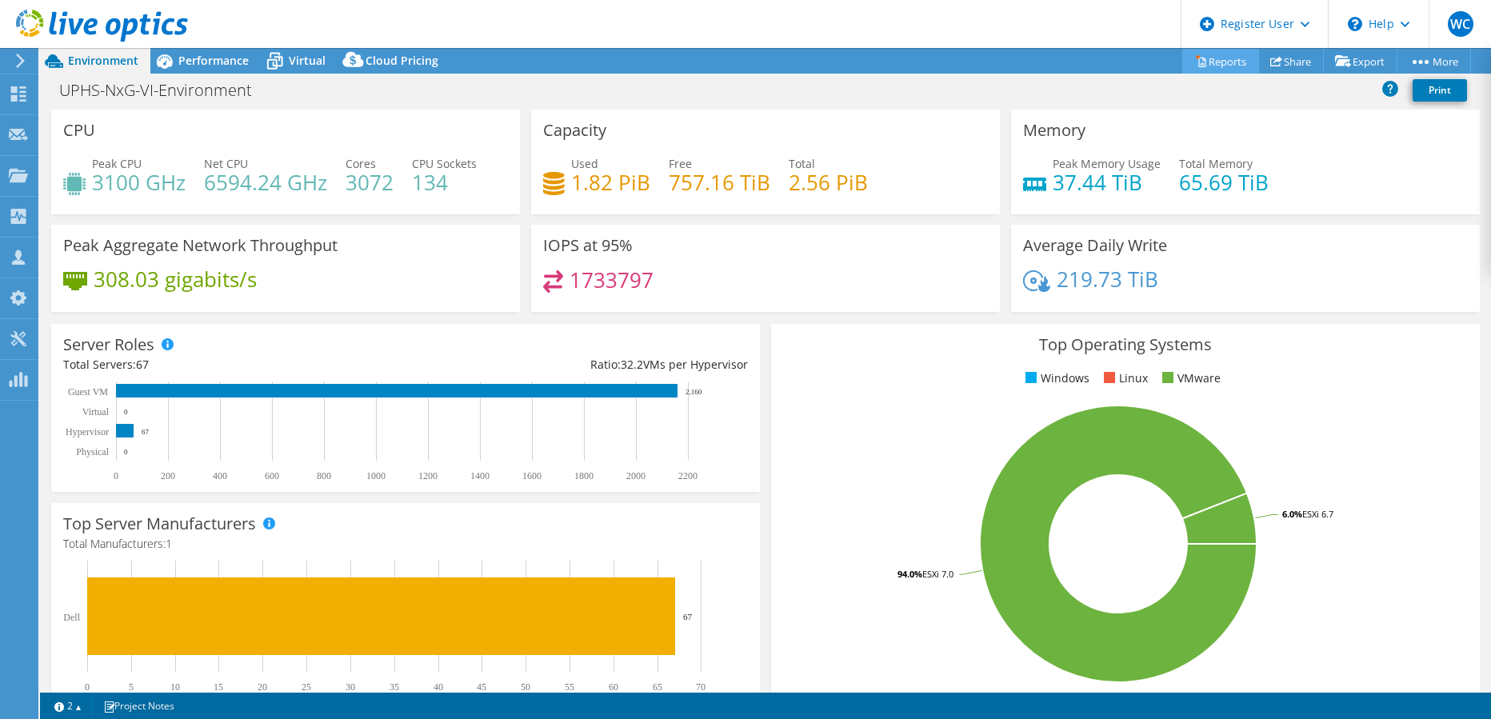
click at [1217, 61] on link "Reports" at bounding box center [1220, 61] width 77 height 25
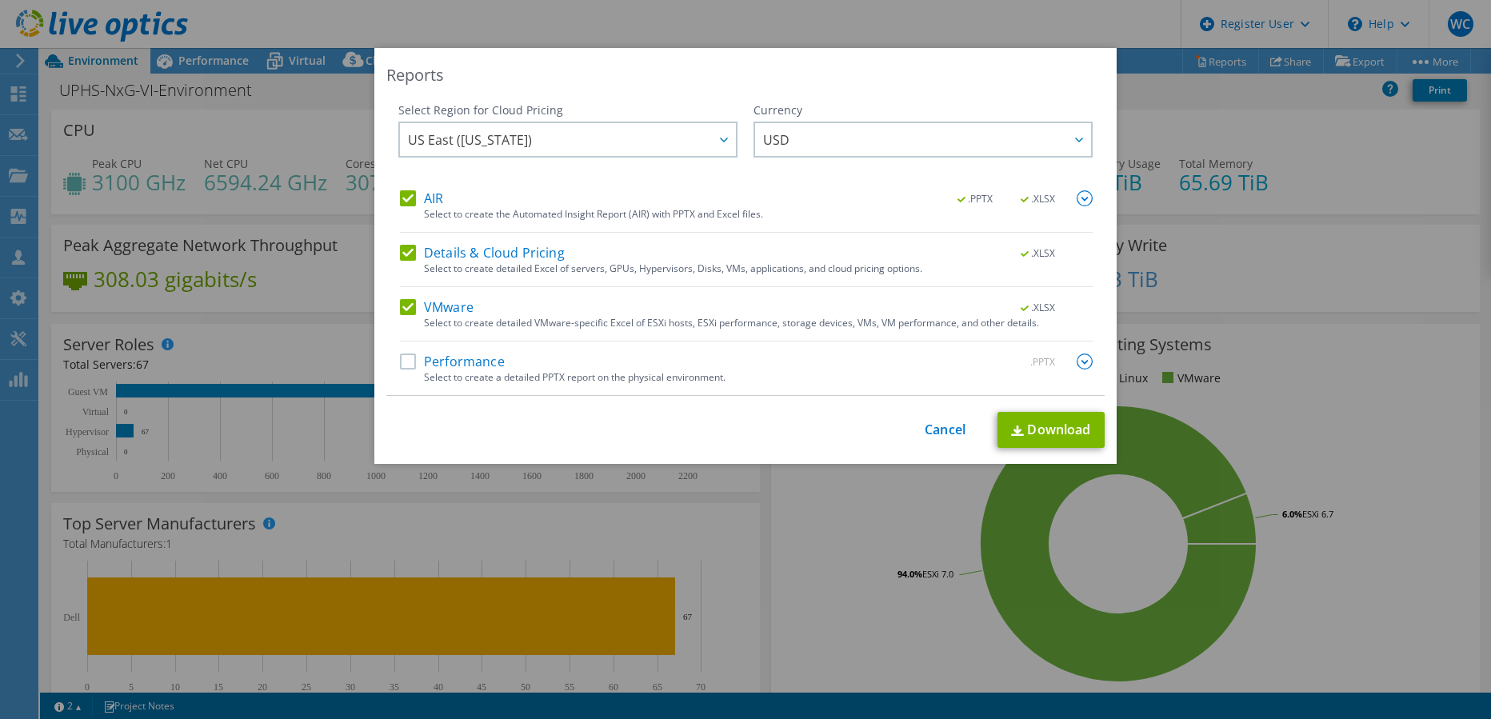
click at [405, 203] on label "AIR" at bounding box center [421, 198] width 43 height 16
click at [0, 0] on input "AIR" at bounding box center [0, 0] width 0 height 0
click at [409, 252] on label "Details & Cloud Pricing" at bounding box center [482, 253] width 165 height 16
click at [0, 0] on input "Details & Cloud Pricing" at bounding box center [0, 0] width 0 height 0
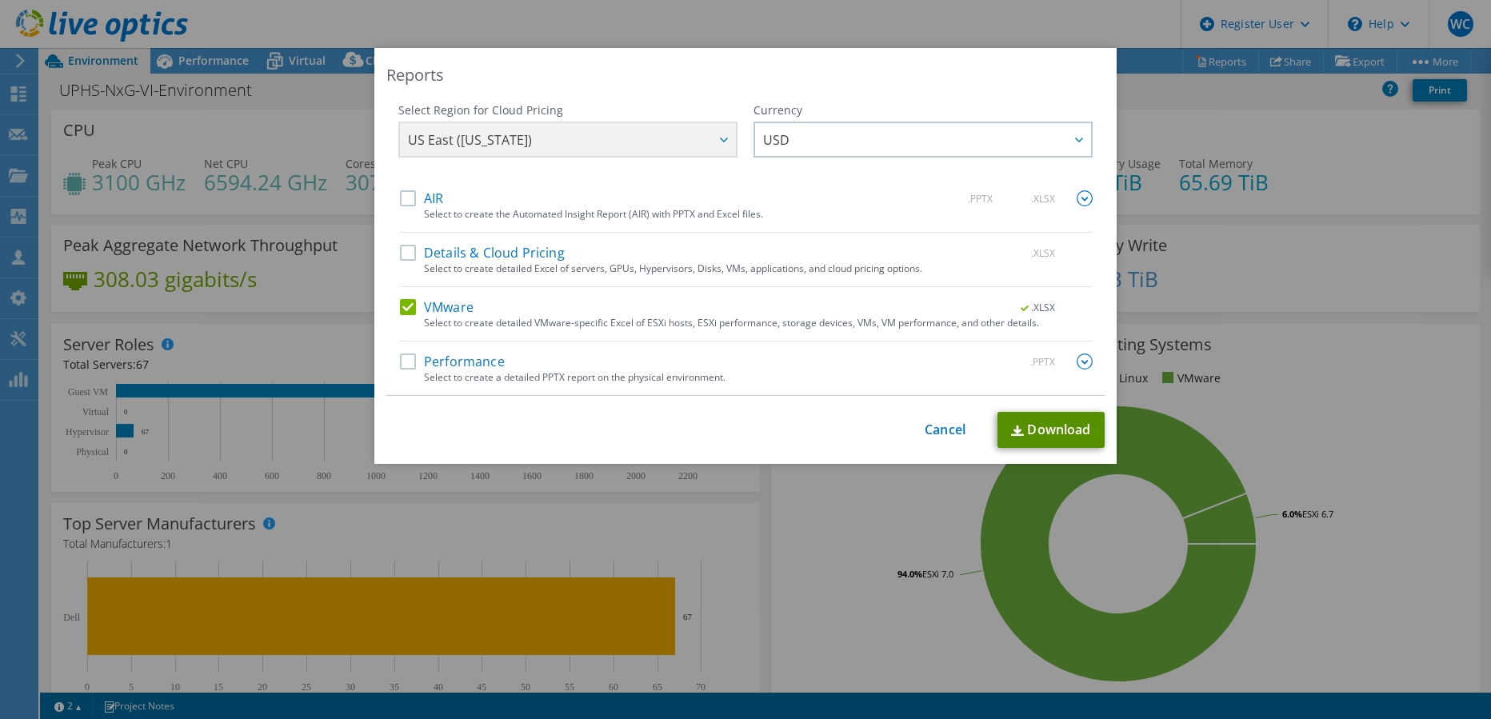
click at [1077, 427] on link "Download" at bounding box center [1050, 430] width 107 height 36
click at [928, 430] on link "Cancel" at bounding box center [945, 429] width 41 height 15
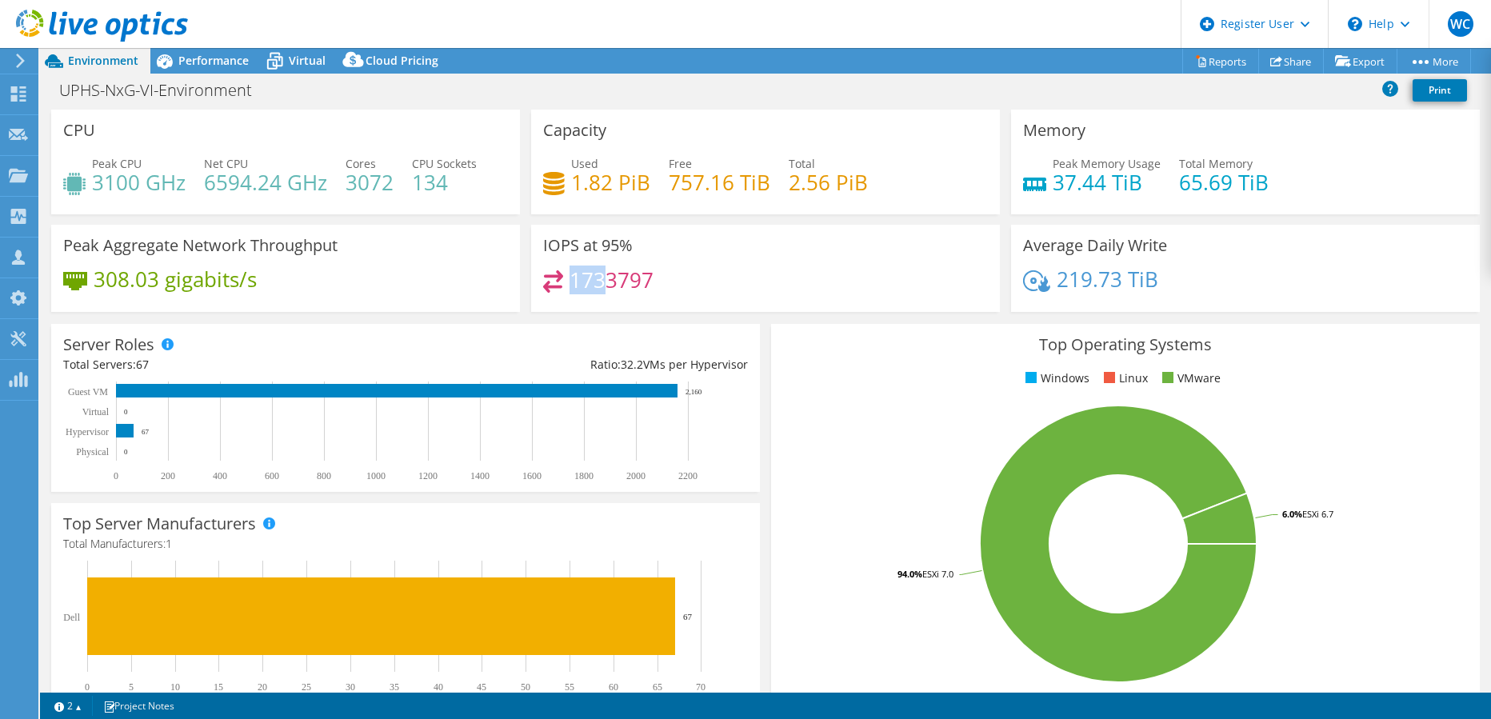
drag, startPoint x: 601, startPoint y: 279, endPoint x: 569, endPoint y: 278, distance: 32.0
click at [569, 278] on h4 "1733797" at bounding box center [611, 280] width 84 height 18
click at [192, 59] on span "Performance" at bounding box center [213, 60] width 70 height 15
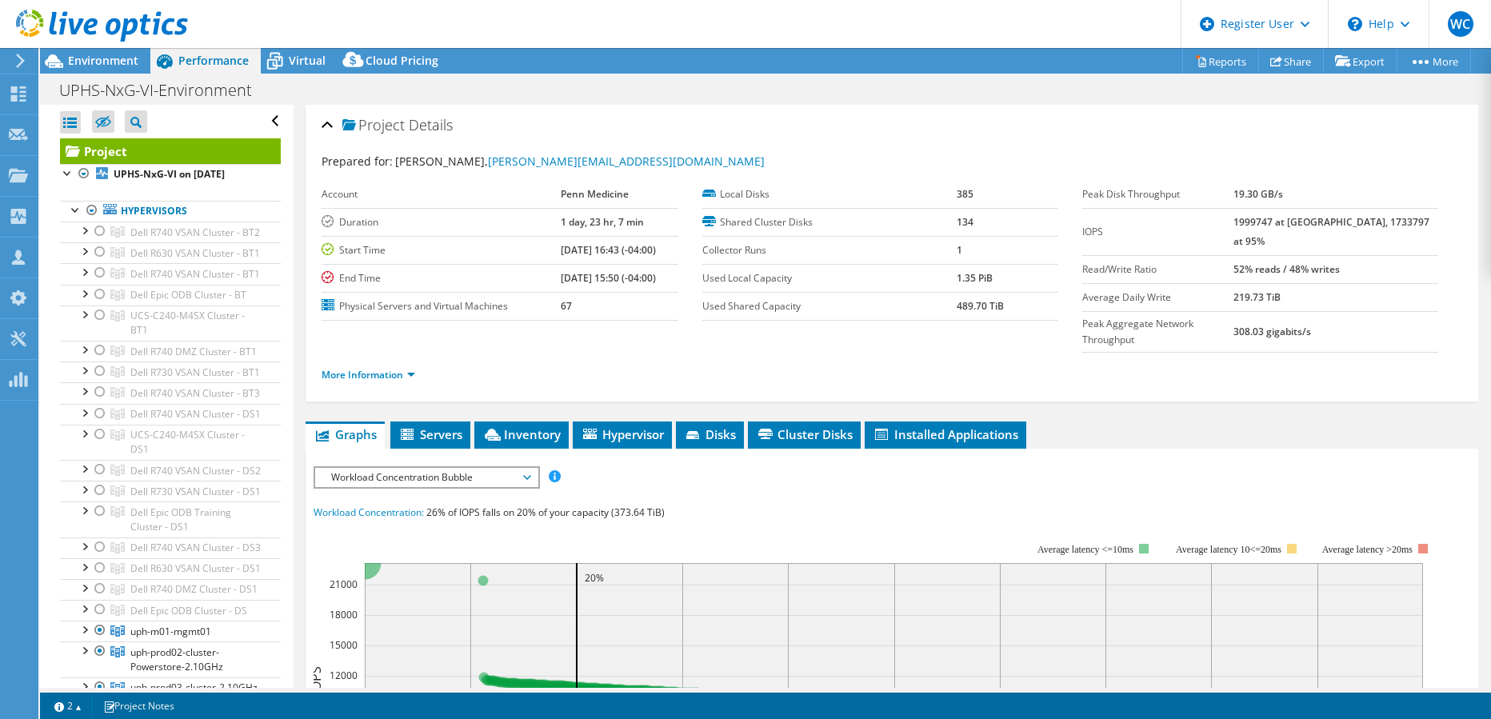
click at [494, 468] on span "Workload Concentration Bubble" at bounding box center [426, 477] width 206 height 19
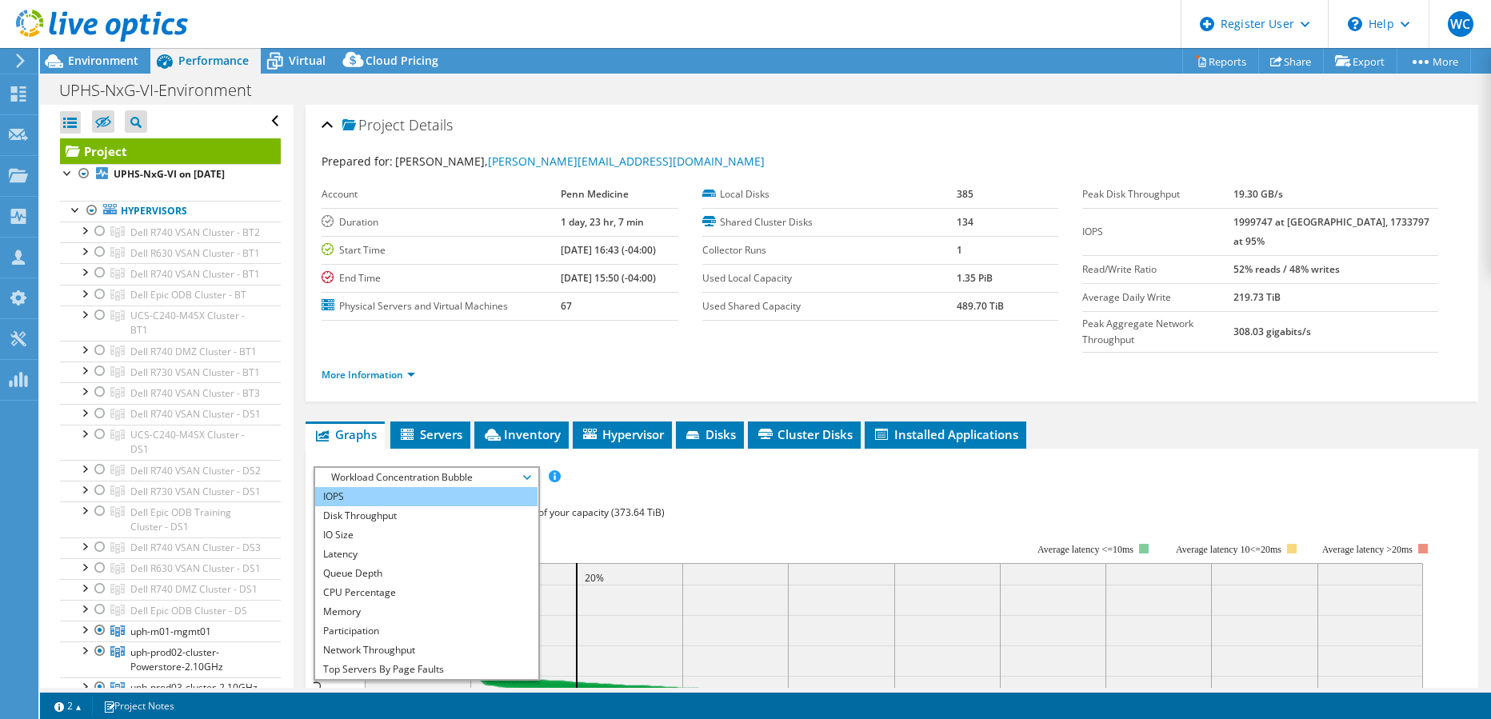
click at [381, 487] on li "IOPS" at bounding box center [426, 496] width 222 height 19
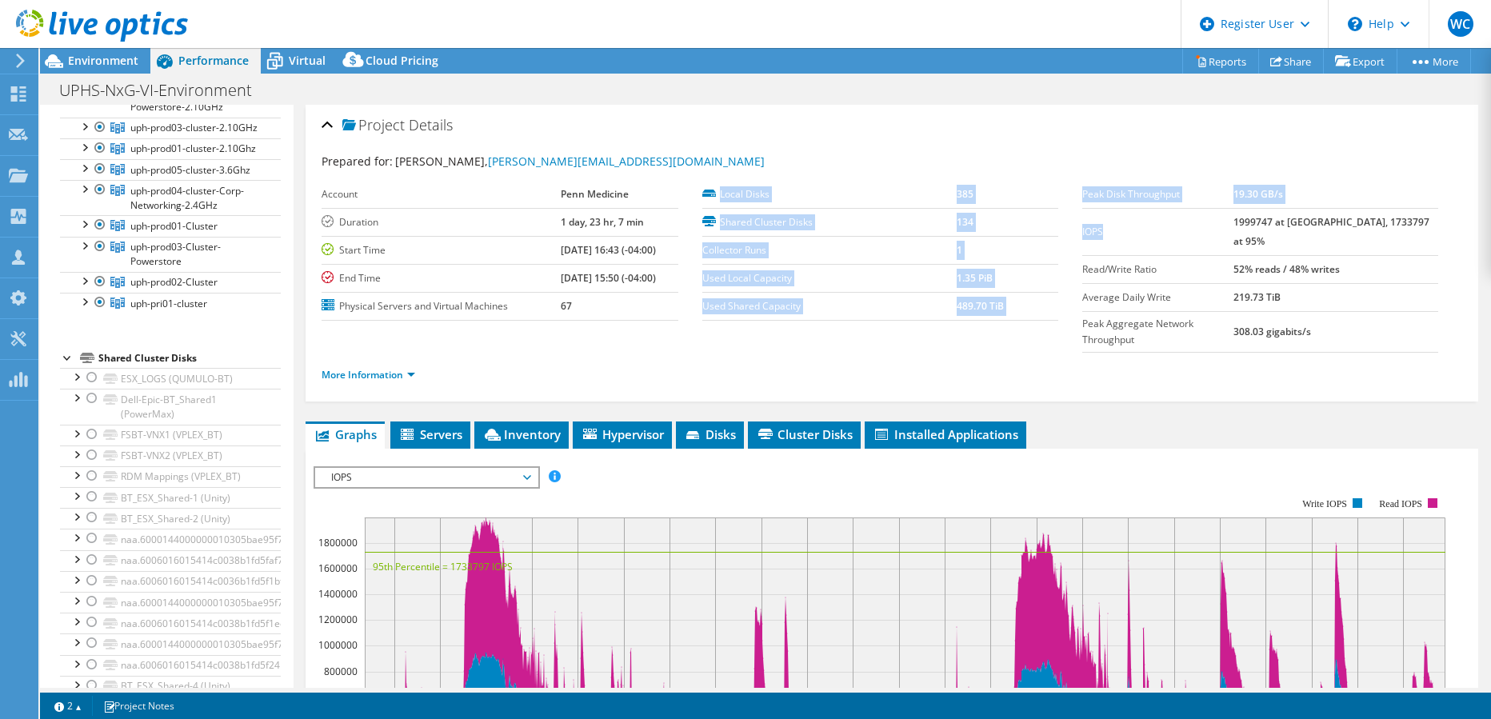
drag, startPoint x: 1067, startPoint y: 220, endPoint x: 1226, endPoint y: 223, distance: 159.2
click at [1226, 223] on section "Prepared for: Ryan Grim, ryan.grim@pennmedicine.upenn.edu Account Penn Medicine…" at bounding box center [892, 275] width 1141 height 245
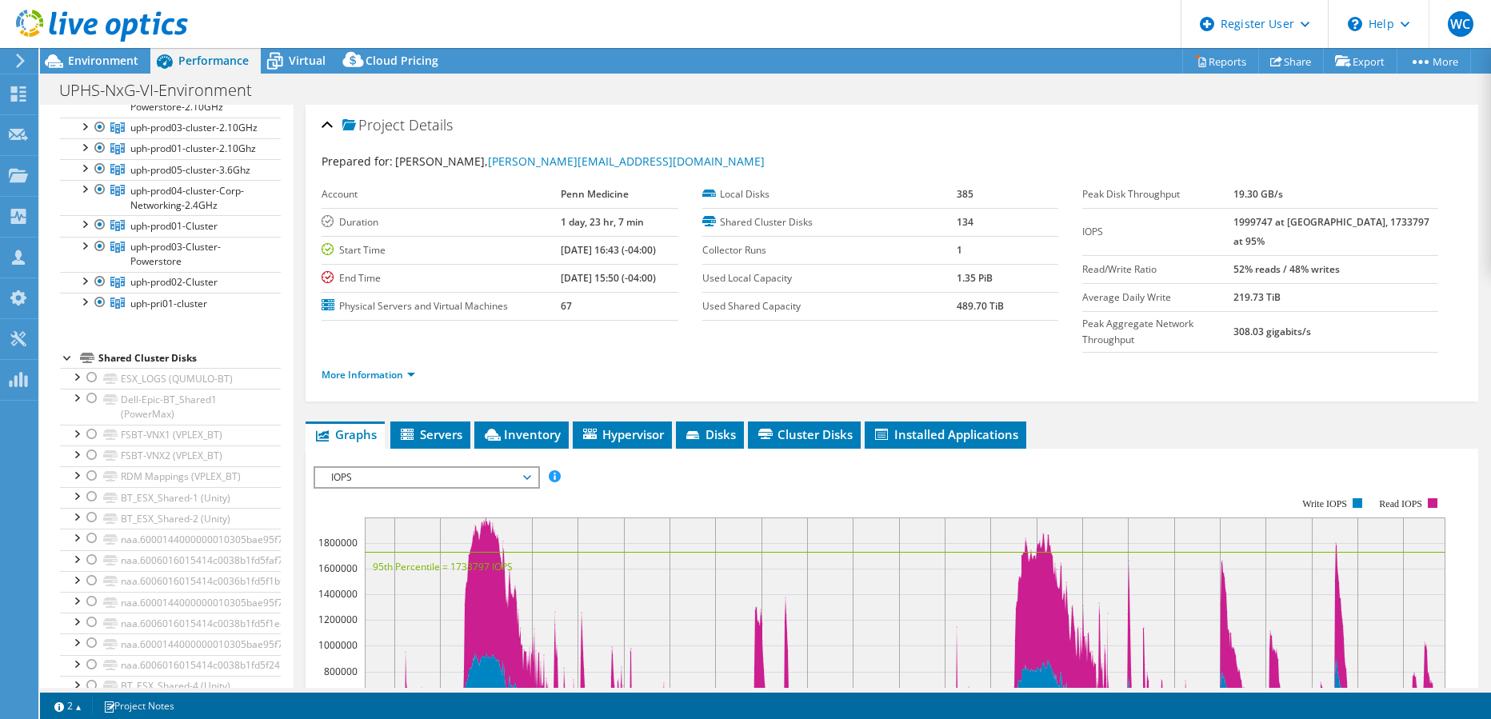
click at [1273, 217] on b "1999747 at Peak, 1733797 at 95%" at bounding box center [1331, 231] width 196 height 33
drag, startPoint x: 1405, startPoint y: 224, endPoint x: 1074, endPoint y: 222, distance: 330.3
click at [1082, 222] on tr "IOPS 1999747 at Peak, 1733797 at 95%" at bounding box center [1260, 231] width 356 height 47
copy tr "IOPS 1999747 at Peak, 1733797 at 95%"
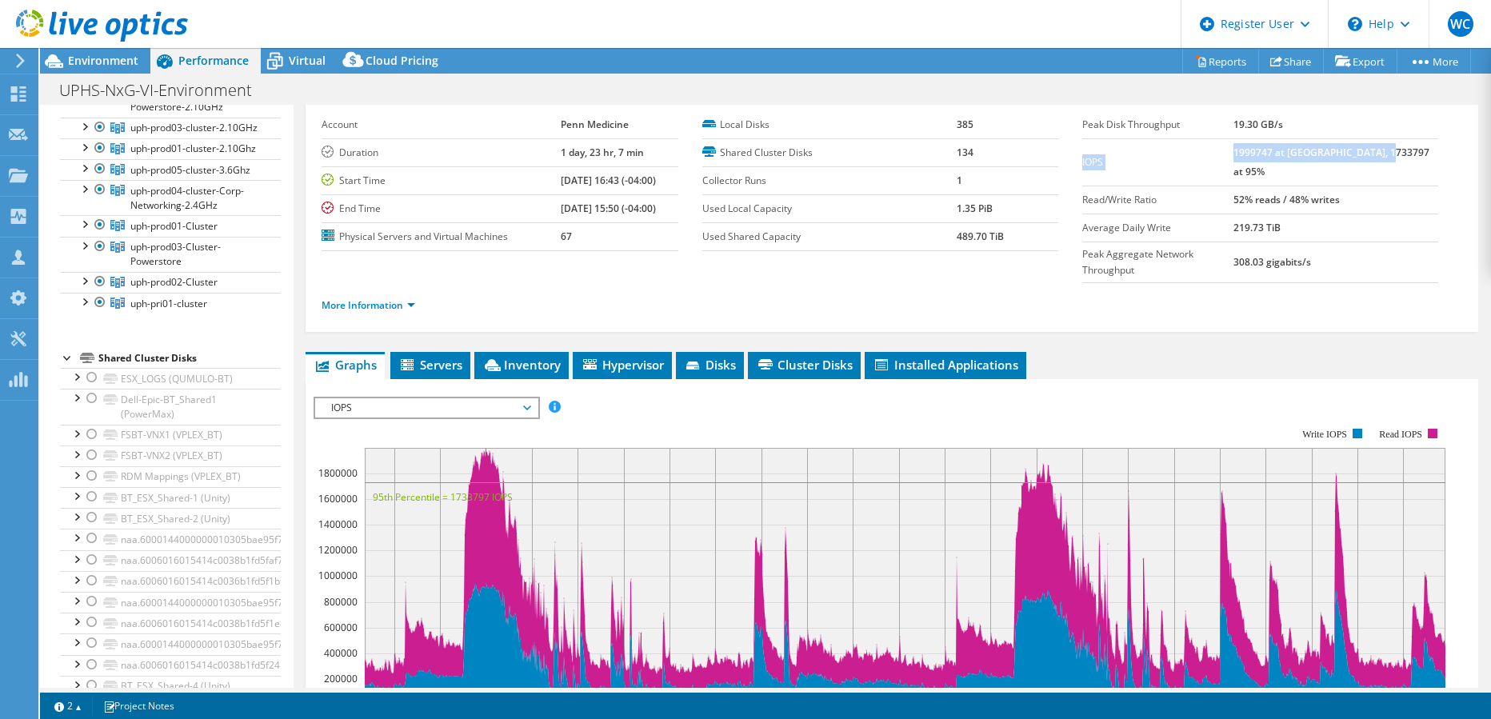
scroll to position [160, 0]
